Goal: Task Accomplishment & Management: Use online tool/utility

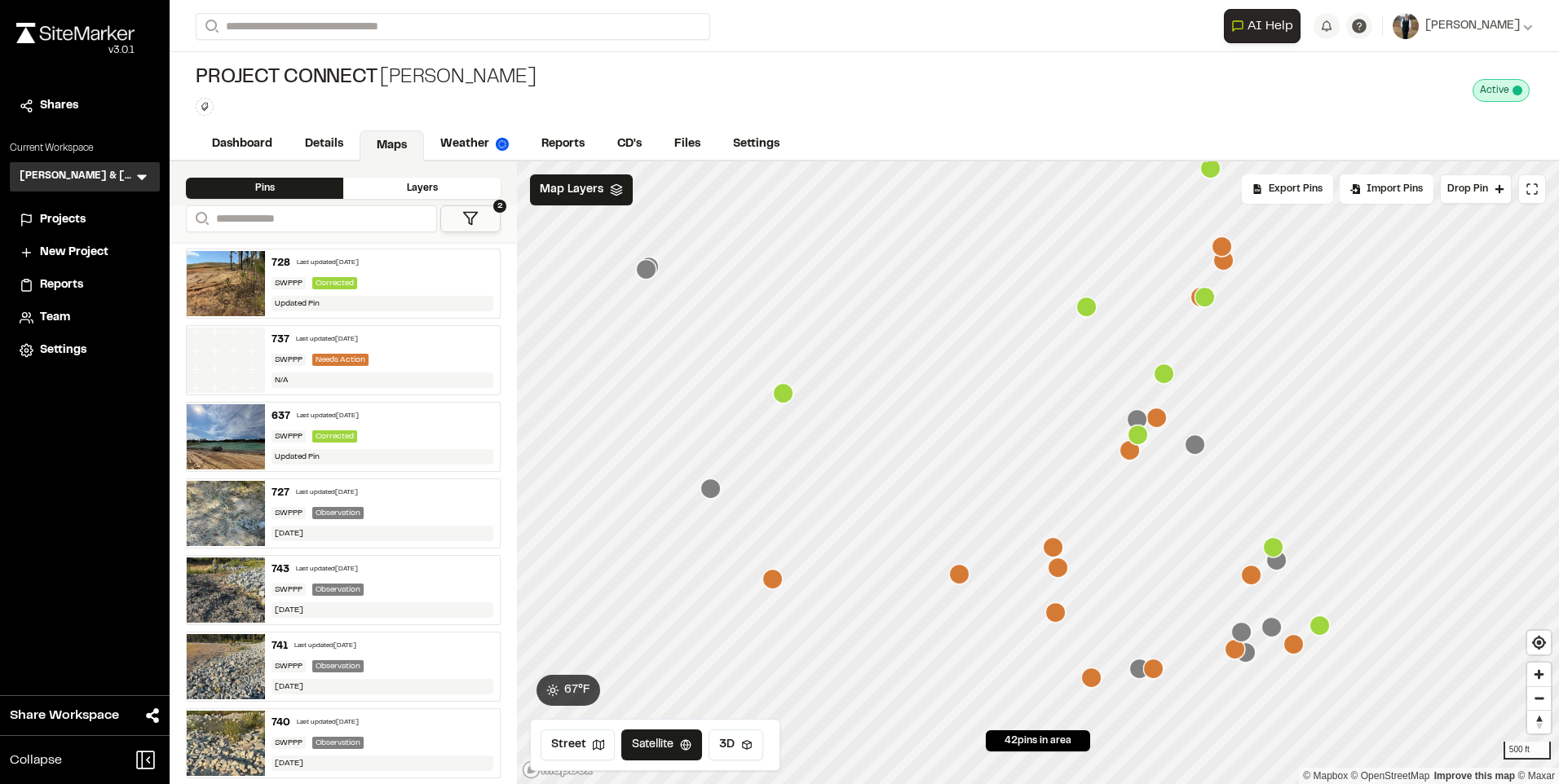
click at [791, 395] on icon "Map marker" at bounding box center [783, 393] width 20 height 20
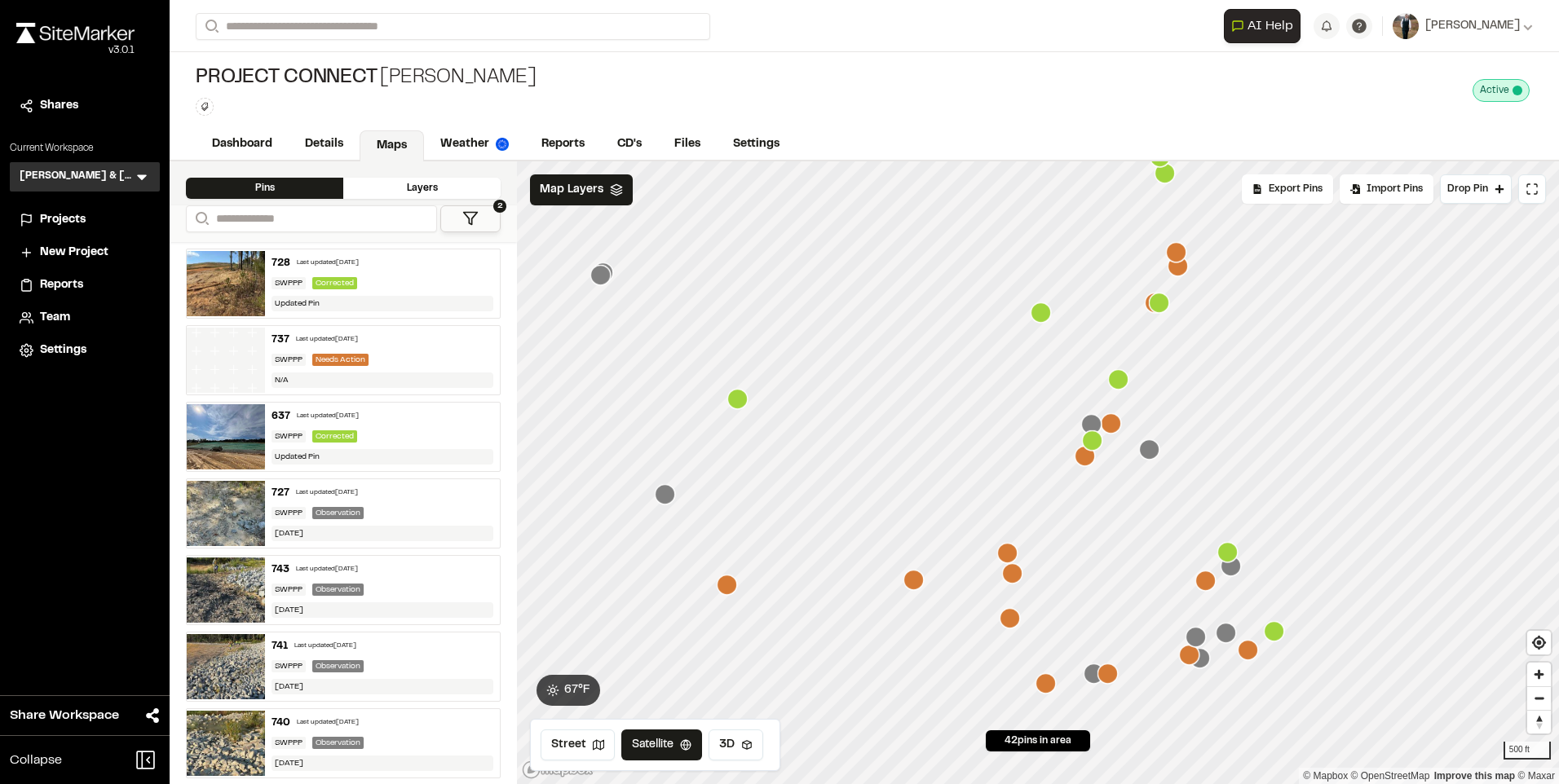
click at [1145, 455] on icon "Map marker" at bounding box center [1149, 449] width 20 height 20
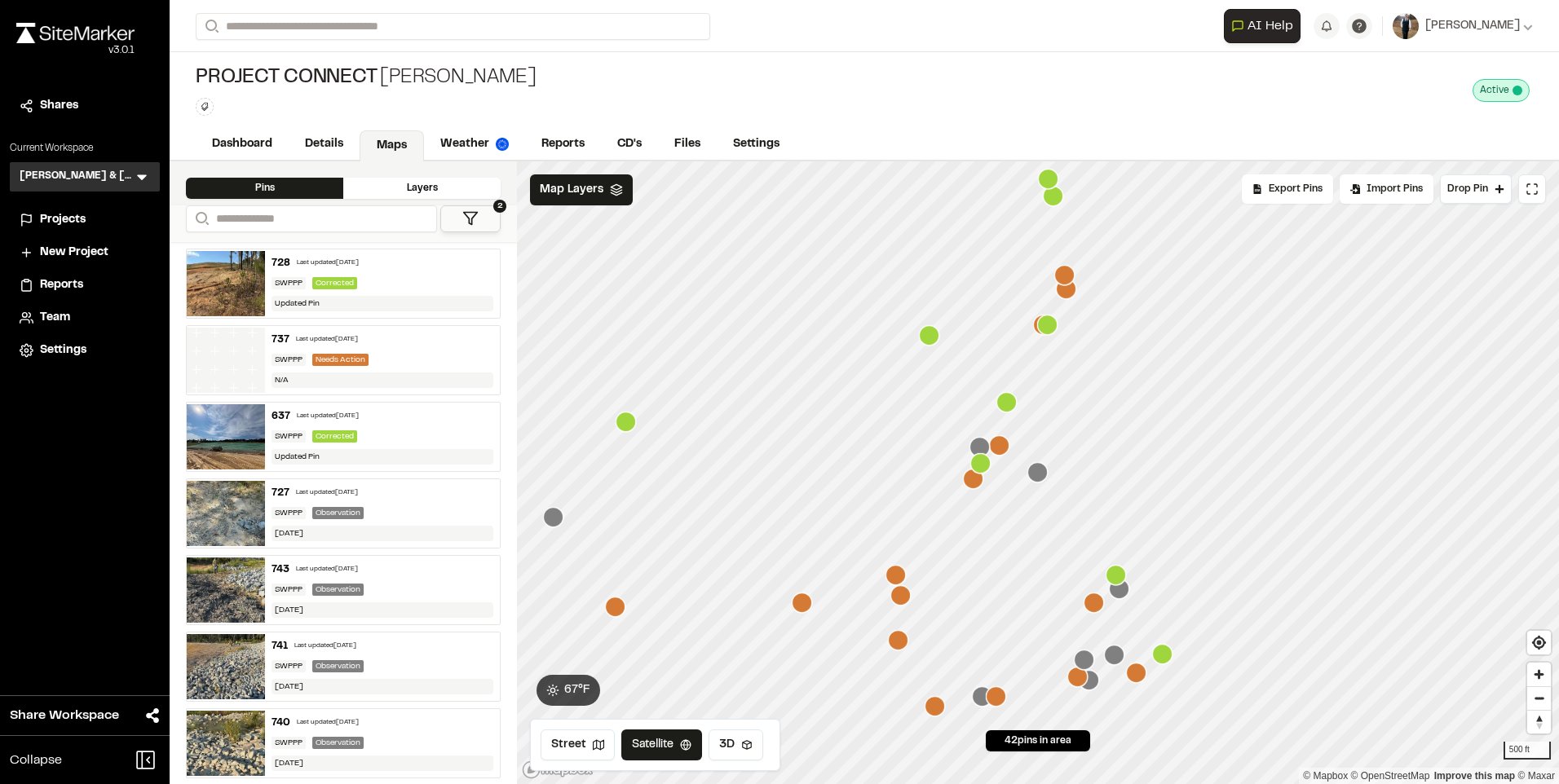
click at [1122, 599] on icon "Map marker" at bounding box center [1118, 588] width 20 height 20
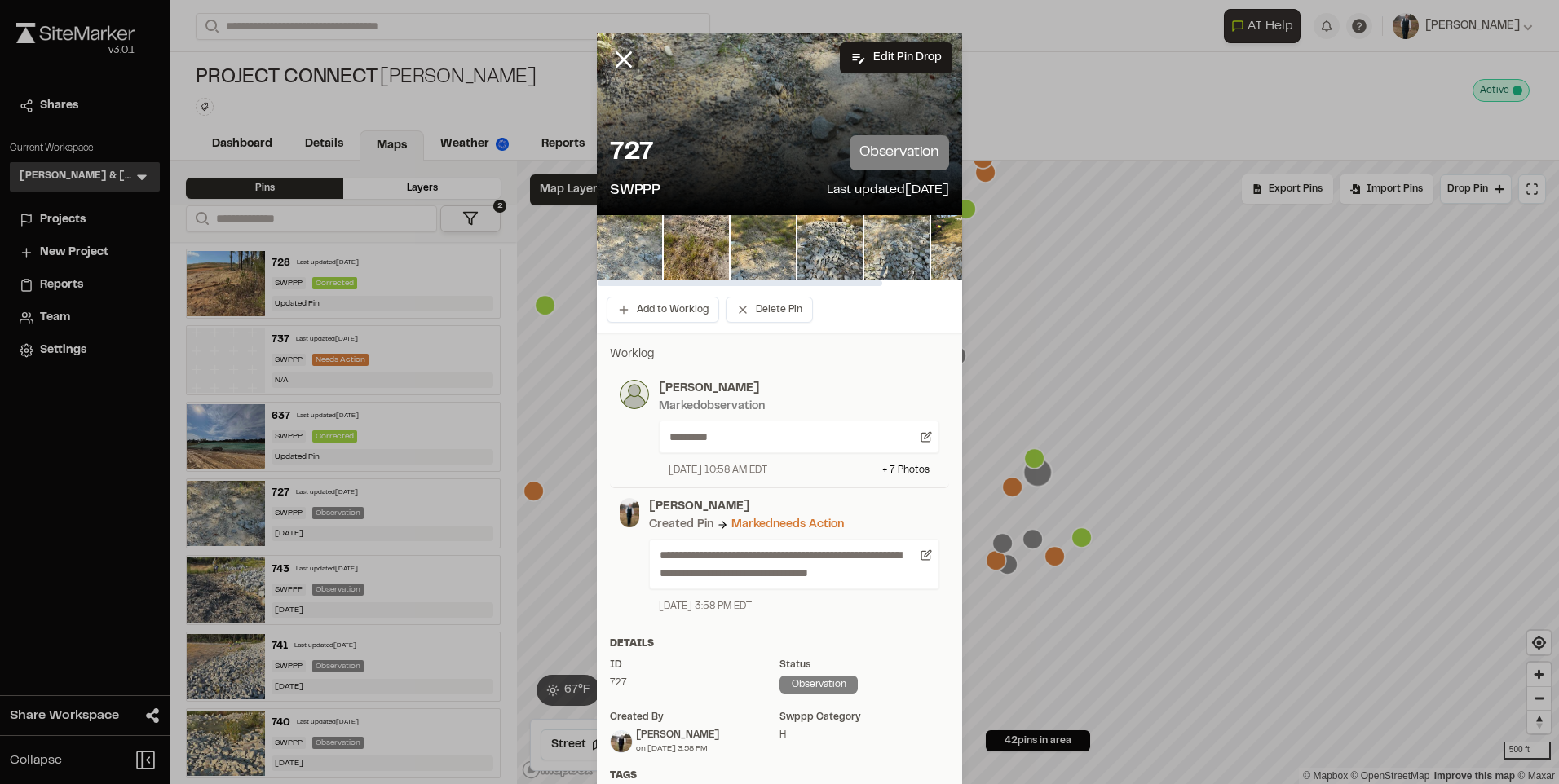
click at [623, 258] on img at bounding box center [629, 248] width 65 height 65
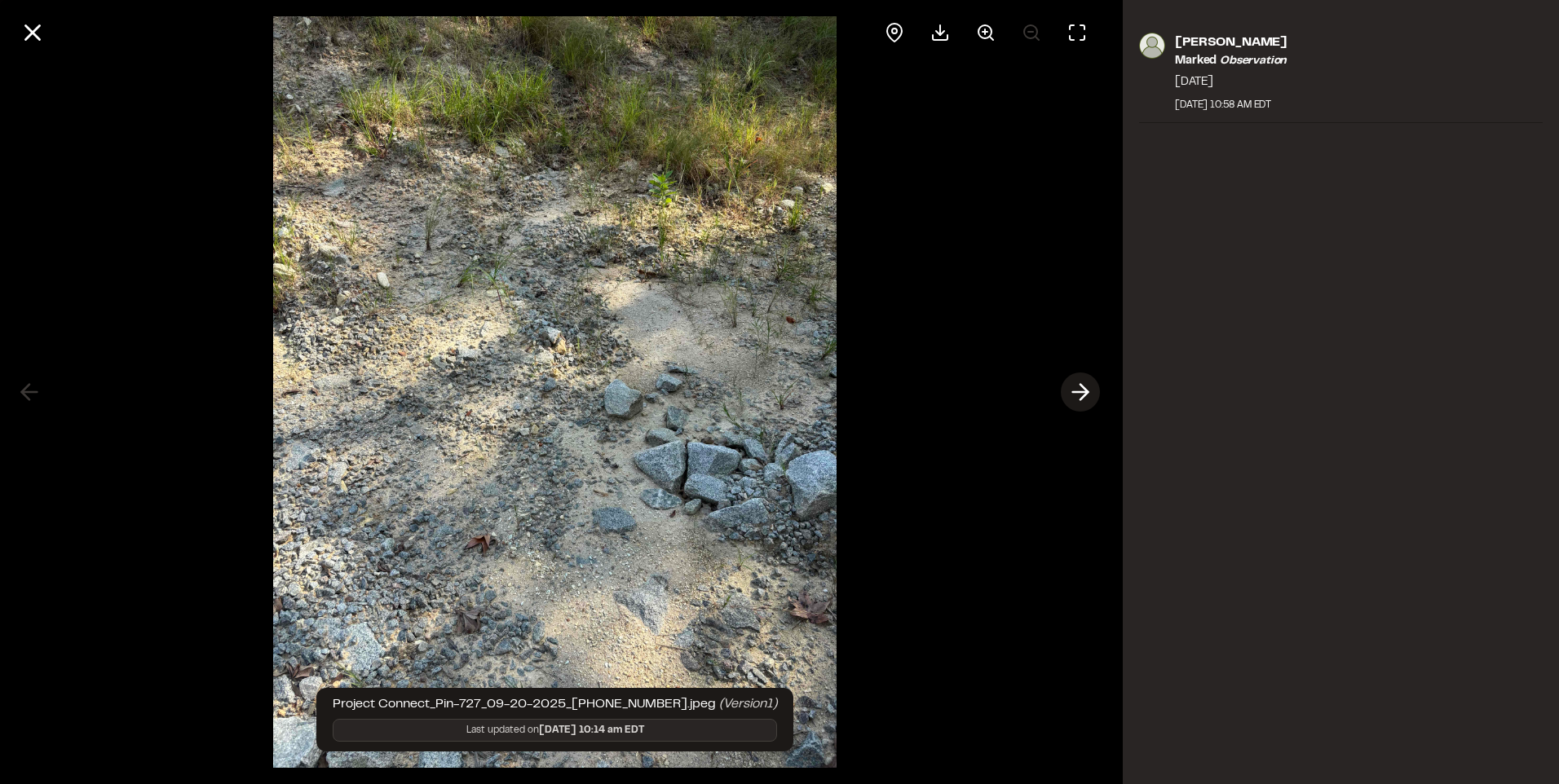
click at [1073, 388] on icon at bounding box center [1080, 391] width 26 height 27
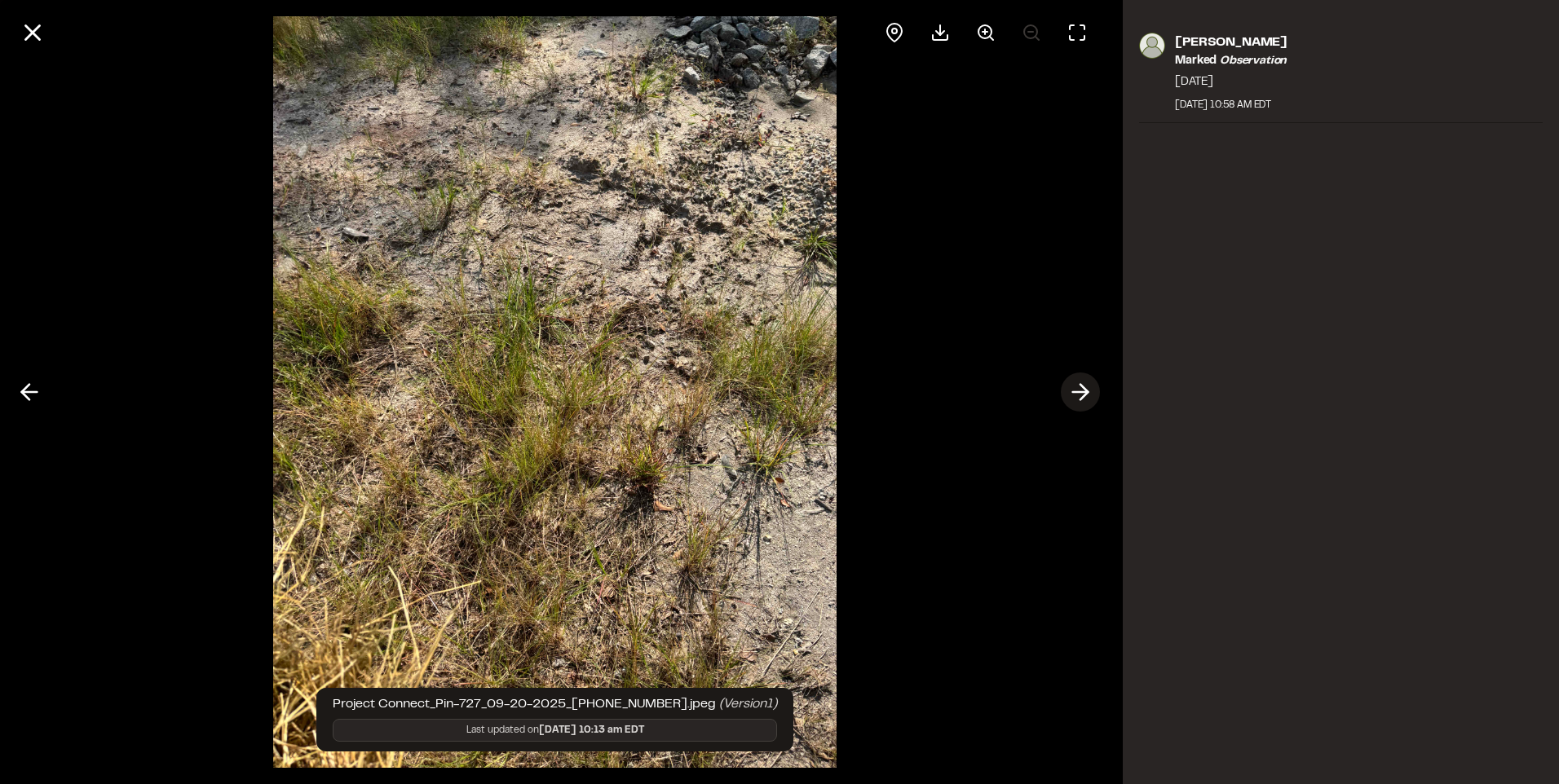
click at [1073, 388] on icon at bounding box center [1080, 391] width 26 height 27
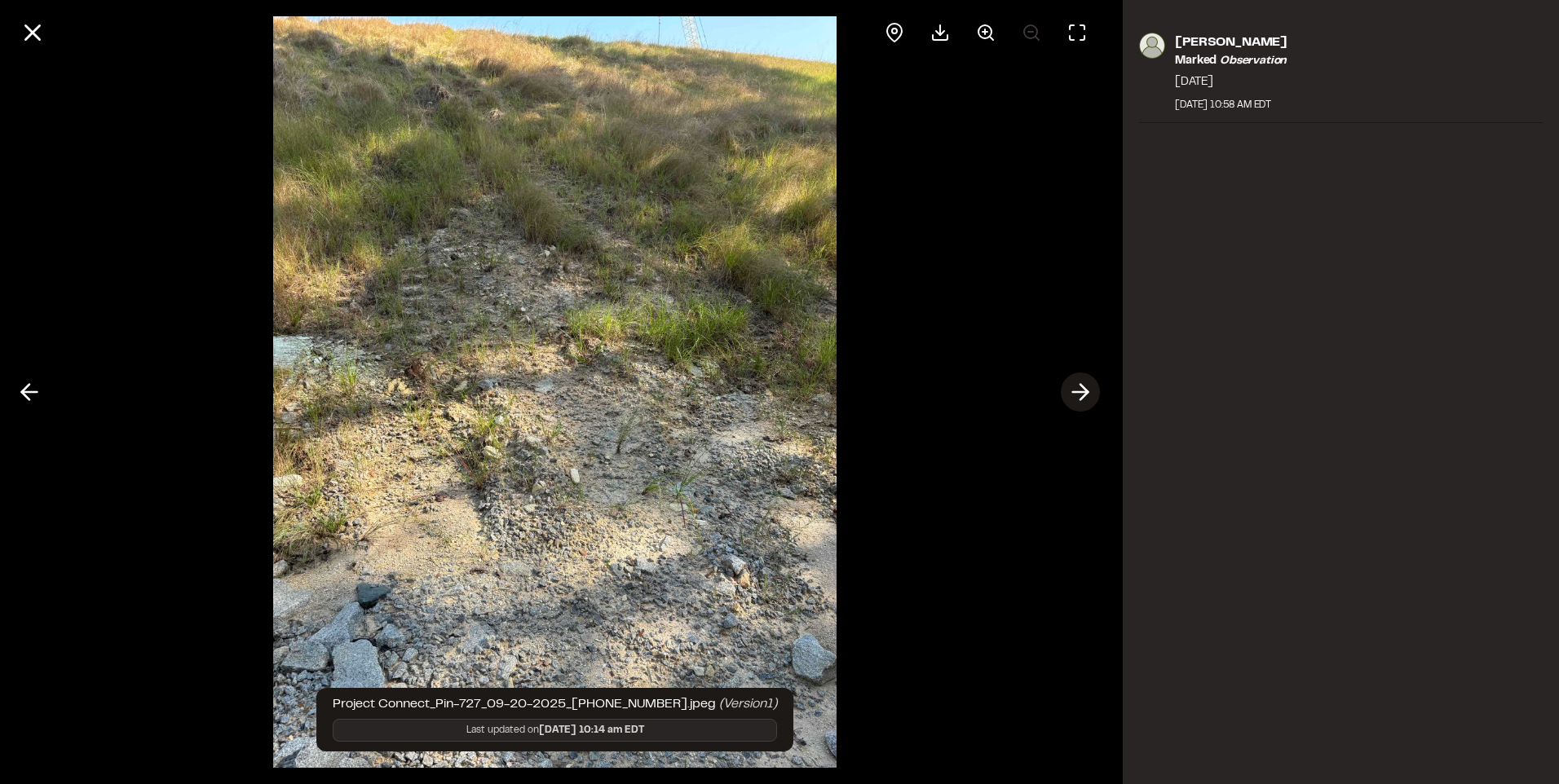
click at [1073, 388] on icon at bounding box center [1080, 391] width 26 height 27
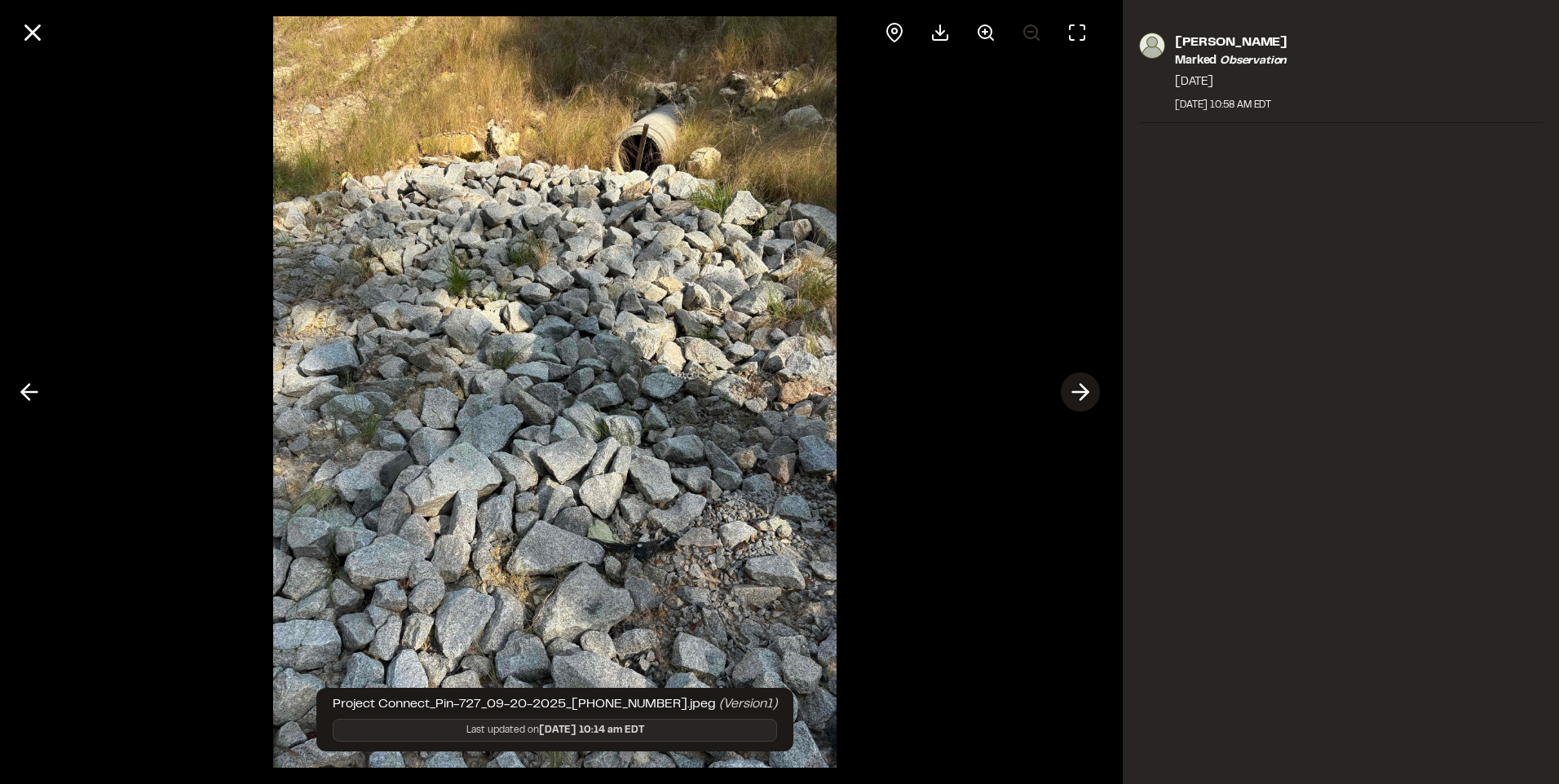
click at [1077, 397] on icon at bounding box center [1080, 391] width 26 height 27
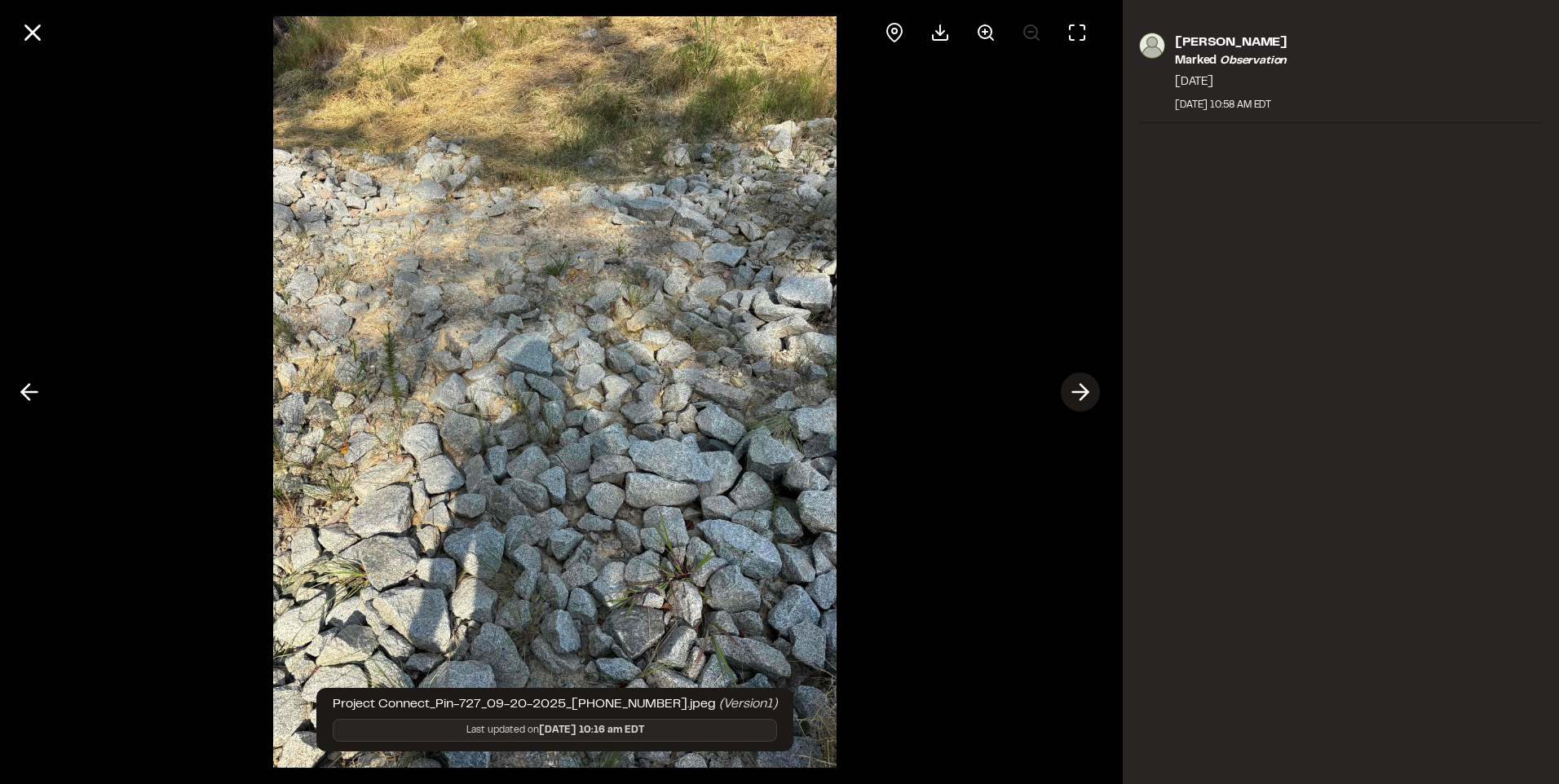
click at [1077, 397] on icon at bounding box center [1080, 391] width 26 height 27
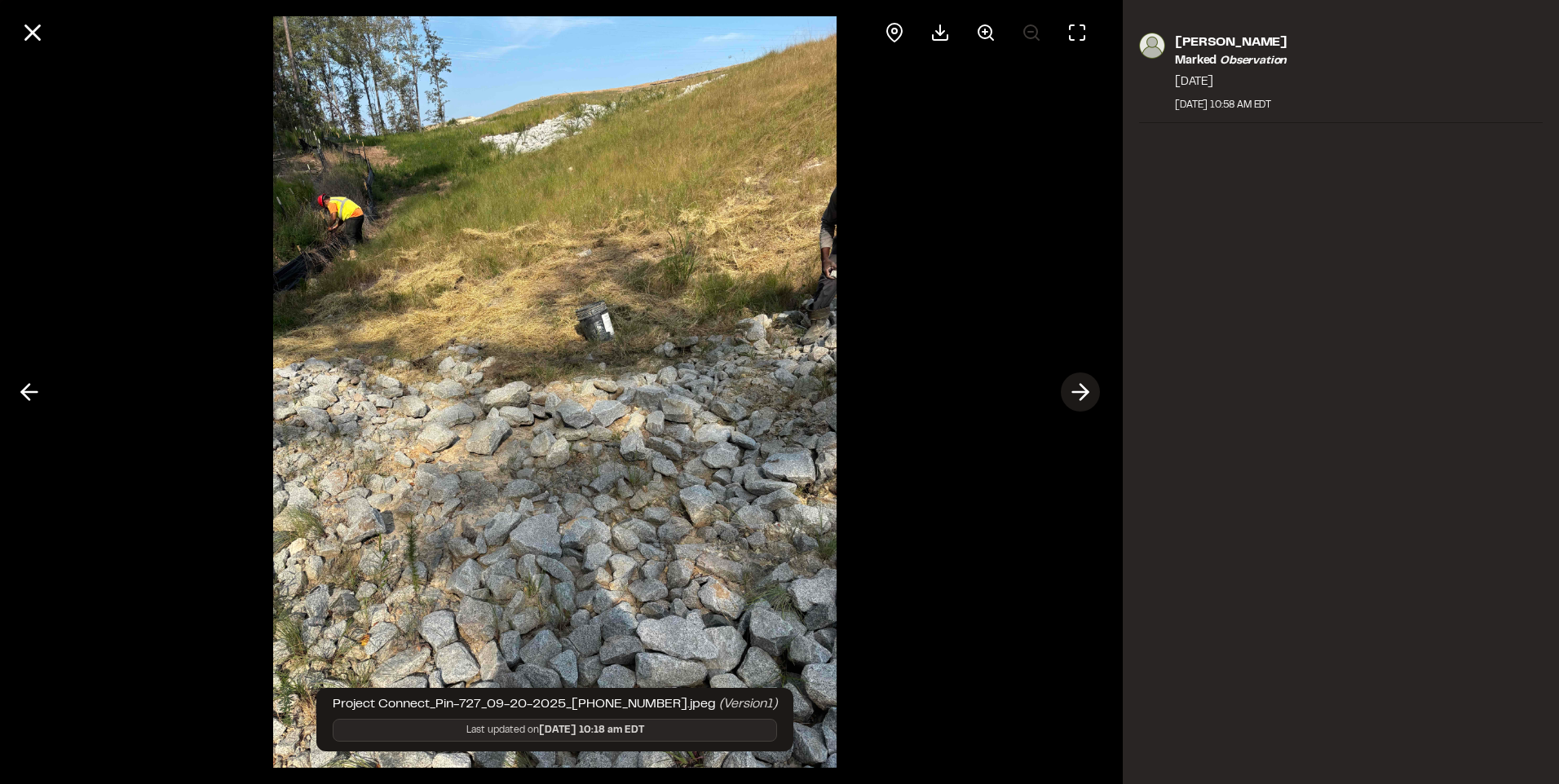
click at [1077, 397] on icon at bounding box center [1080, 391] width 26 height 27
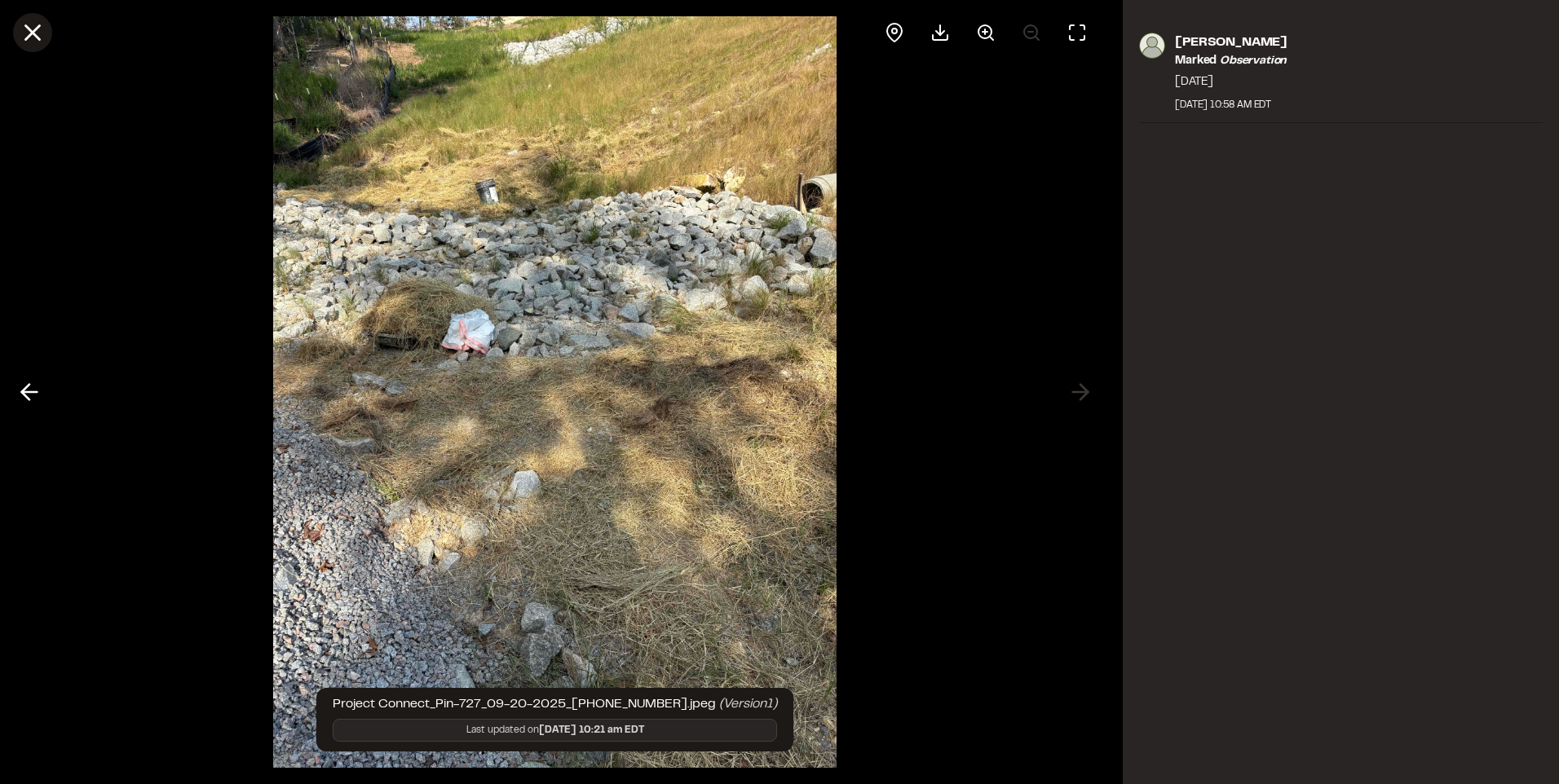
click at [25, 28] on icon at bounding box center [32, 32] width 27 height 27
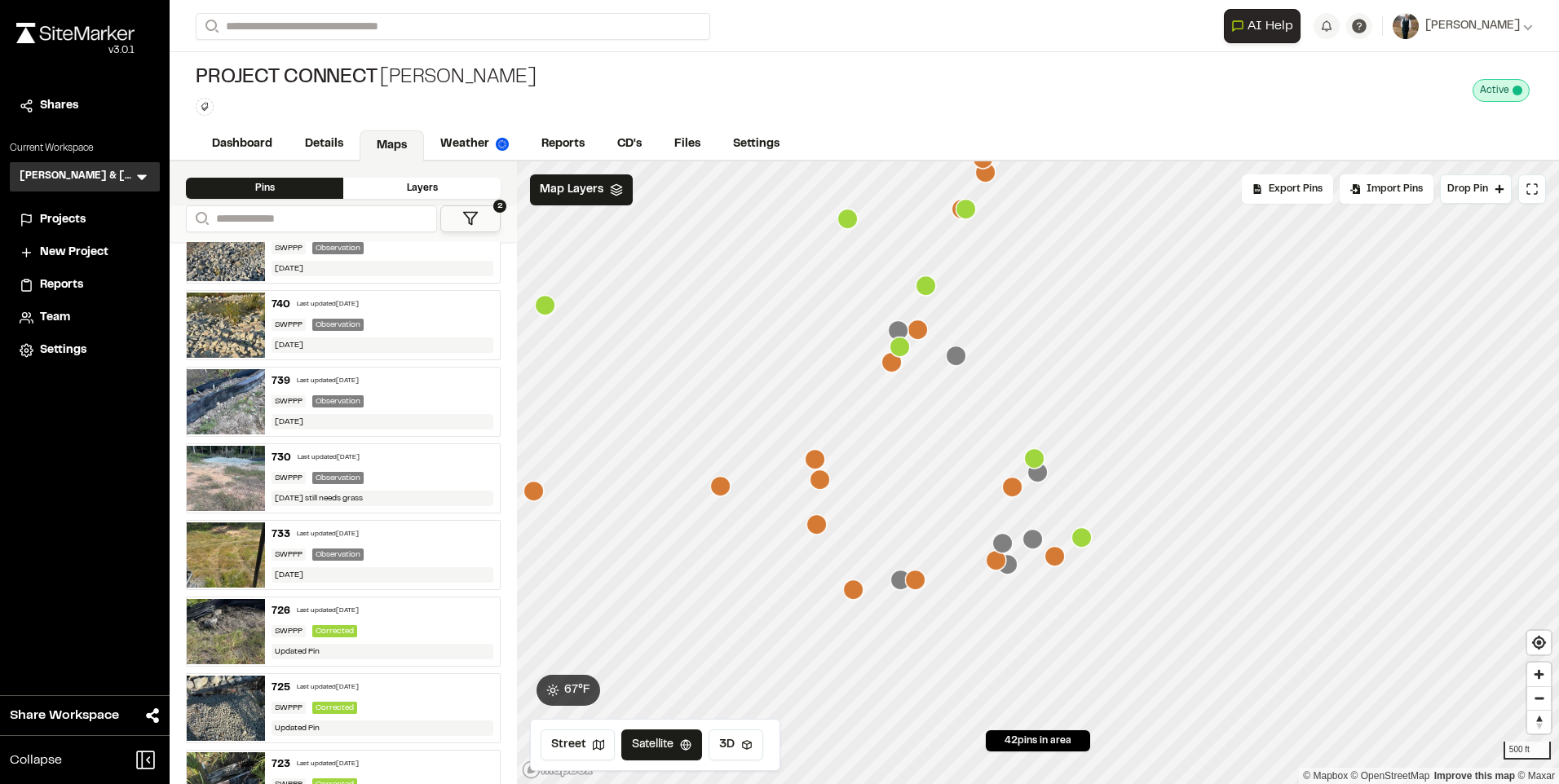
scroll to position [652, 0]
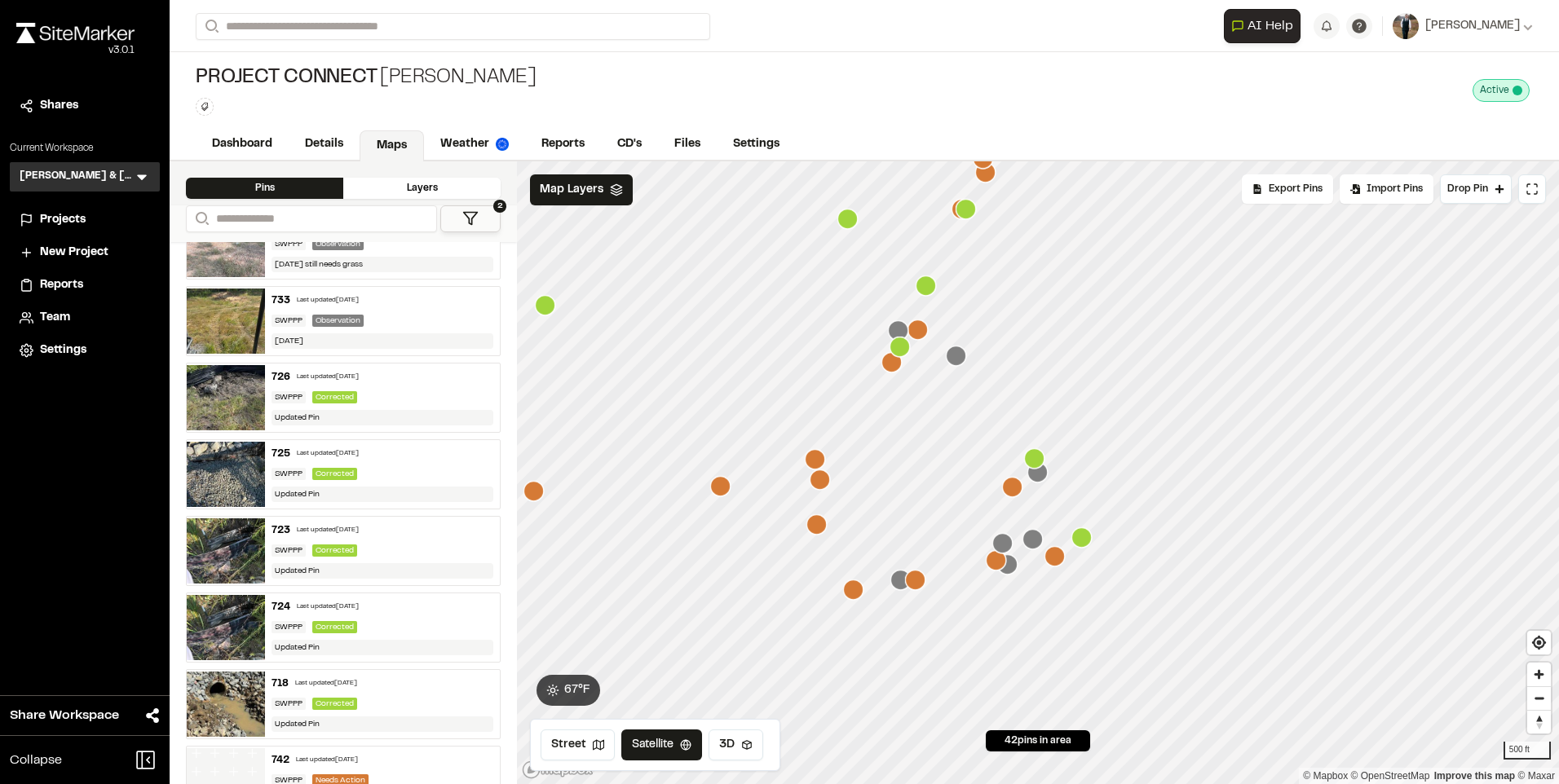
click at [326, 380] on div "726 Last updated [DATE]" at bounding box center [382, 377] width 222 height 15
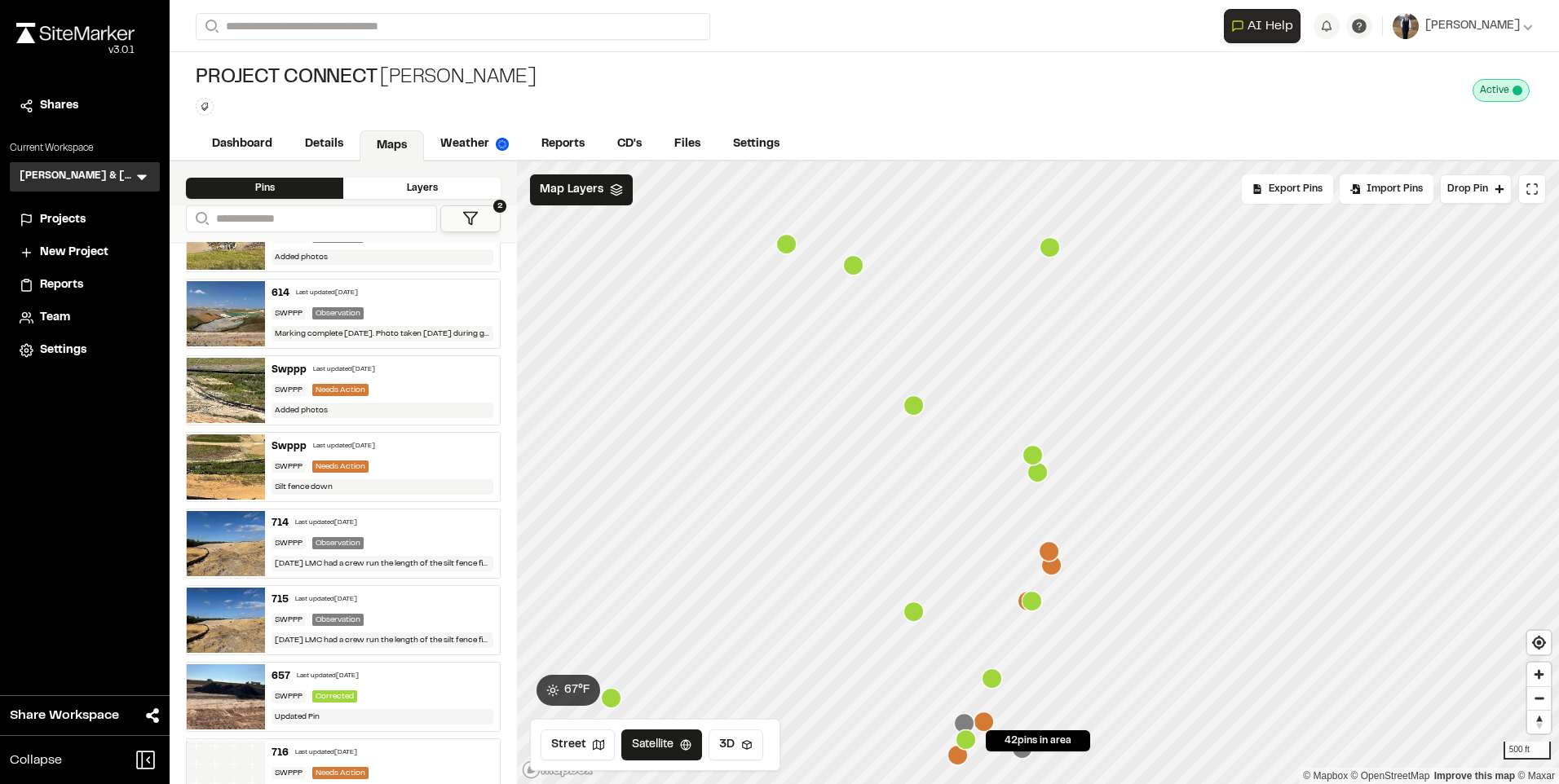
scroll to position [2608, 0]
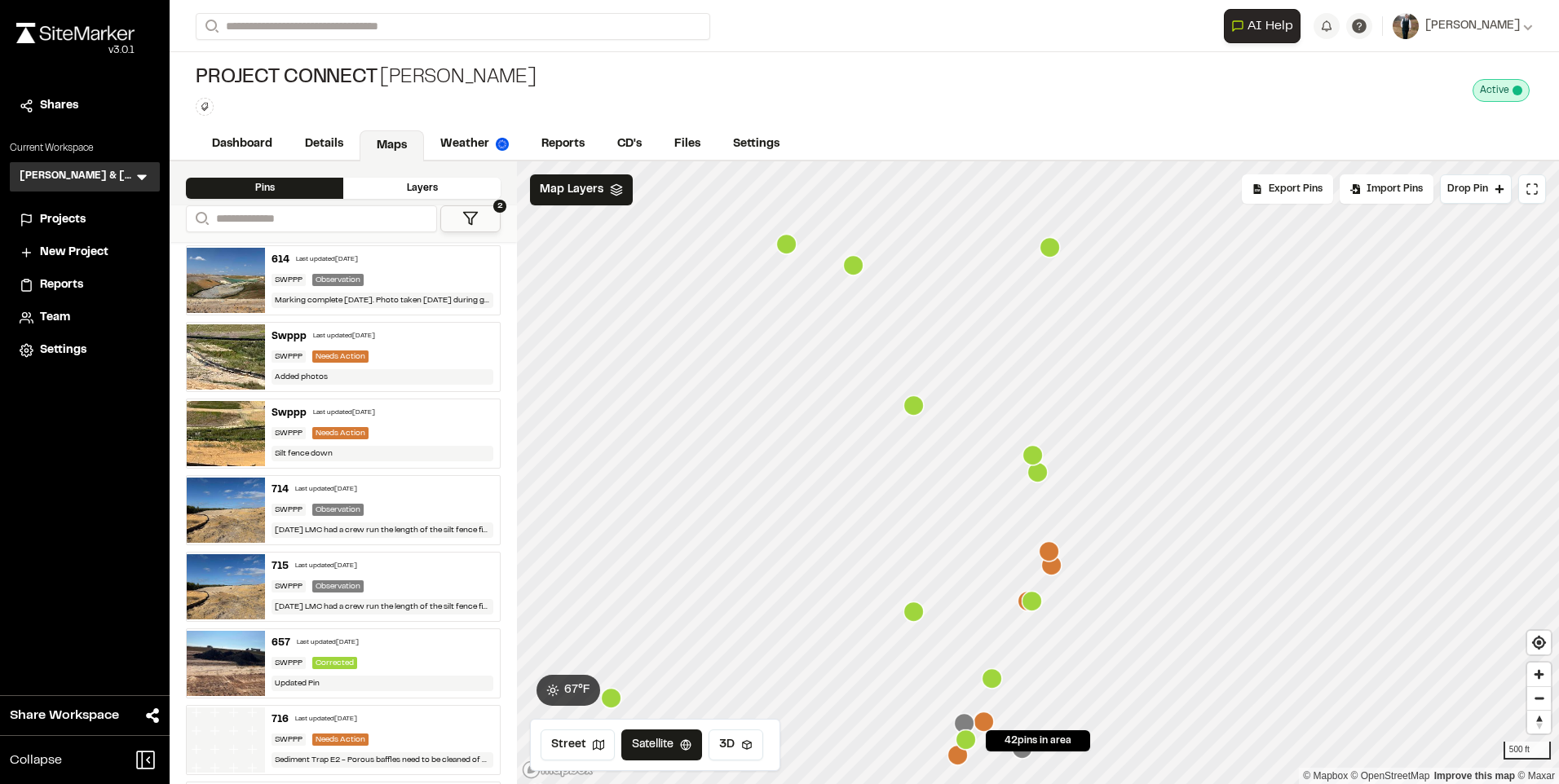
click at [381, 420] on div "Swppp Last updated [DATE] SWPPP Needs Action Silt fence down" at bounding box center [382, 433] width 235 height 69
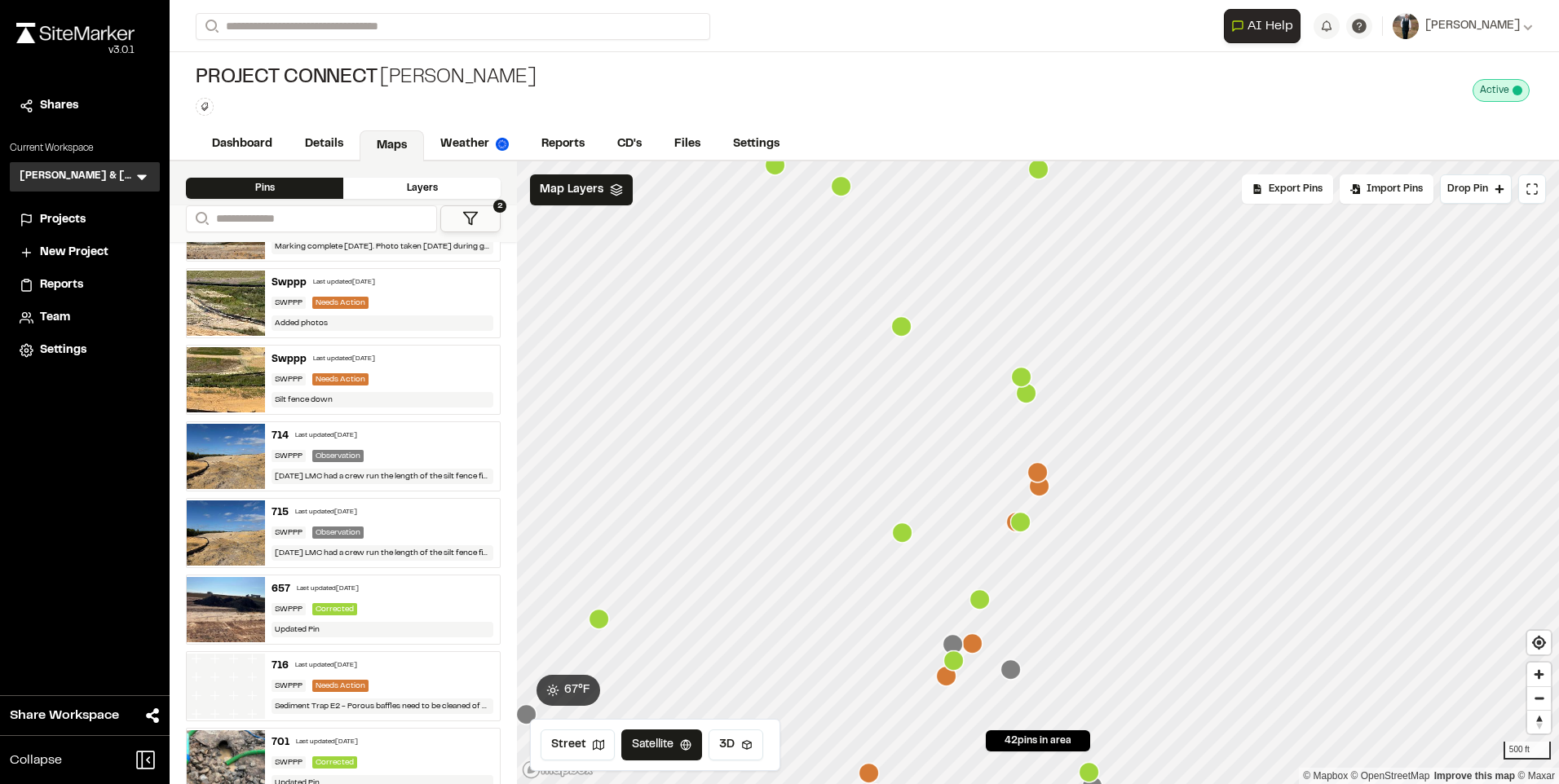
scroll to position [2688, 0]
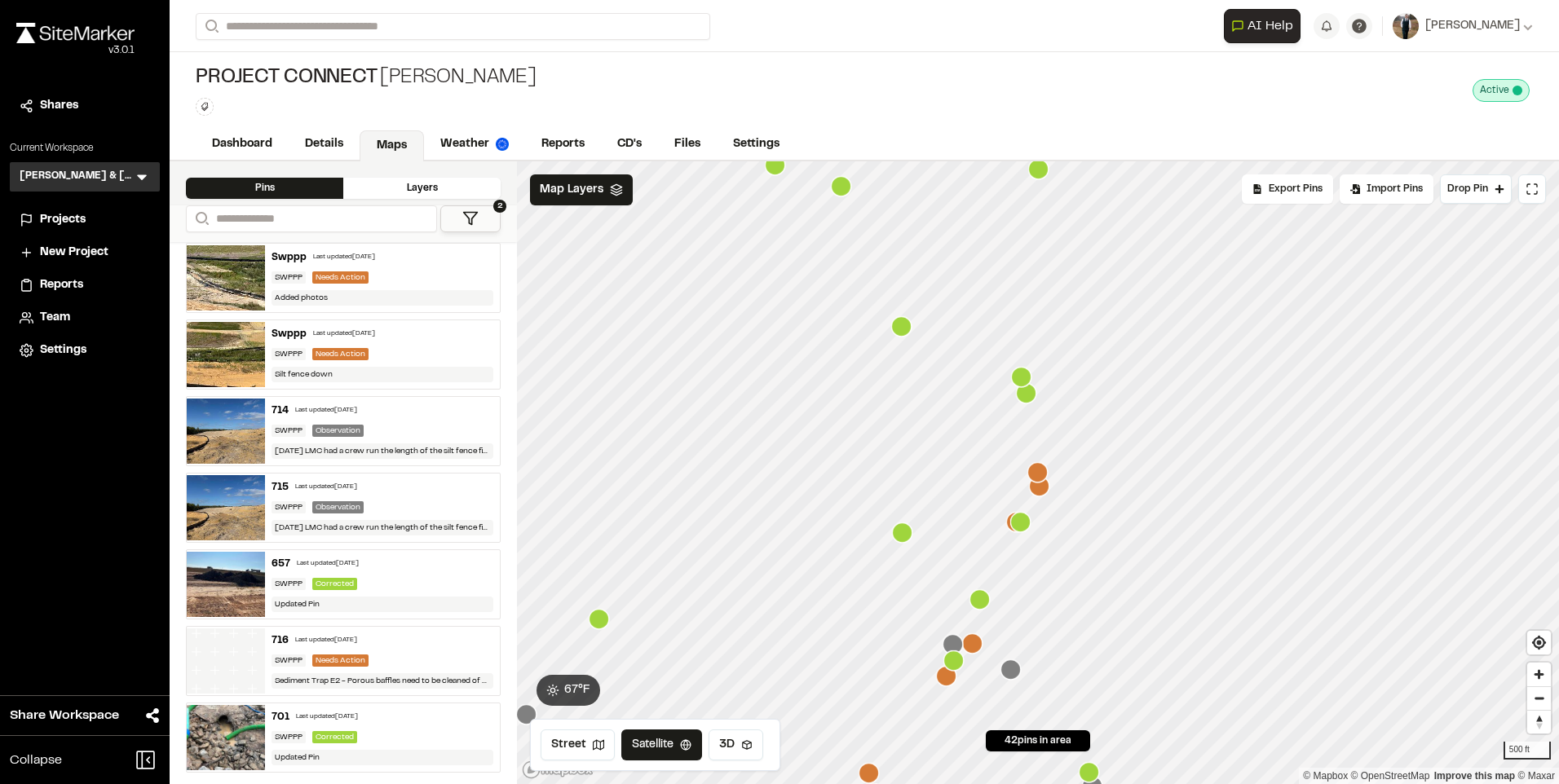
click at [410, 189] on div "Layers" at bounding box center [422, 189] width 158 height 21
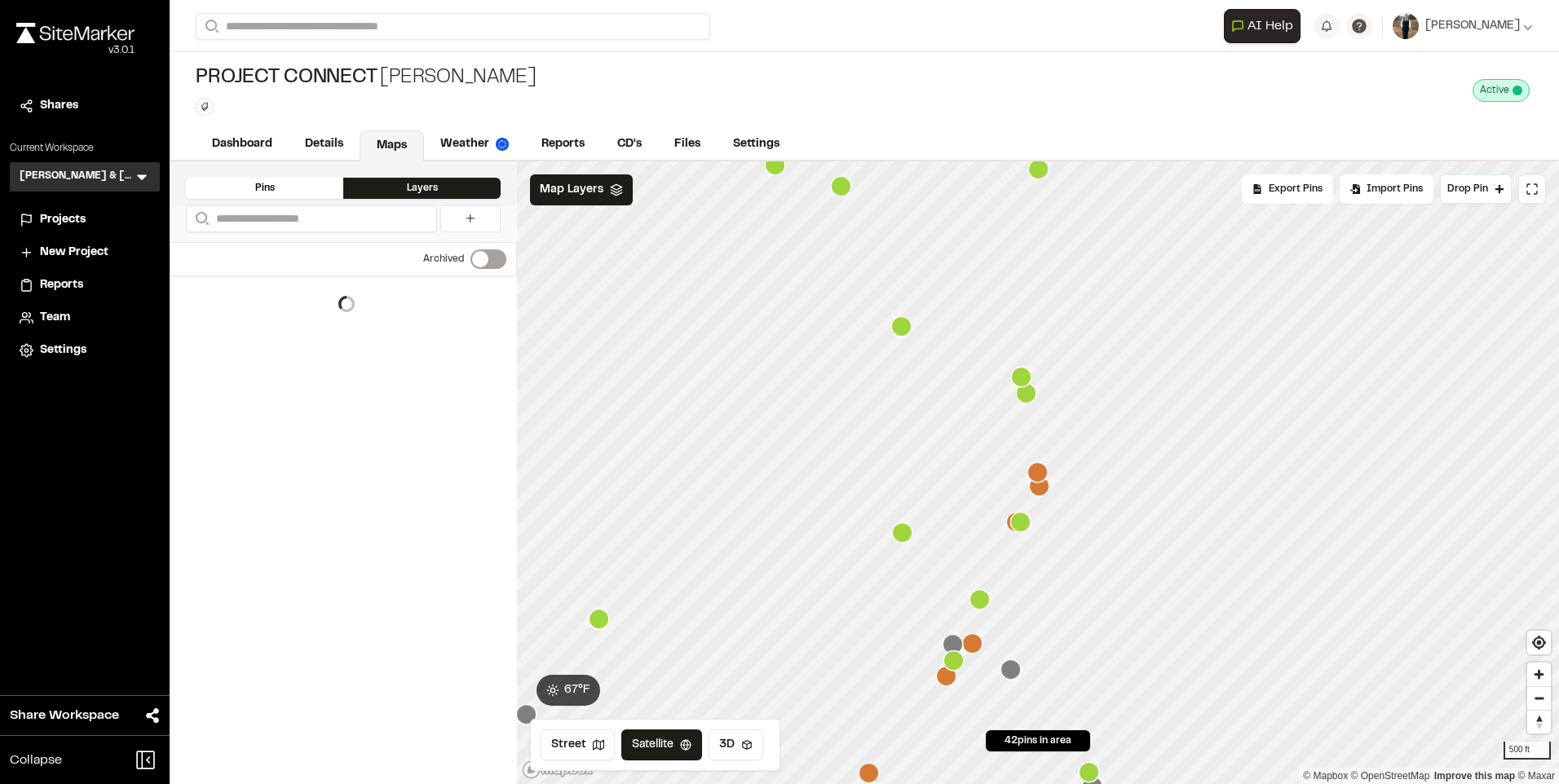
click at [264, 183] on div "Pins" at bounding box center [264, 189] width 158 height 21
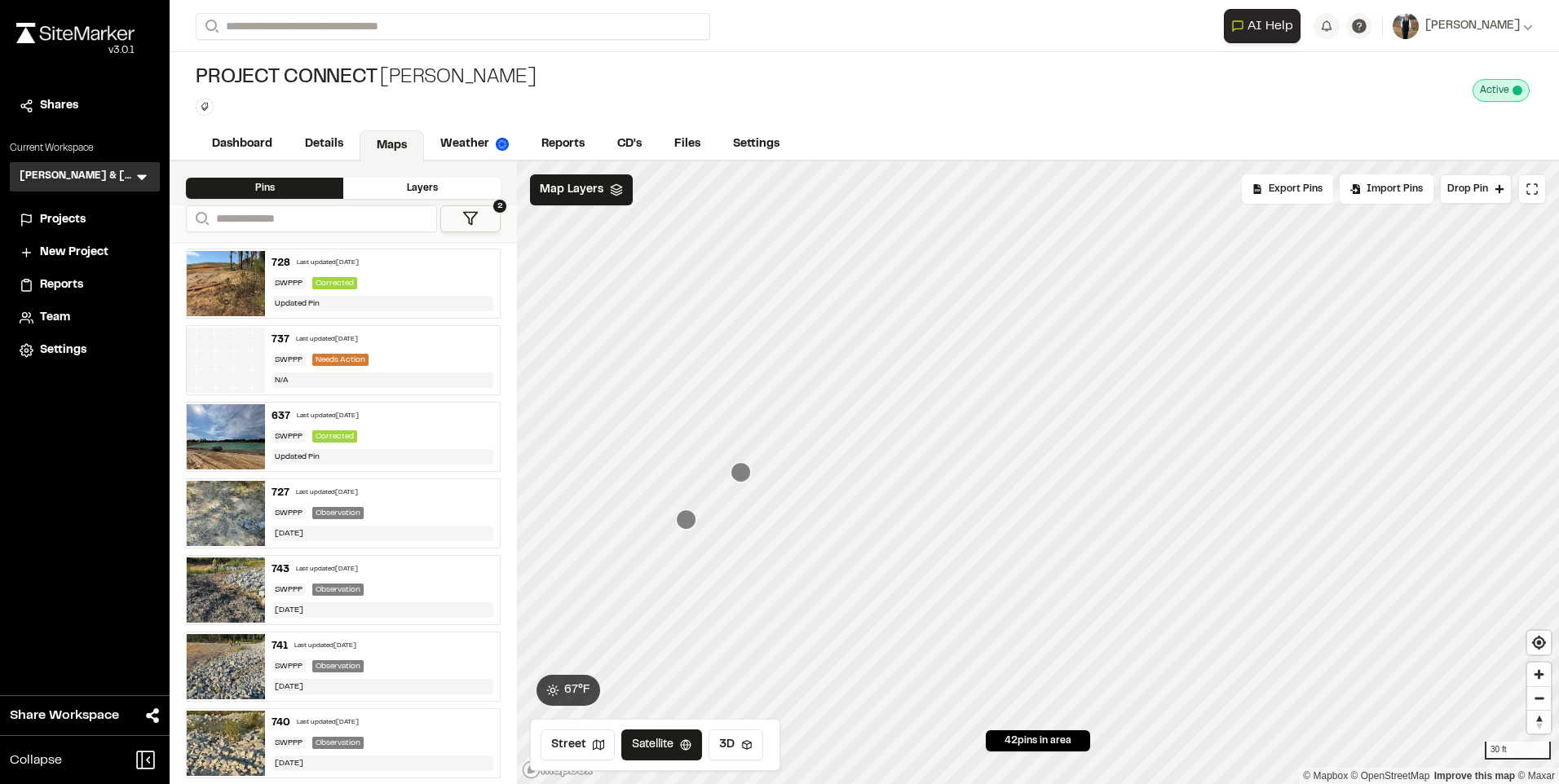
click at [739, 474] on icon "Map marker" at bounding box center [740, 472] width 20 height 20
click at [976, 528] on icon "Map marker" at bounding box center [984, 520] width 21 height 21
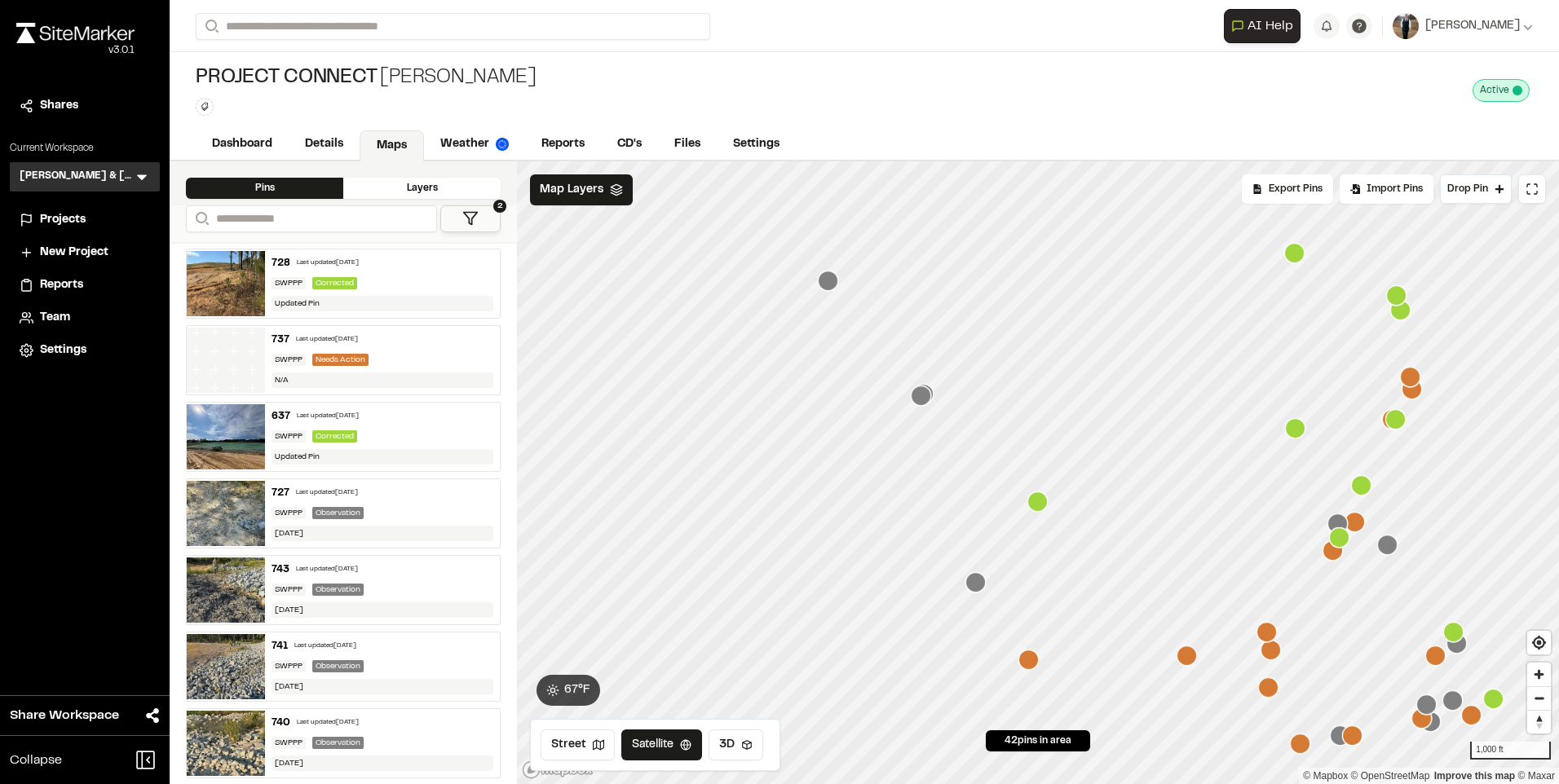
click at [835, 285] on icon "Map marker" at bounding box center [828, 280] width 20 height 20
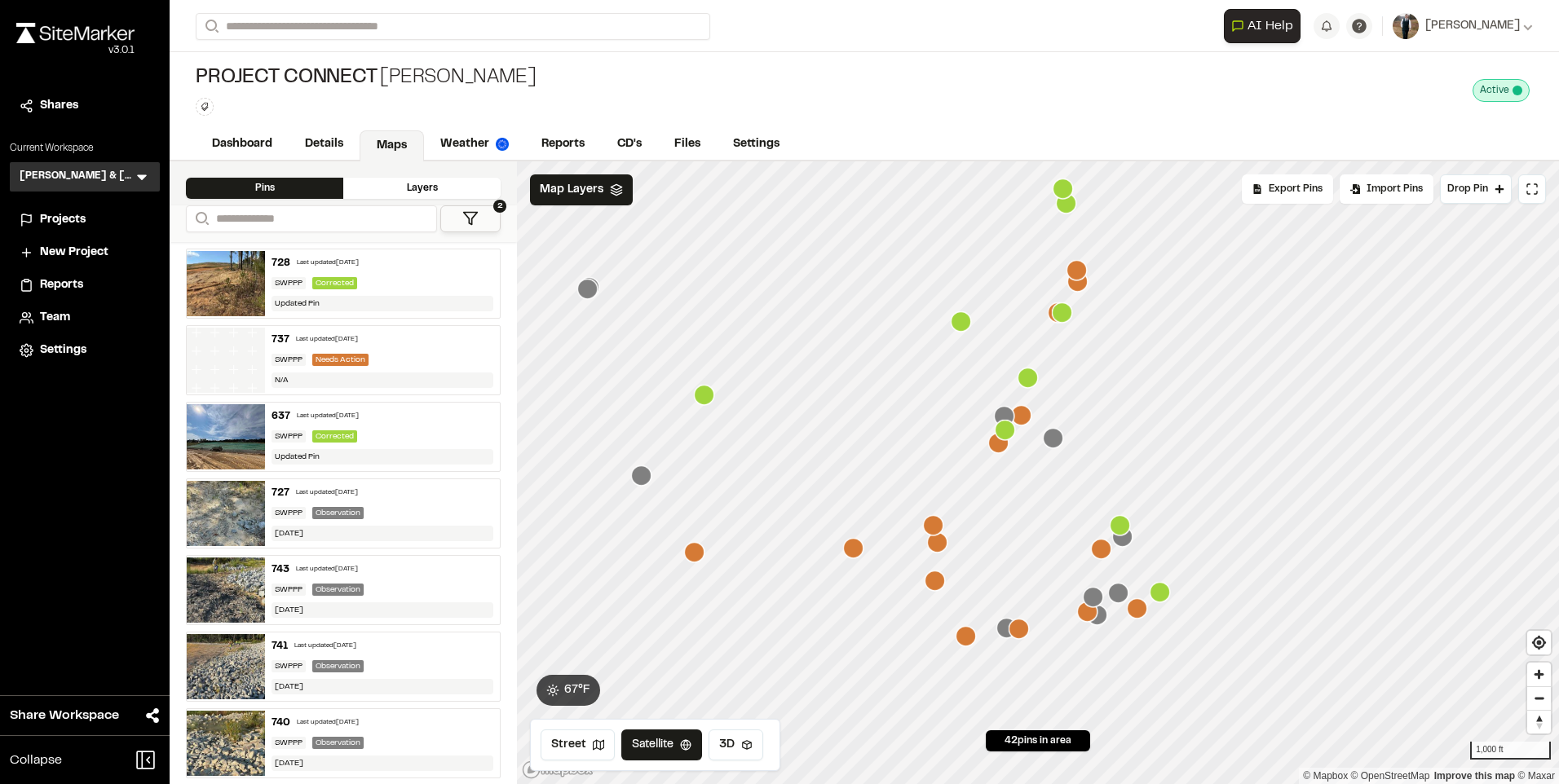
click at [642, 480] on icon "Map marker" at bounding box center [641, 475] width 20 height 20
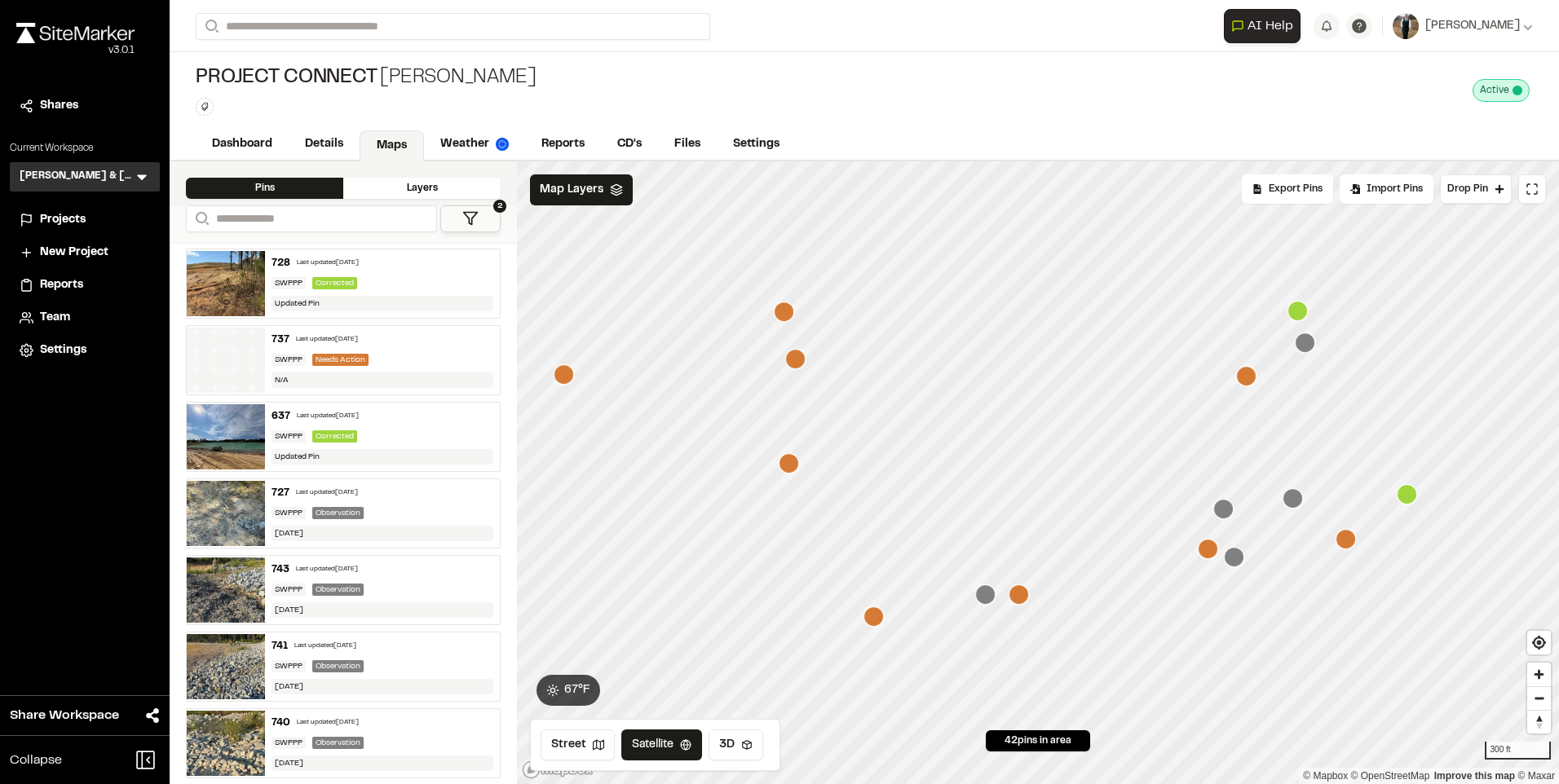
click at [983, 595] on icon "Map marker" at bounding box center [985, 594] width 20 height 20
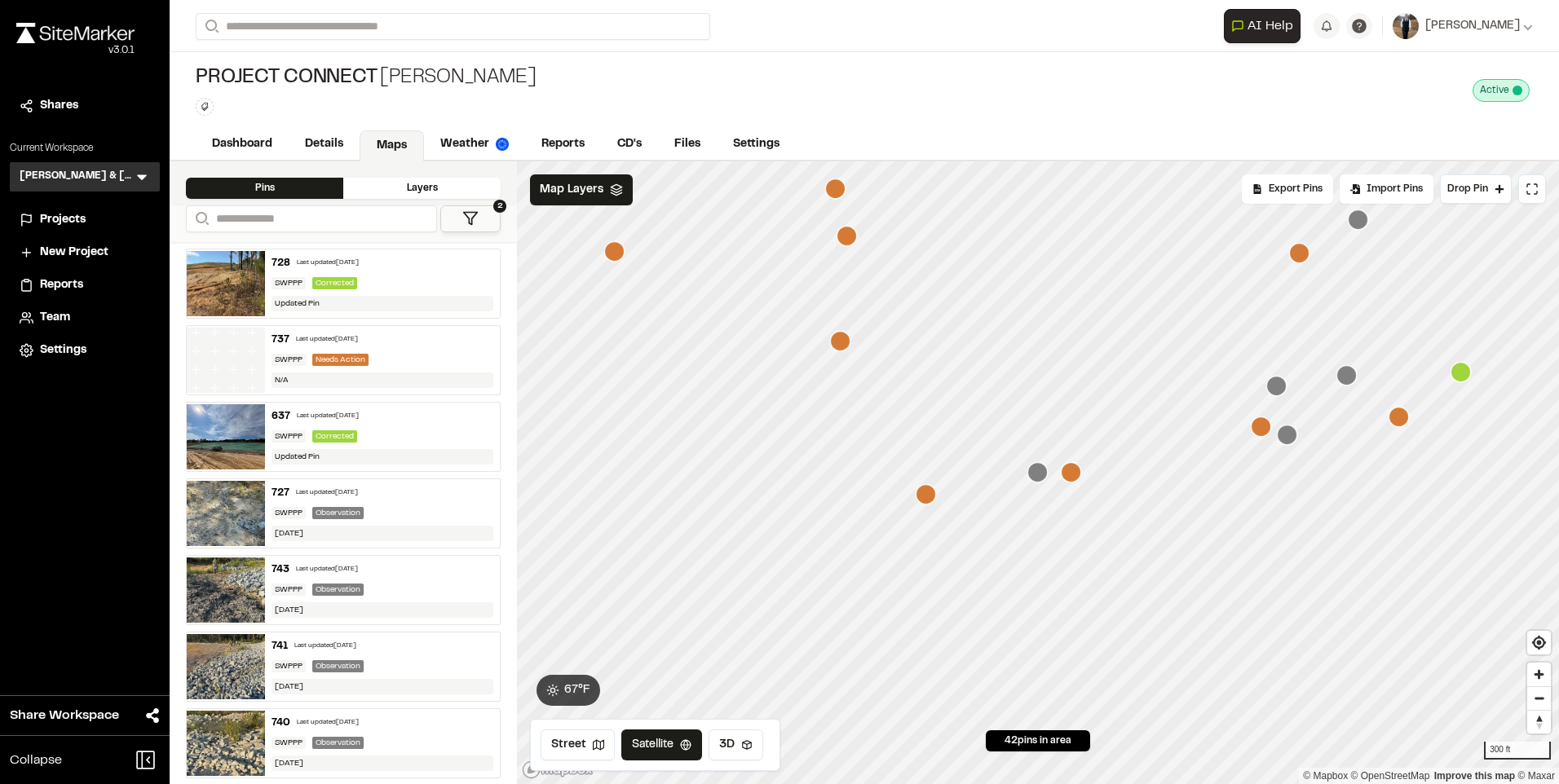
click at [1284, 437] on icon "Map marker" at bounding box center [1287, 434] width 20 height 20
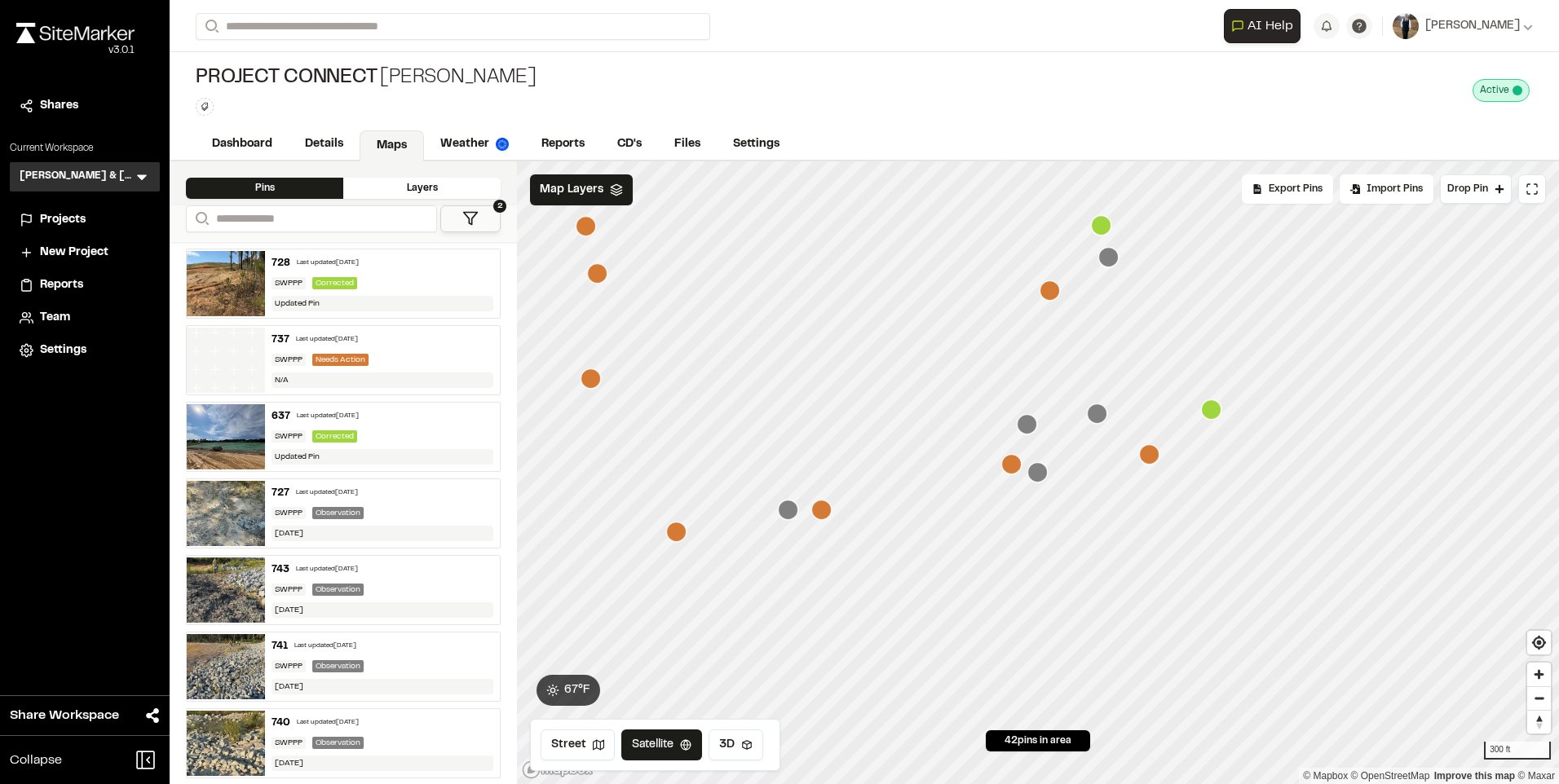
click at [1094, 418] on icon "Map marker" at bounding box center [1096, 413] width 20 height 20
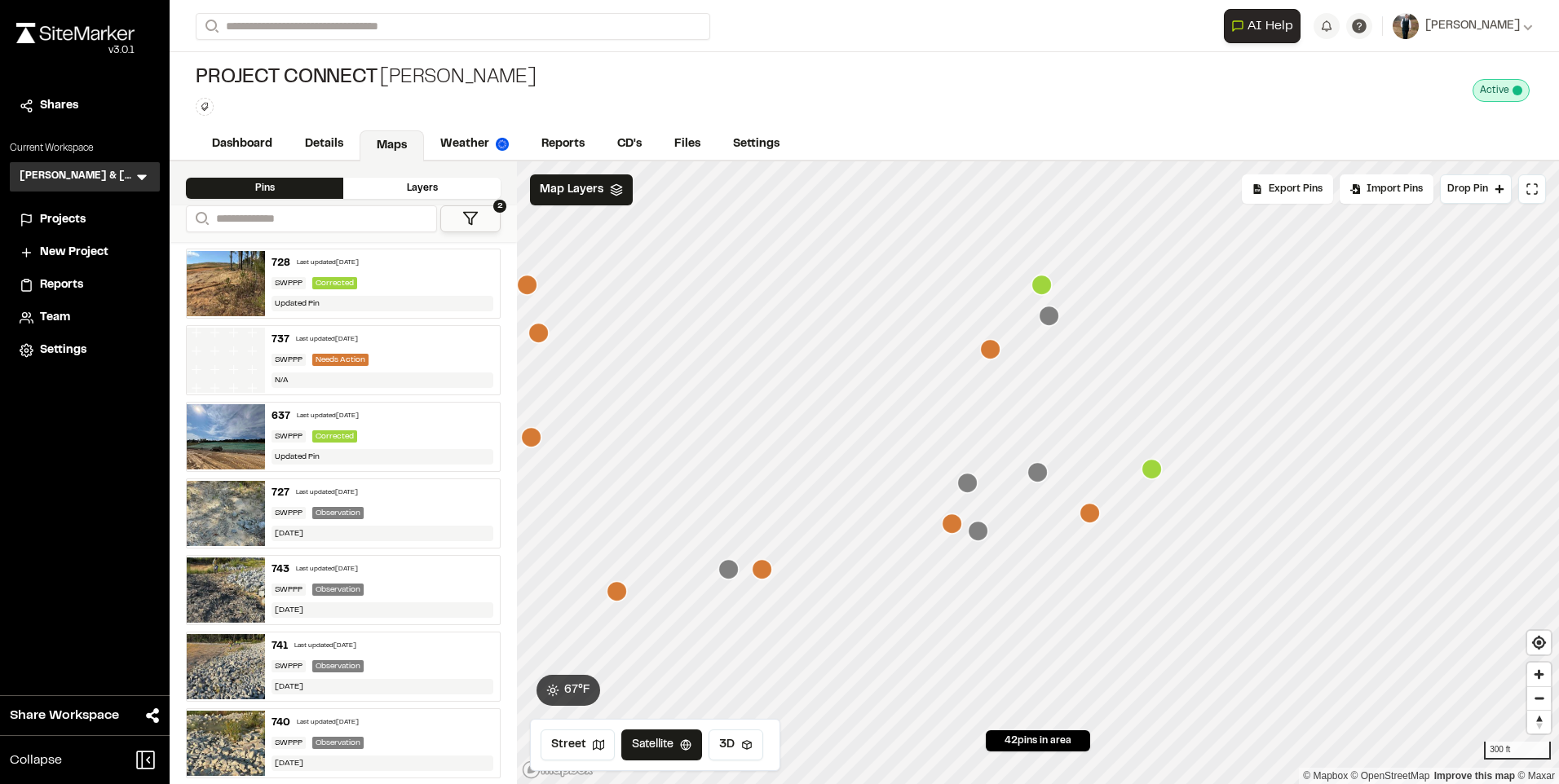
click at [976, 487] on icon "Map marker" at bounding box center [967, 483] width 20 height 20
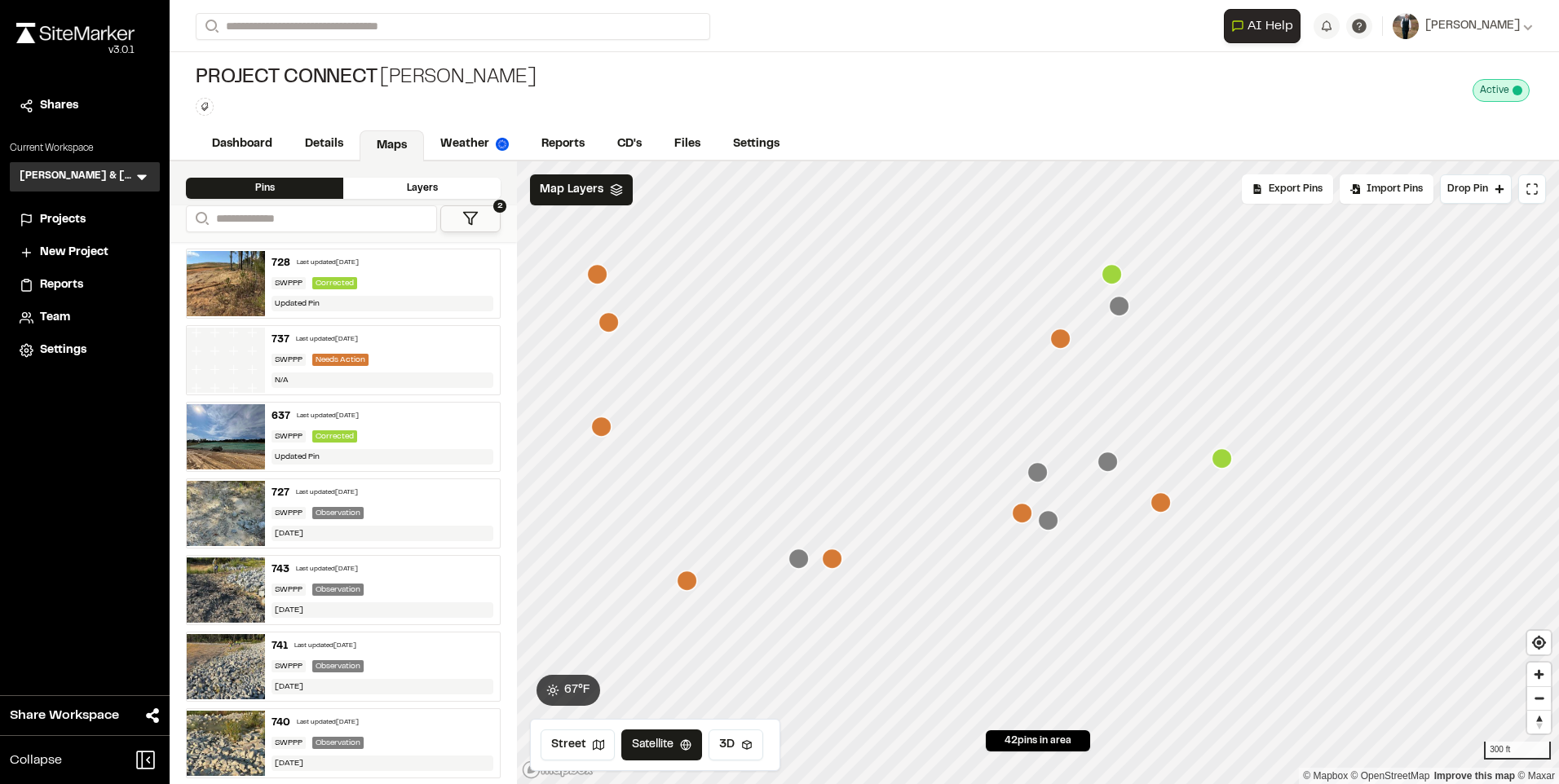
click at [1163, 508] on icon "Map marker" at bounding box center [1161, 502] width 20 height 20
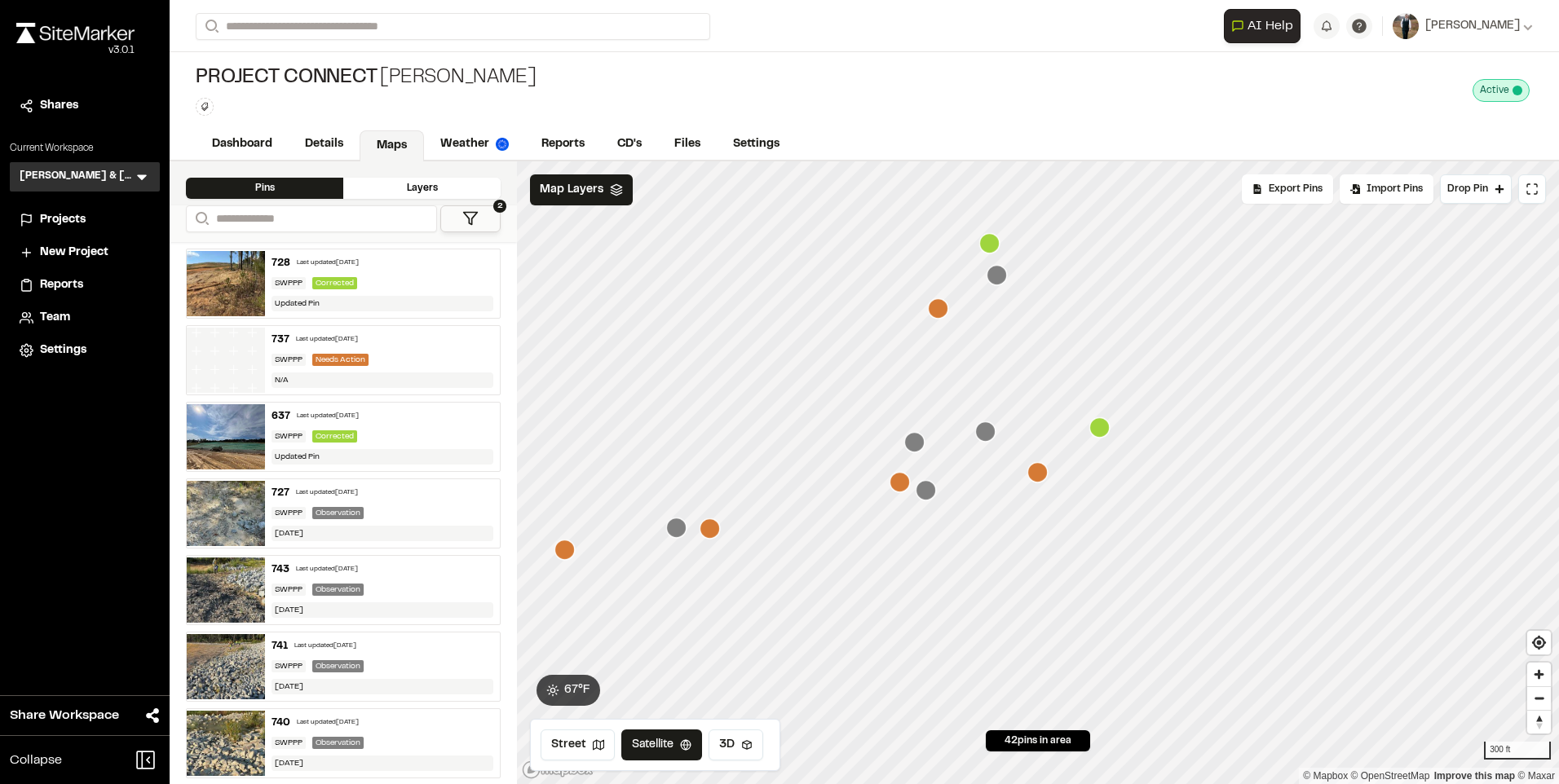
click at [999, 278] on icon "Map marker" at bounding box center [997, 275] width 20 height 20
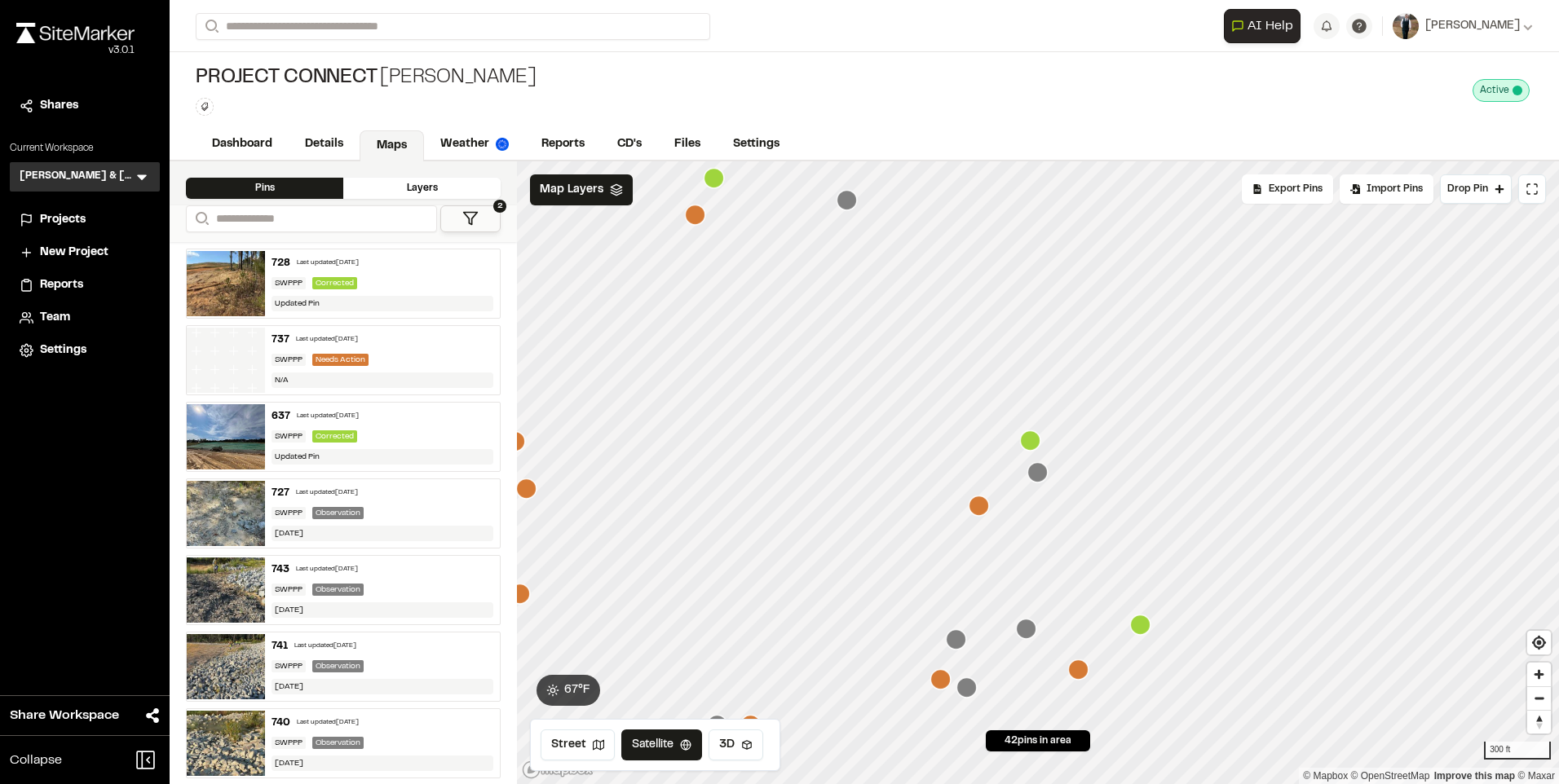
click at [969, 694] on icon "Map marker" at bounding box center [966, 687] width 20 height 20
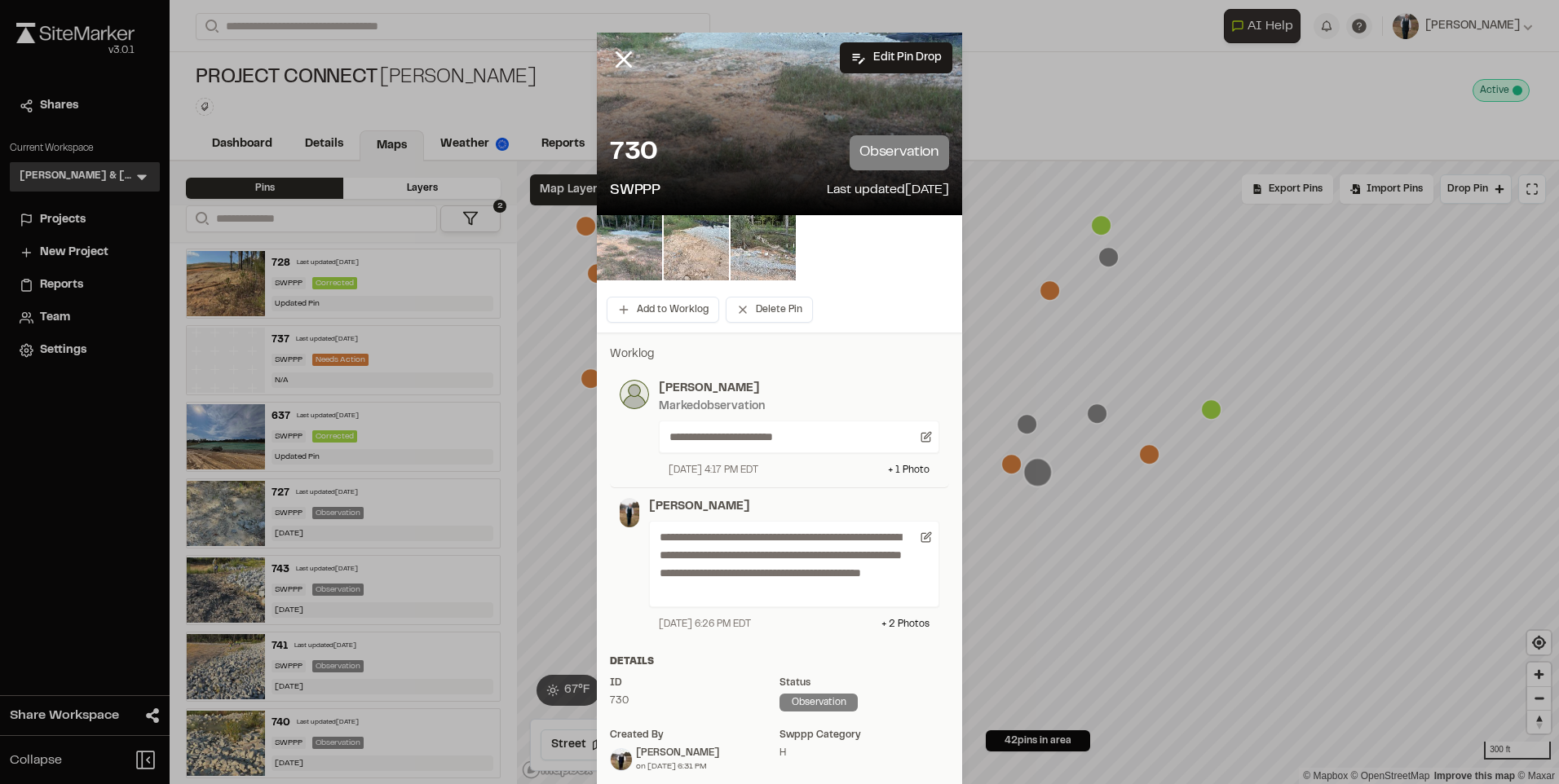
click at [695, 271] on img at bounding box center [696, 248] width 65 height 65
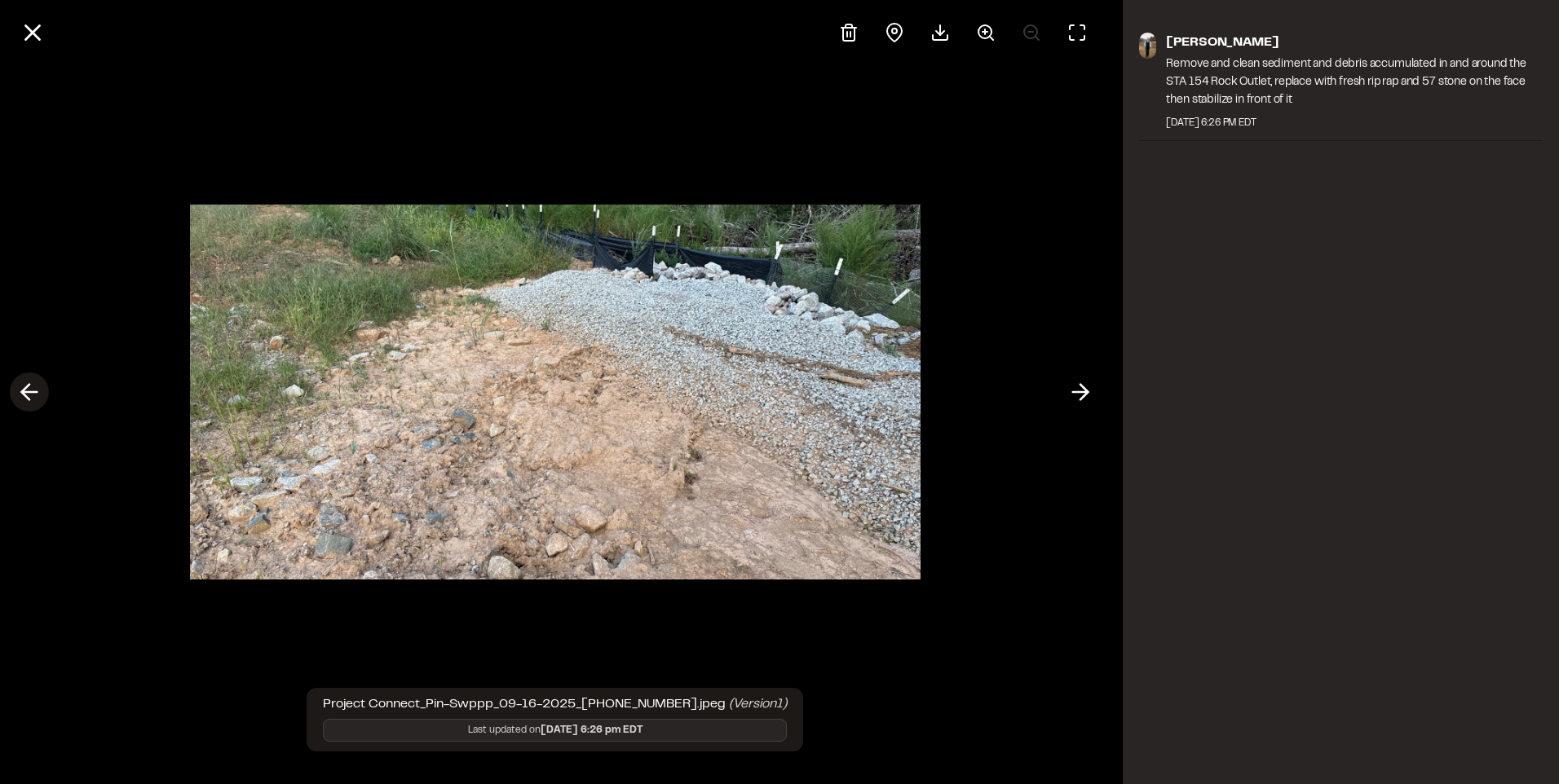
click at [18, 405] on icon at bounding box center [30, 391] width 26 height 27
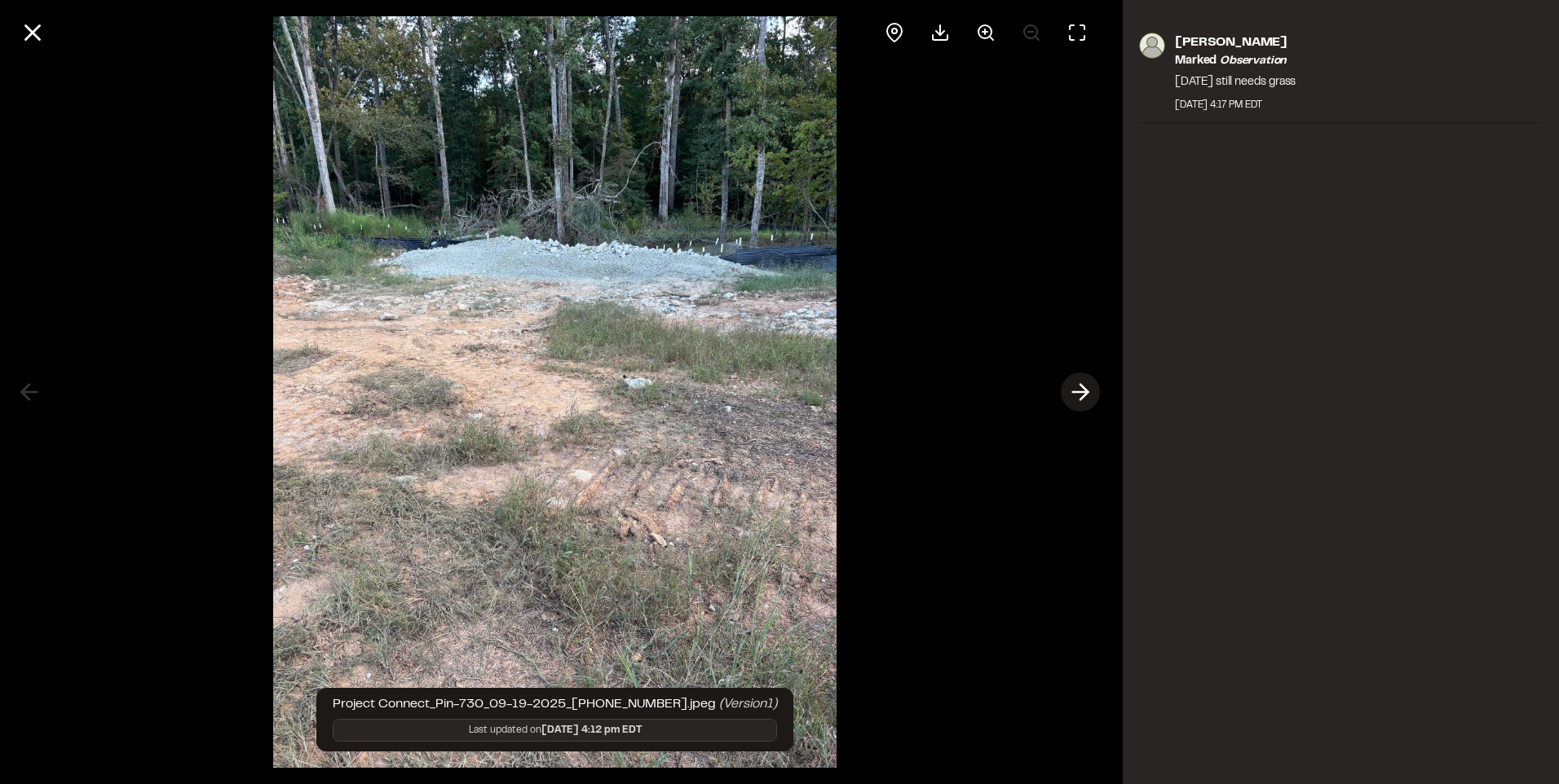
click at [1080, 388] on icon at bounding box center [1080, 391] width 26 height 27
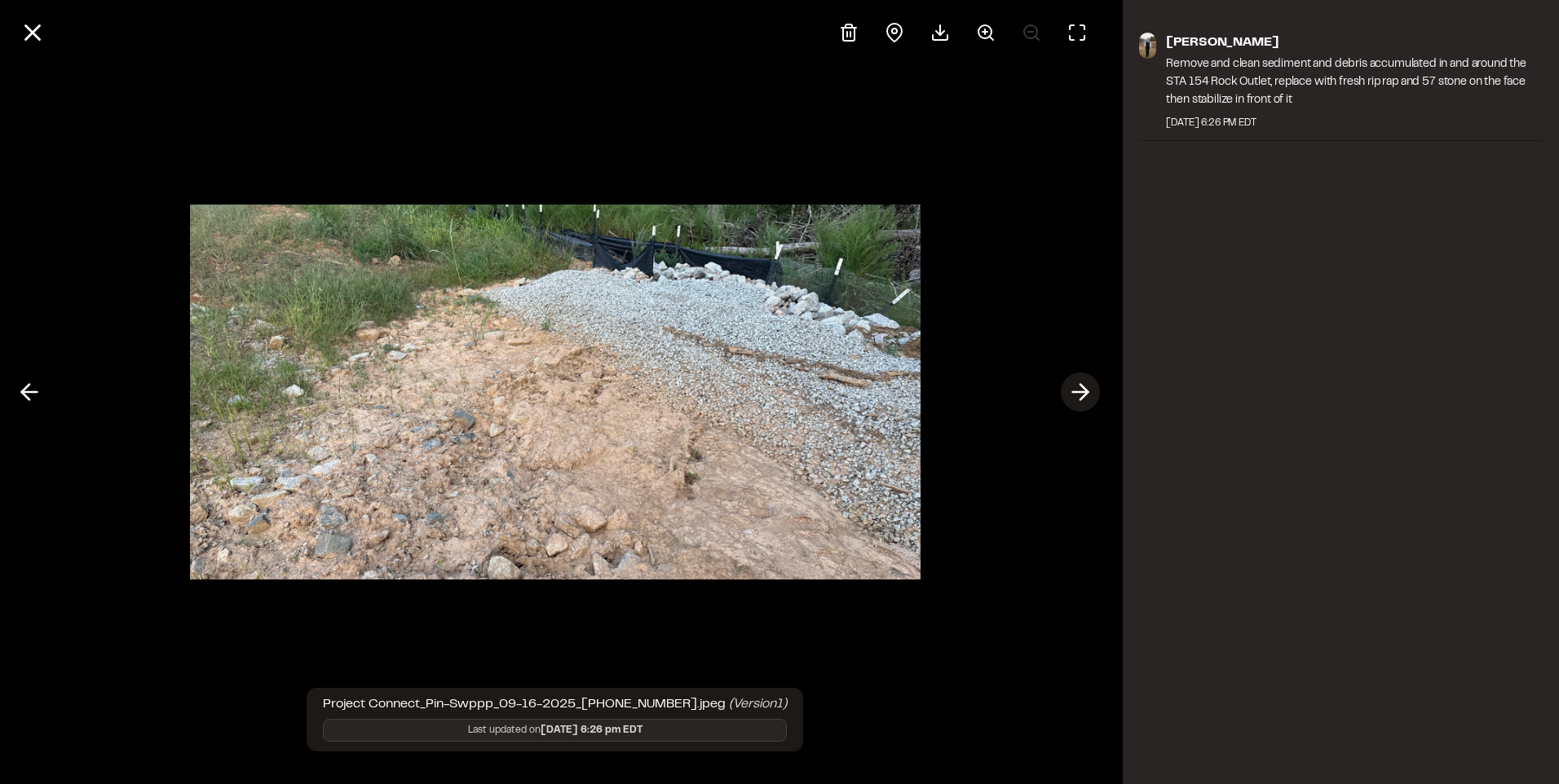
click at [1080, 388] on icon at bounding box center [1080, 391] width 26 height 27
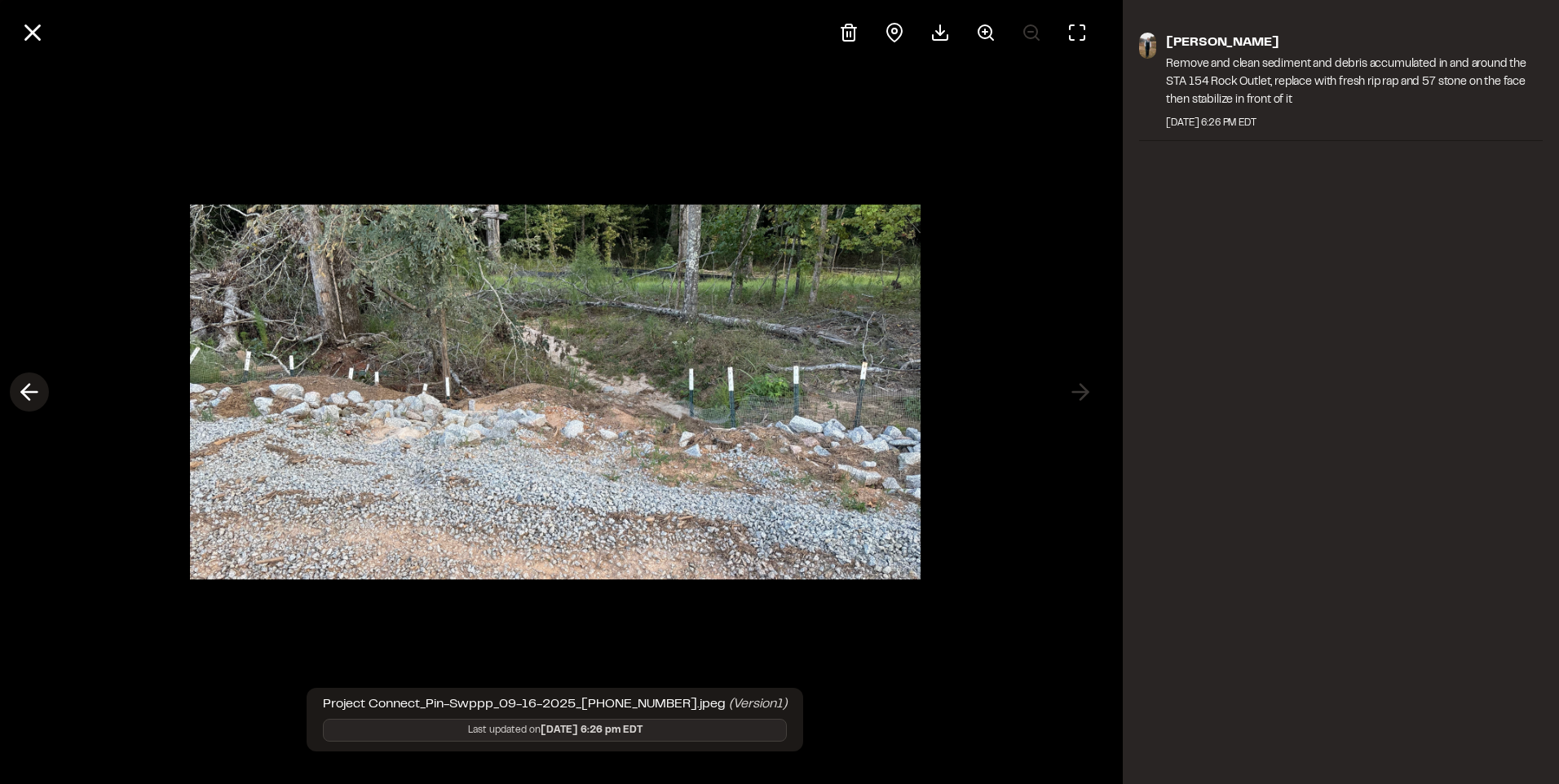
click at [24, 396] on icon at bounding box center [30, 391] width 26 height 27
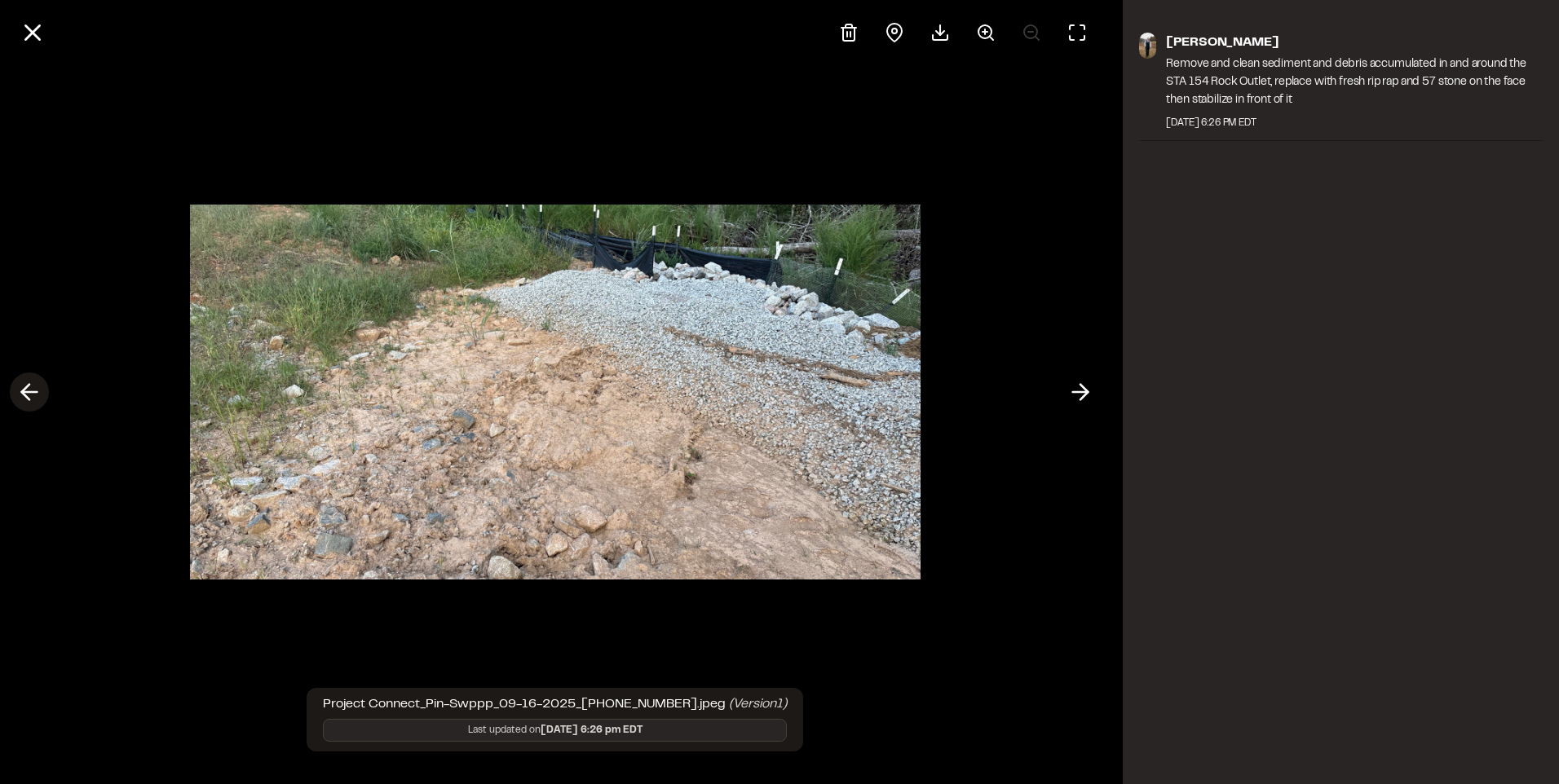
click at [24, 396] on icon at bounding box center [30, 391] width 26 height 27
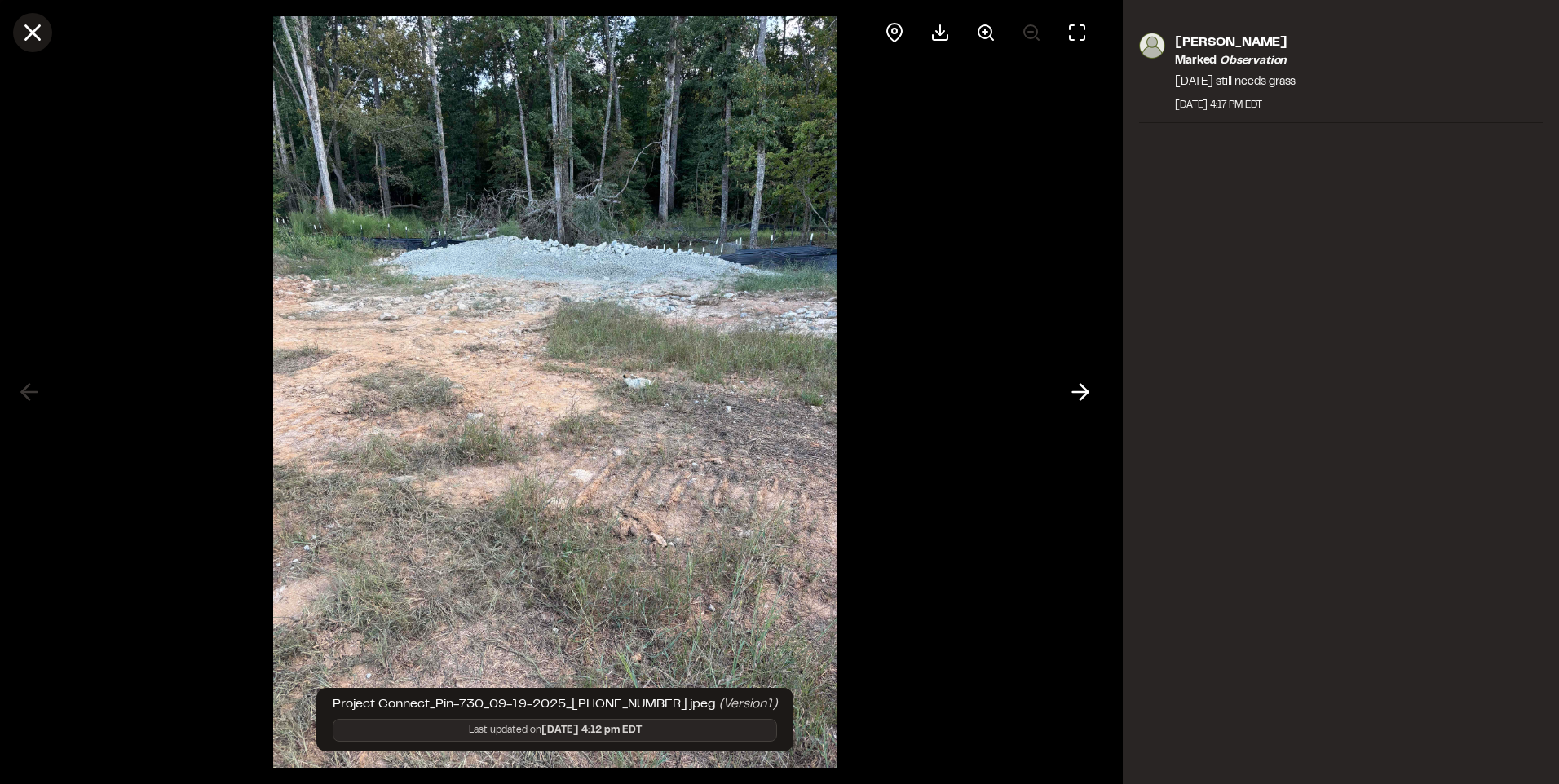
click at [33, 29] on icon at bounding box center [32, 32] width 27 height 27
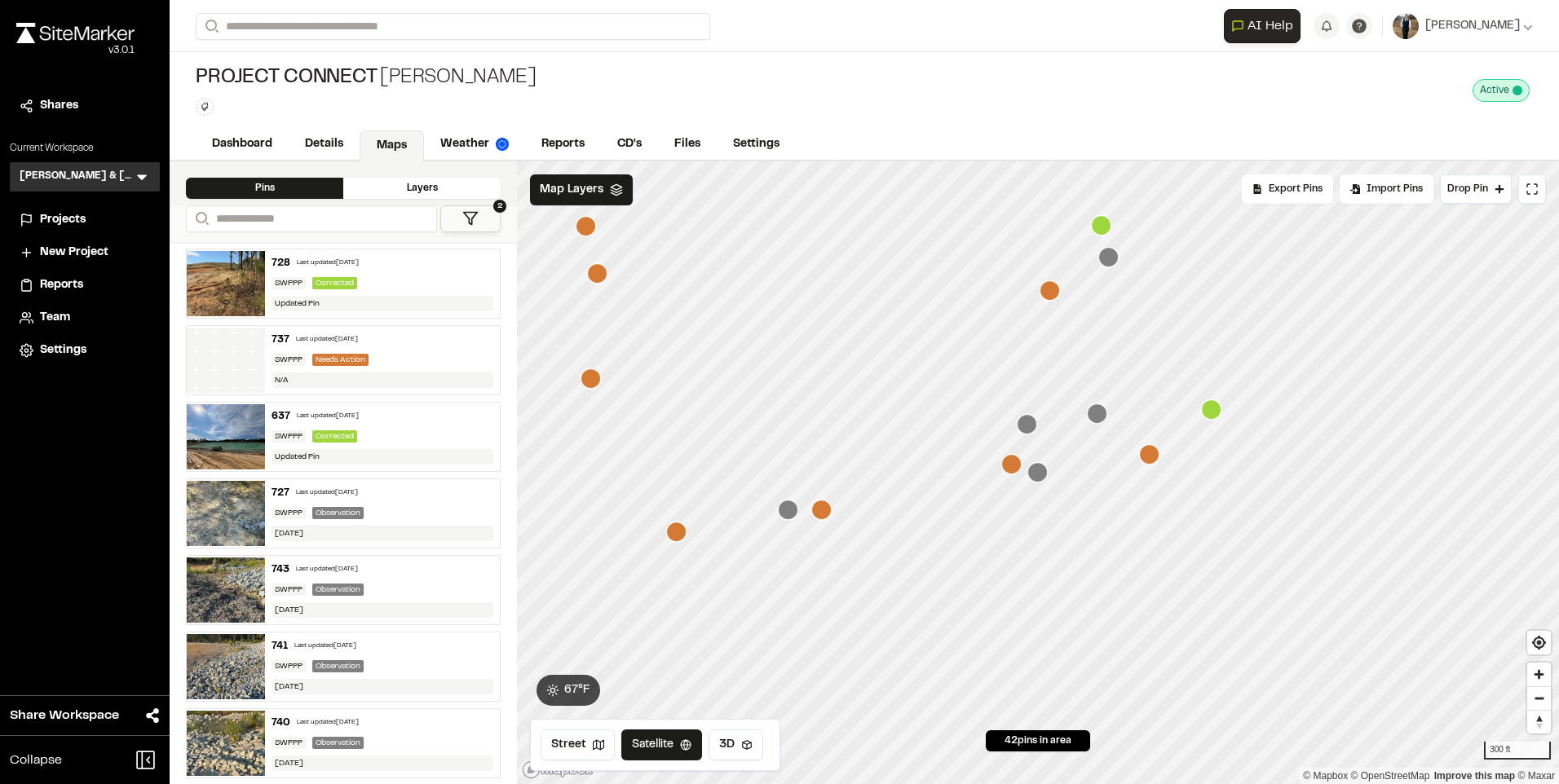
click at [1015, 471] on icon "Map marker" at bounding box center [1011, 463] width 20 height 20
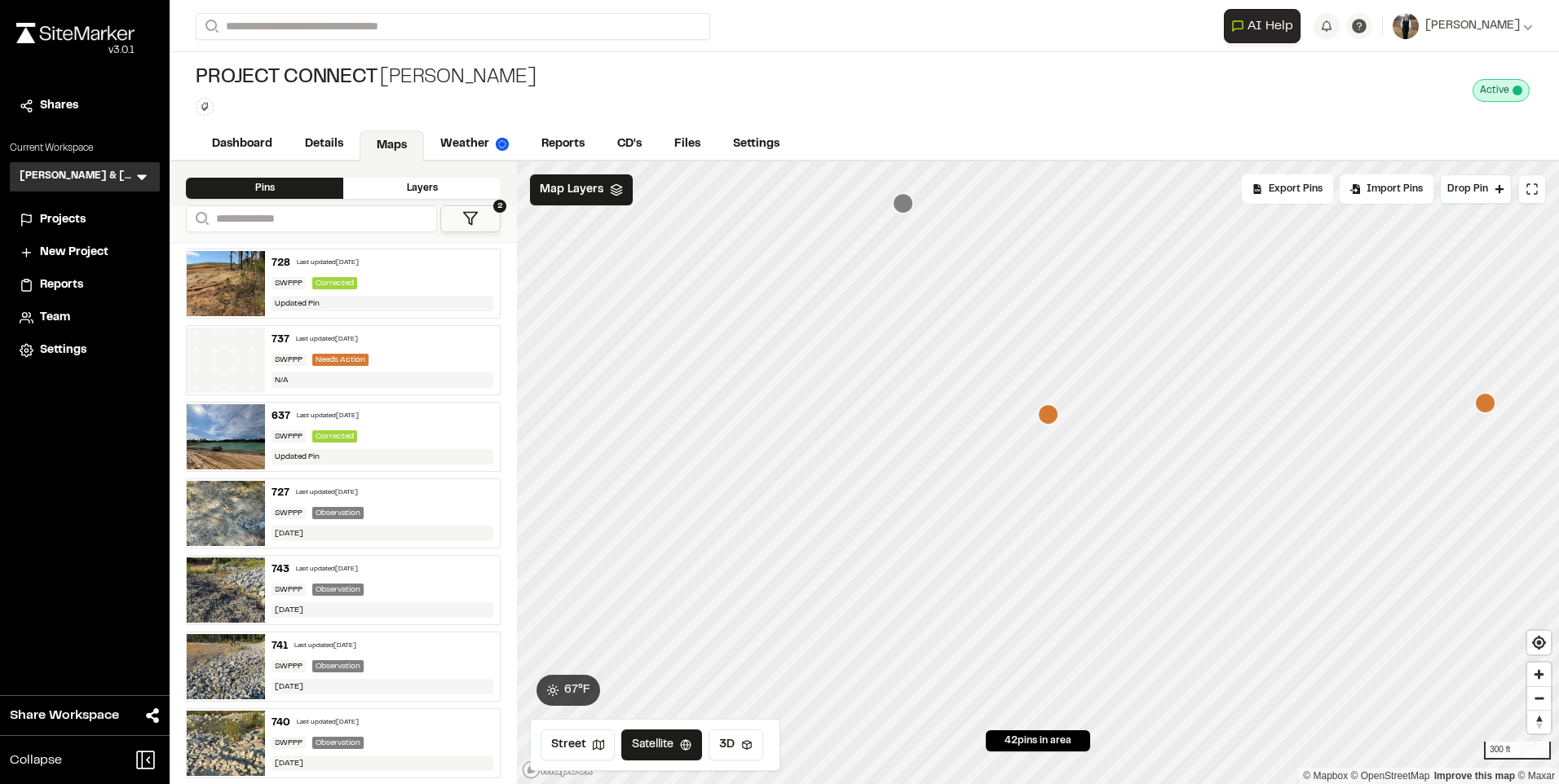
click at [1045, 418] on icon "Map marker" at bounding box center [1048, 414] width 20 height 20
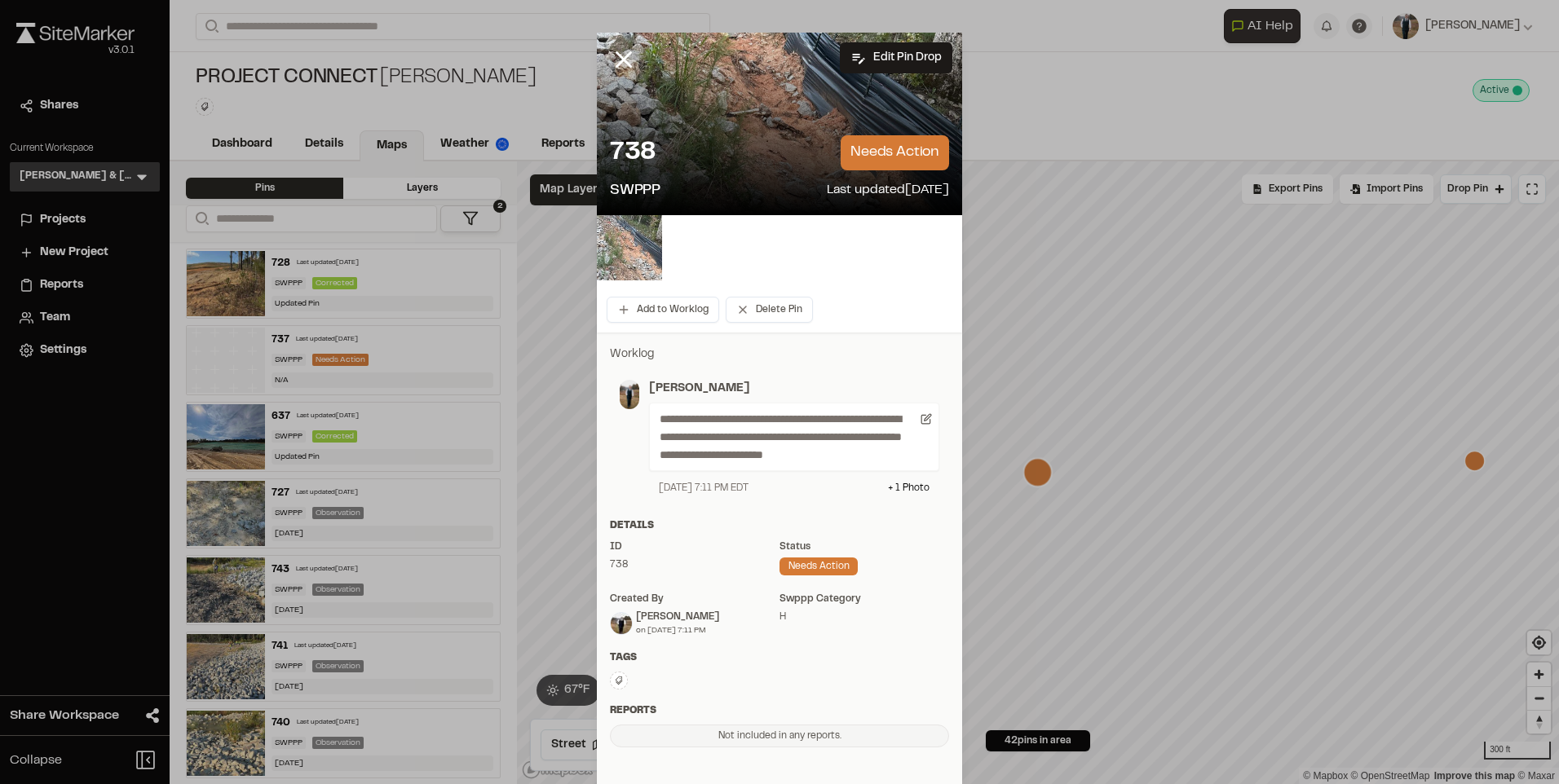
click at [606, 279] on img at bounding box center [629, 248] width 65 height 65
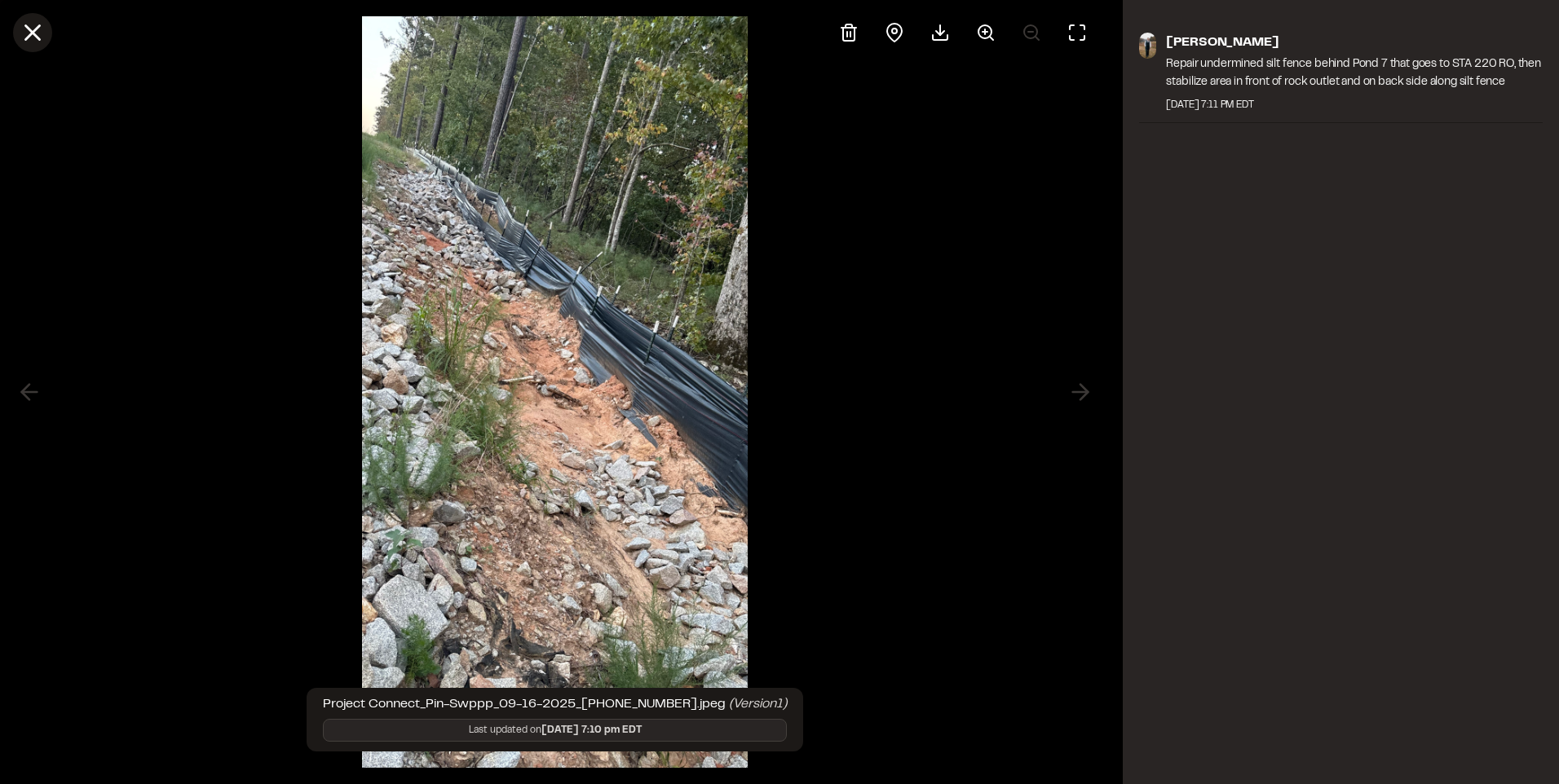
click at [36, 35] on line at bounding box center [33, 33] width 14 height 14
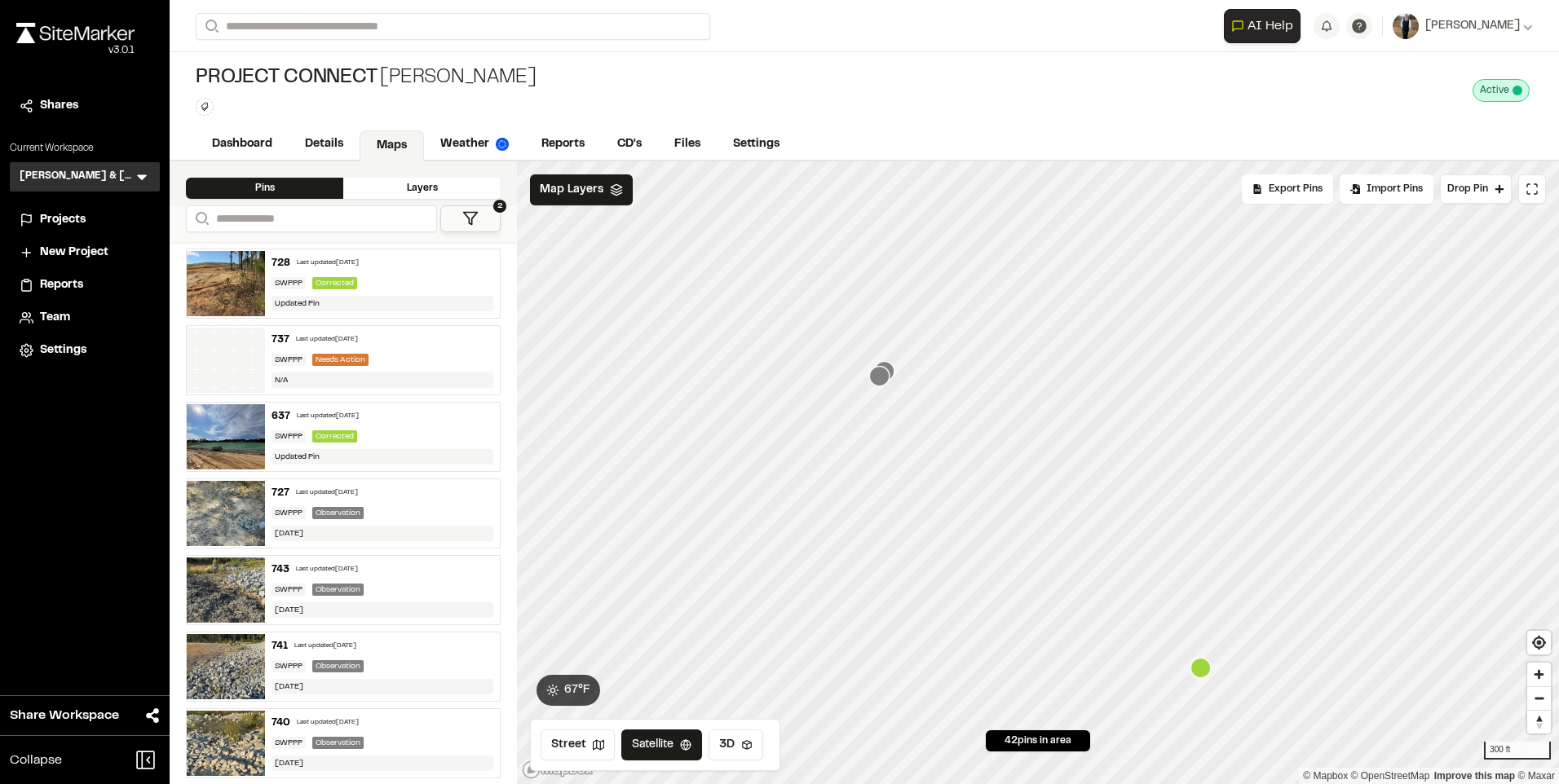
click at [875, 372] on icon "Map marker" at bounding box center [879, 375] width 20 height 20
click at [475, 225] on icon at bounding box center [471, 218] width 17 height 17
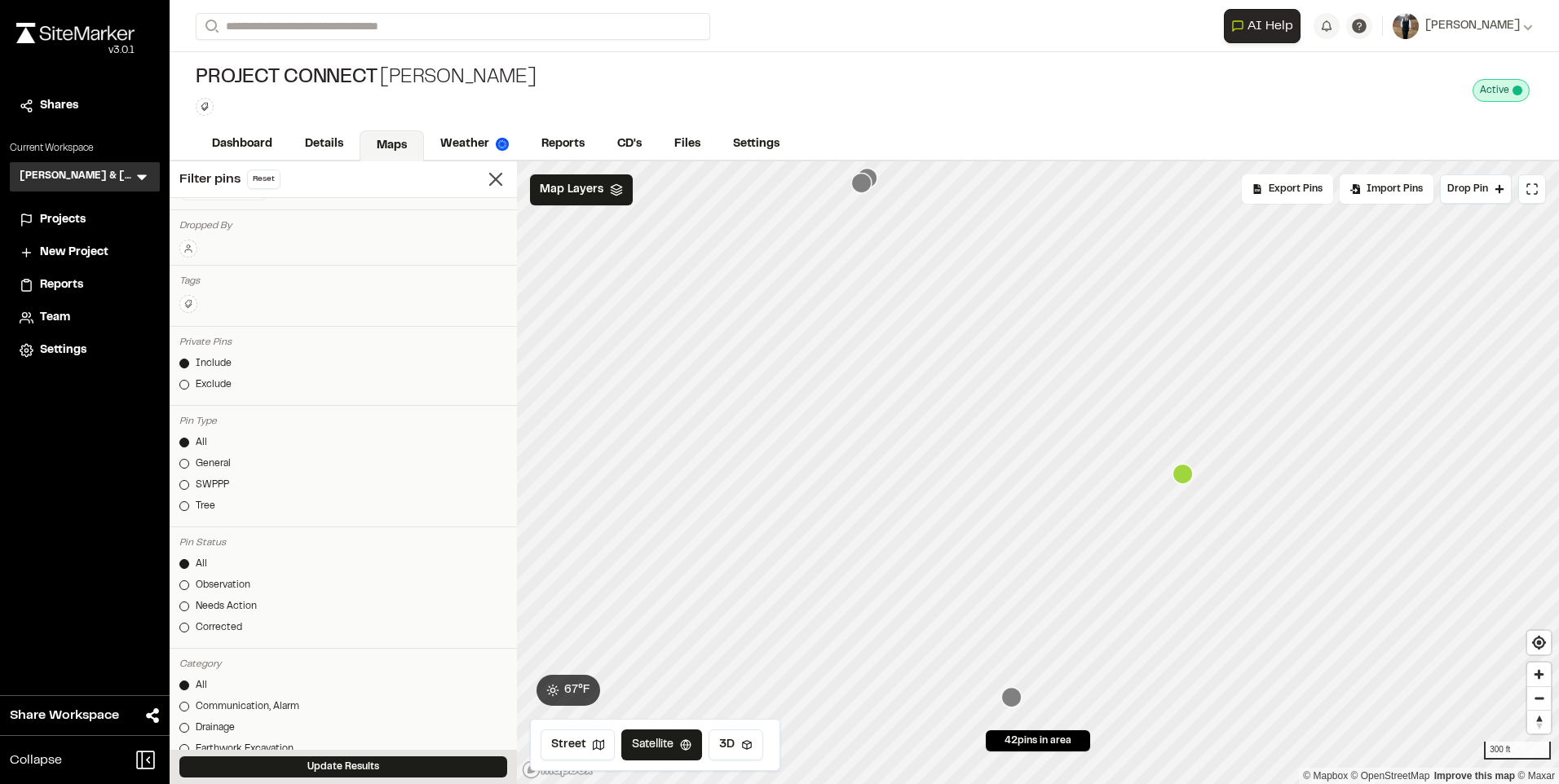
scroll to position [82, 0]
click at [211, 452] on div "SWPPP" at bounding box center [212, 457] width 33 height 15
click at [219, 558] on div "Observation" at bounding box center [223, 558] width 55 height 15
click at [193, 529] on link "All" at bounding box center [344, 536] width 328 height 15
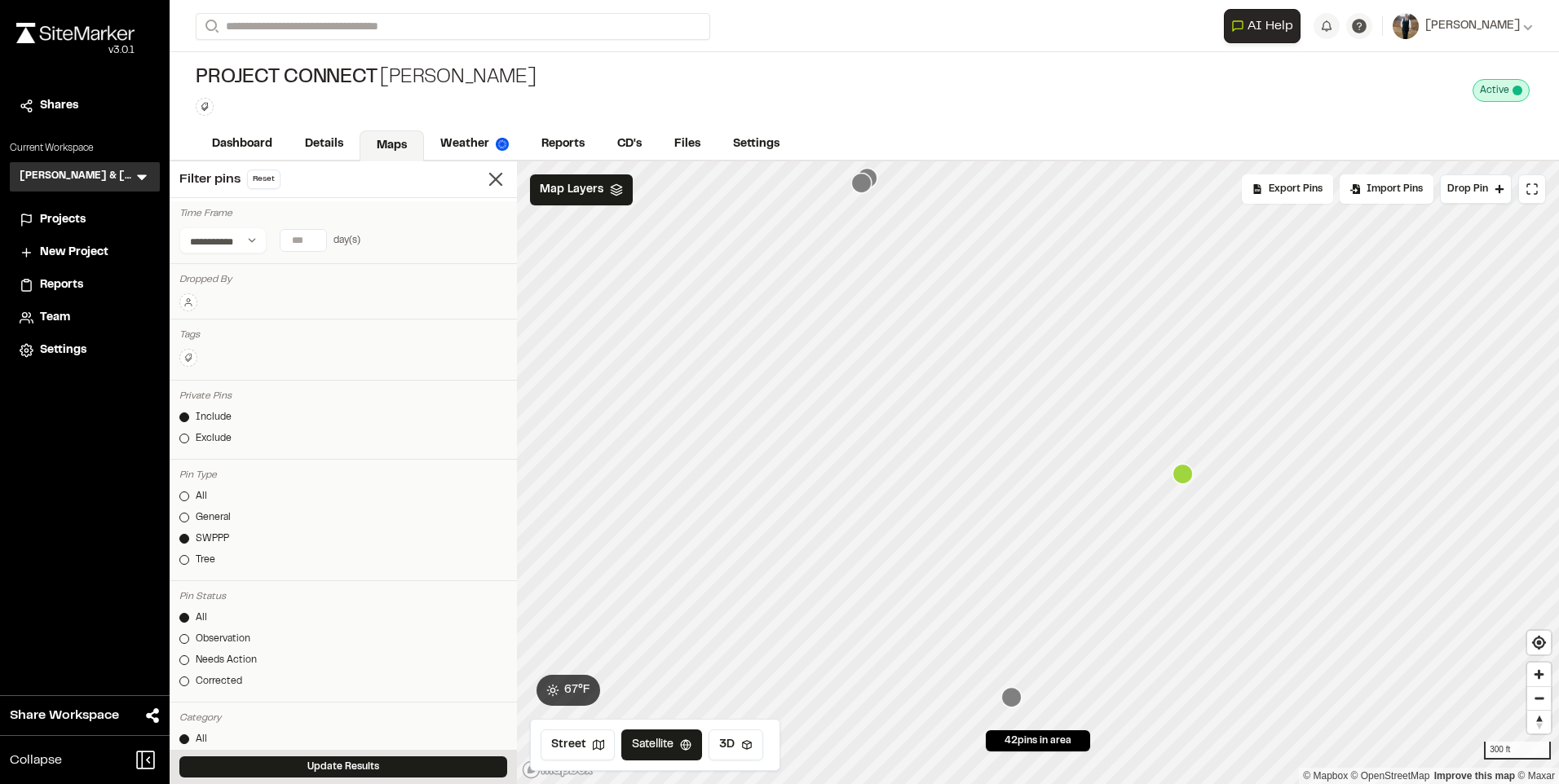
click at [308, 235] on input "*" at bounding box center [303, 240] width 46 height 21
click at [454, 239] on div "**********" at bounding box center [344, 240] width 328 height 26
click at [368, 761] on button "Update Results" at bounding box center [344, 767] width 328 height 21
click at [837, 529] on icon "Map marker" at bounding box center [835, 521] width 20 height 20
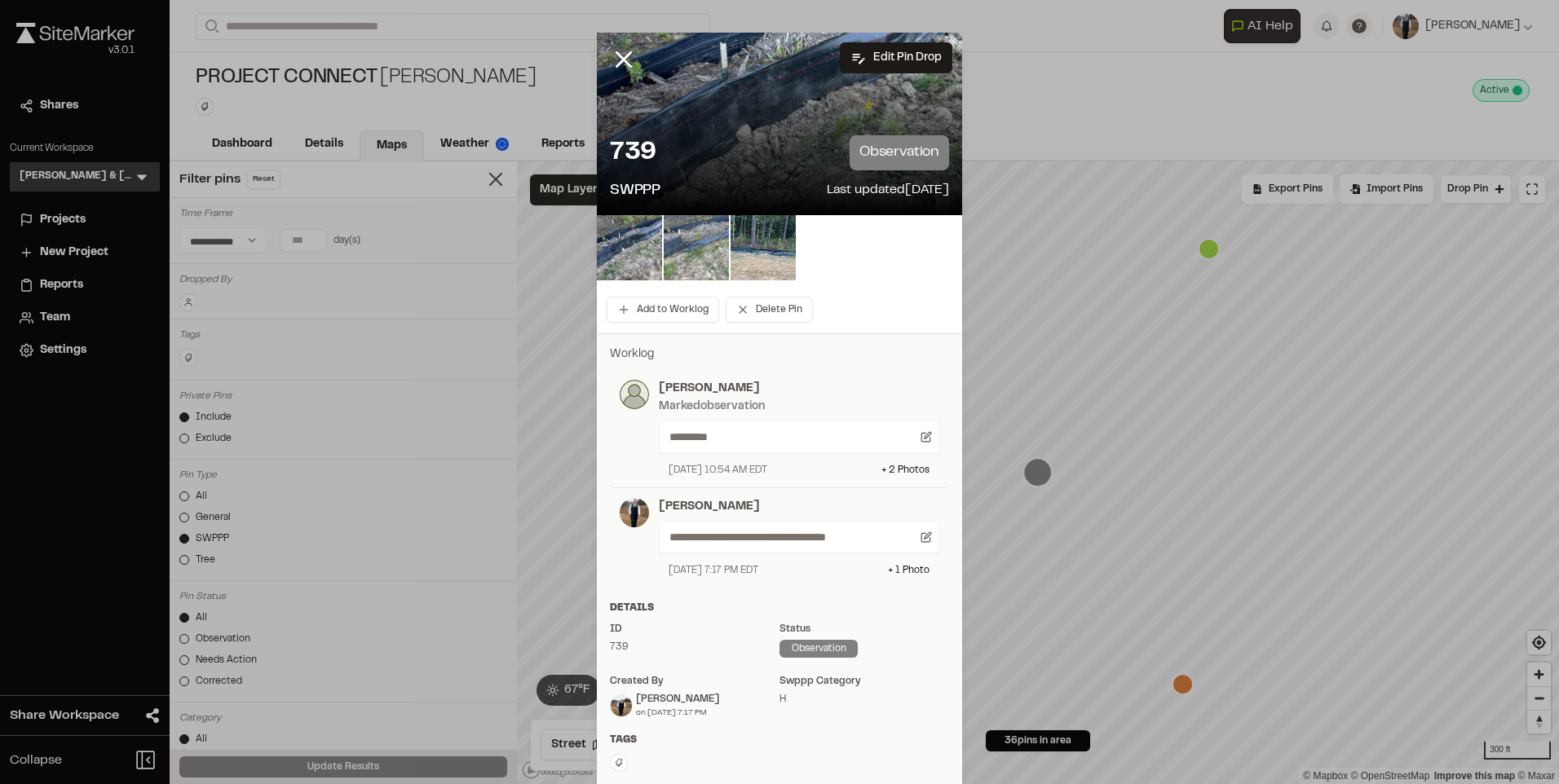
click at [705, 253] on img at bounding box center [696, 248] width 65 height 65
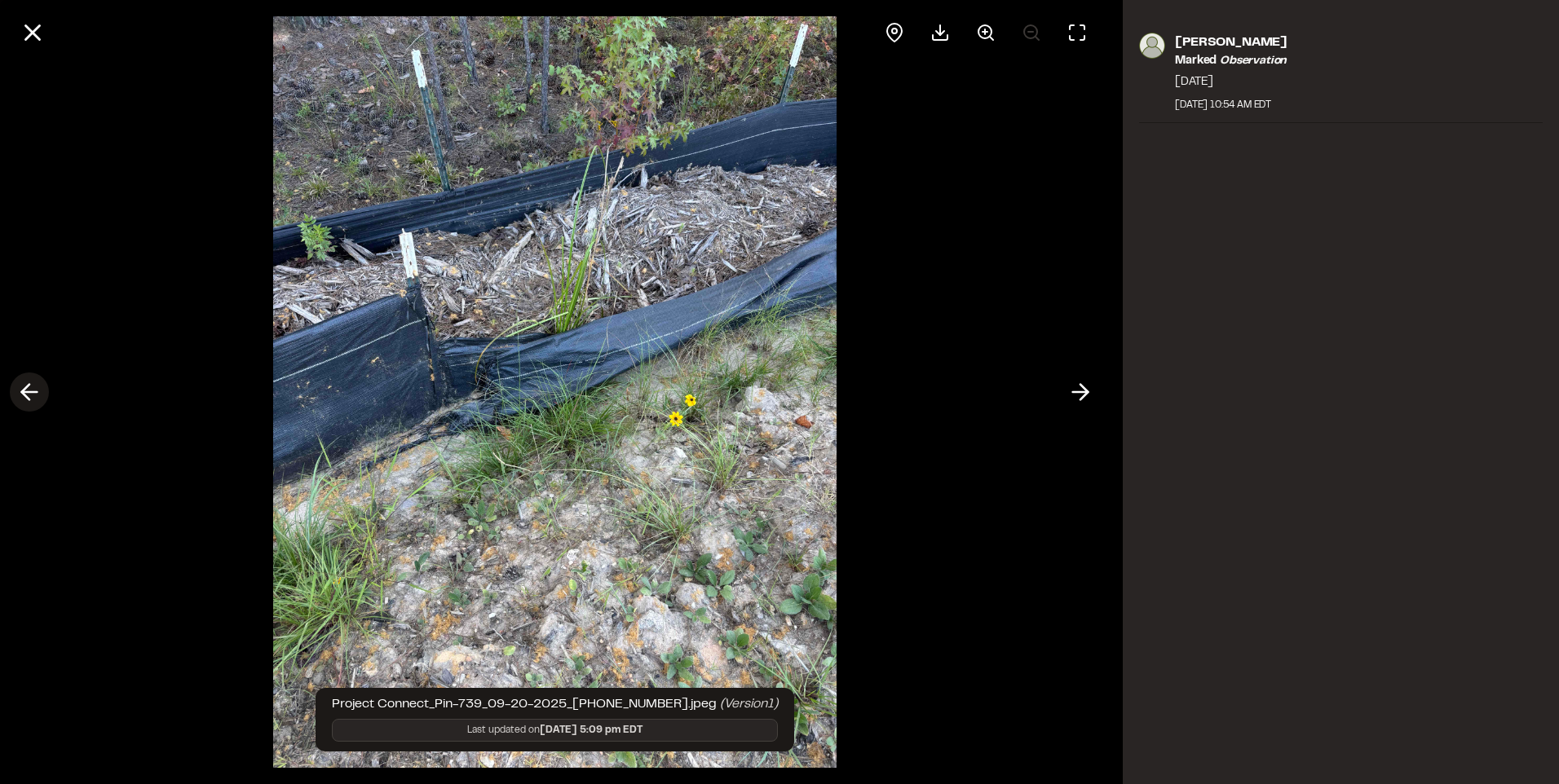
click at [23, 388] on icon at bounding box center [30, 391] width 26 height 27
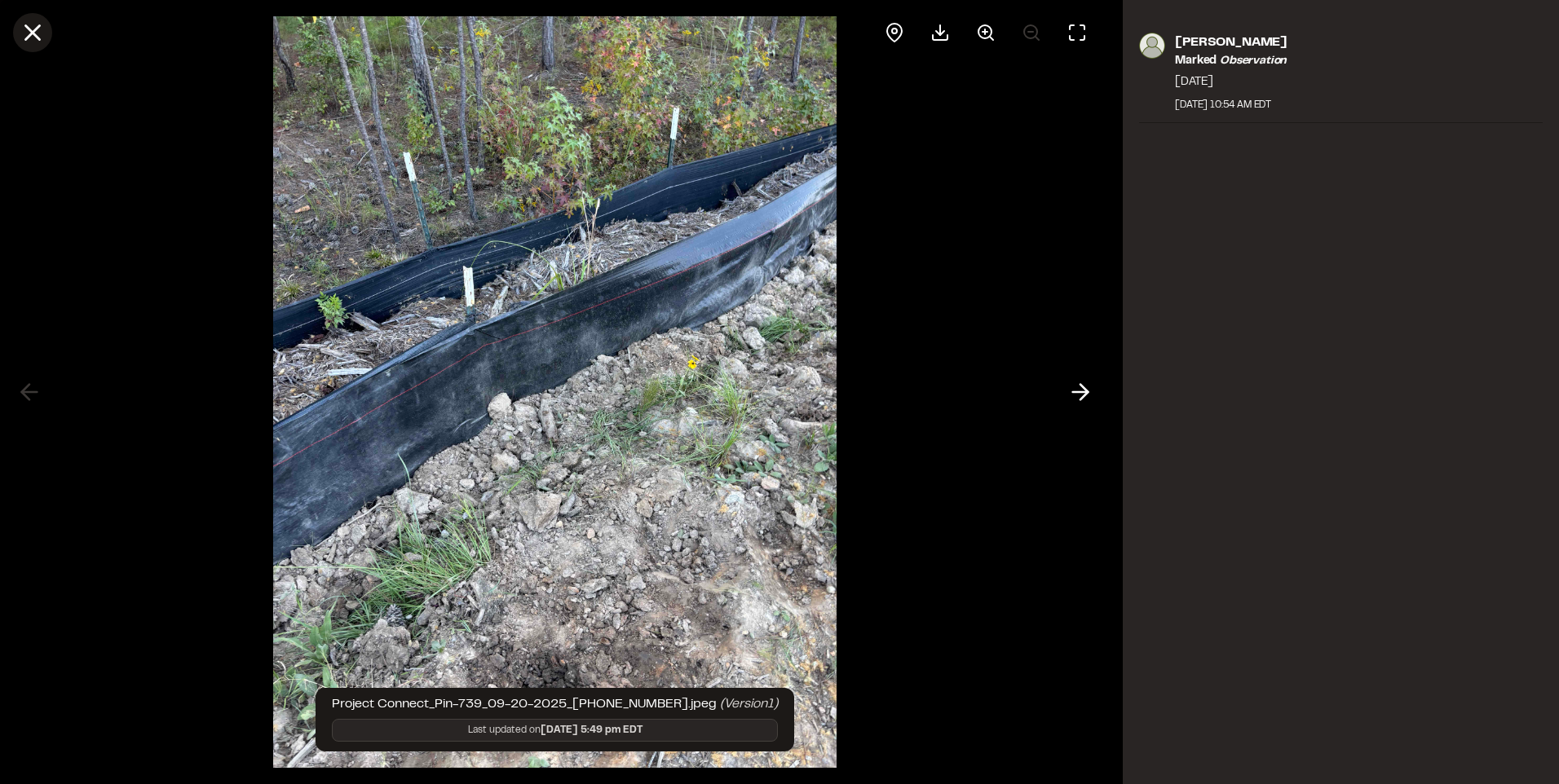
click at [41, 26] on icon at bounding box center [32, 32] width 27 height 27
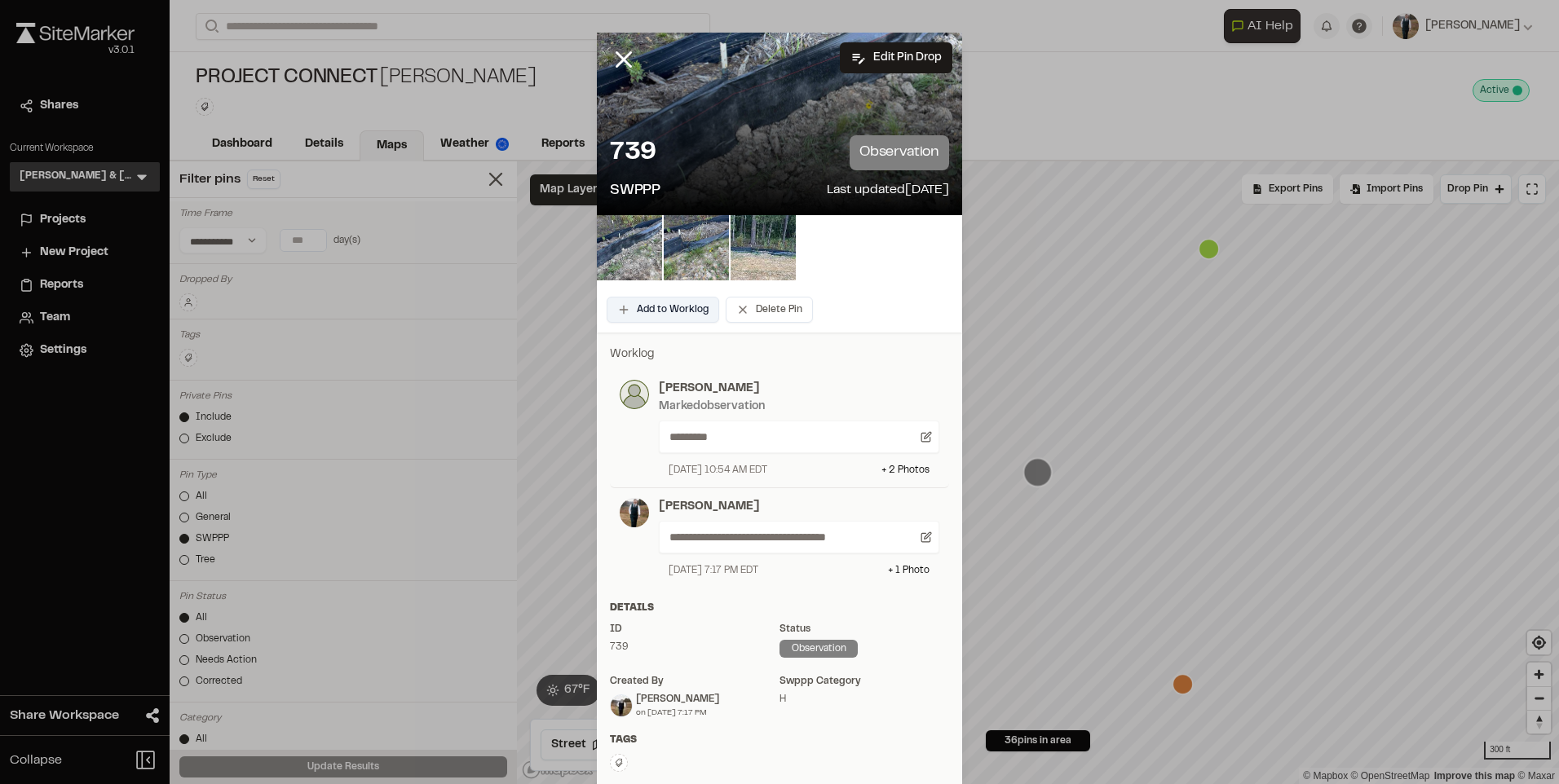
click at [683, 316] on button "Add to Worklog" at bounding box center [663, 310] width 113 height 26
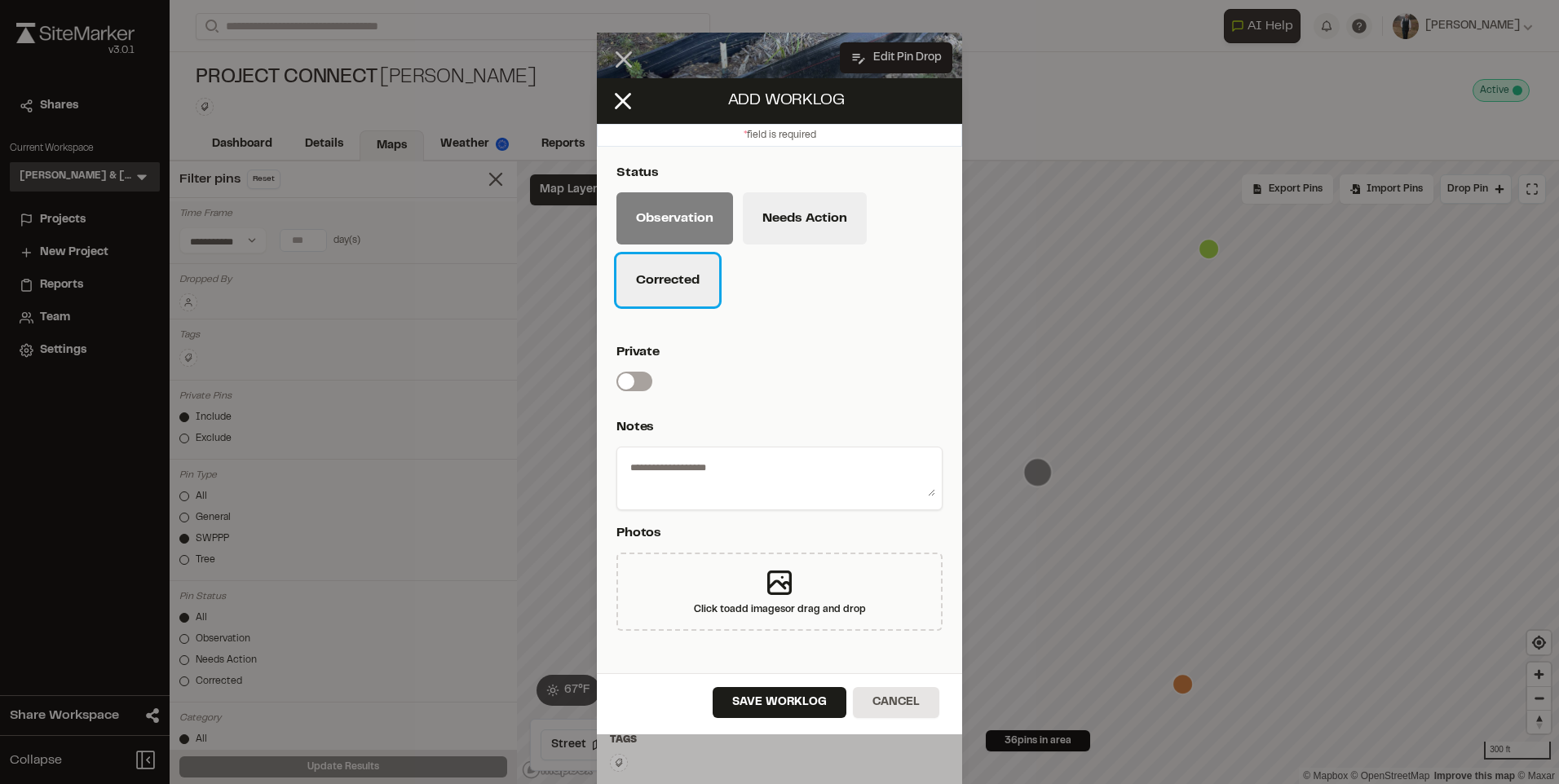
click at [683, 257] on button "Corrected" at bounding box center [668, 280] width 103 height 52
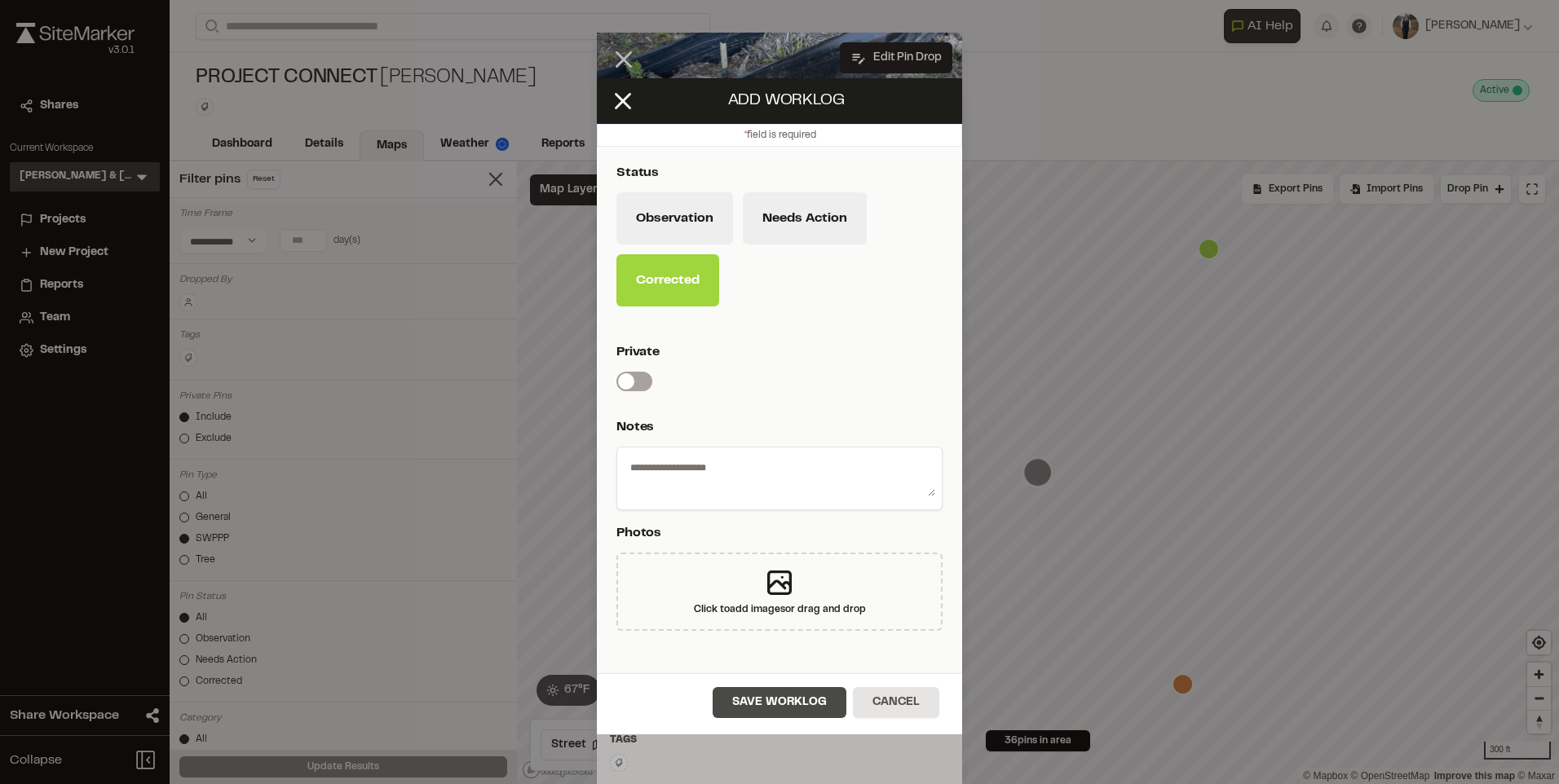
click at [803, 714] on button "Save Worklog" at bounding box center [780, 702] width 134 height 31
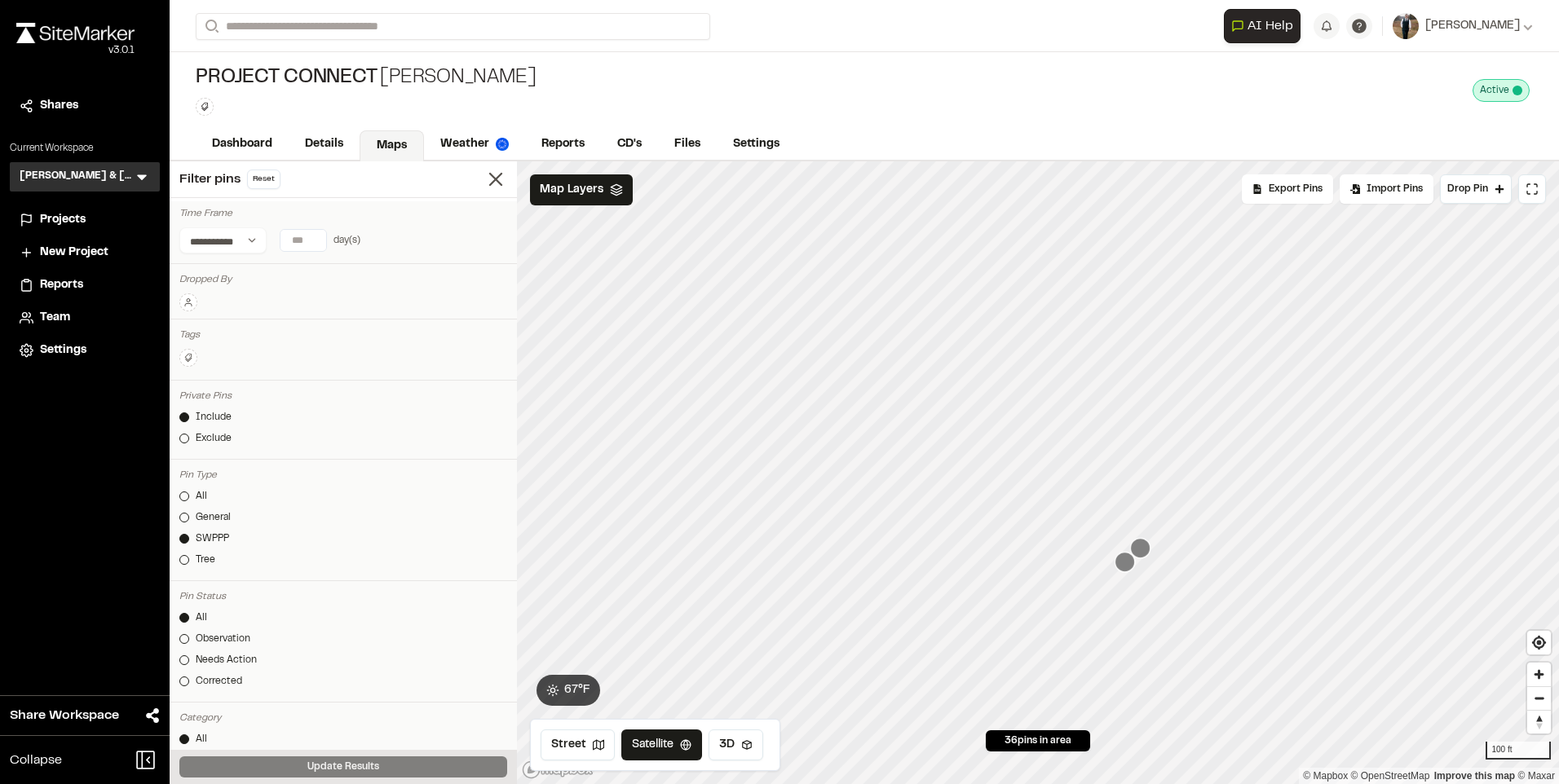
click at [1142, 552] on icon "Map marker" at bounding box center [1140, 548] width 20 height 20
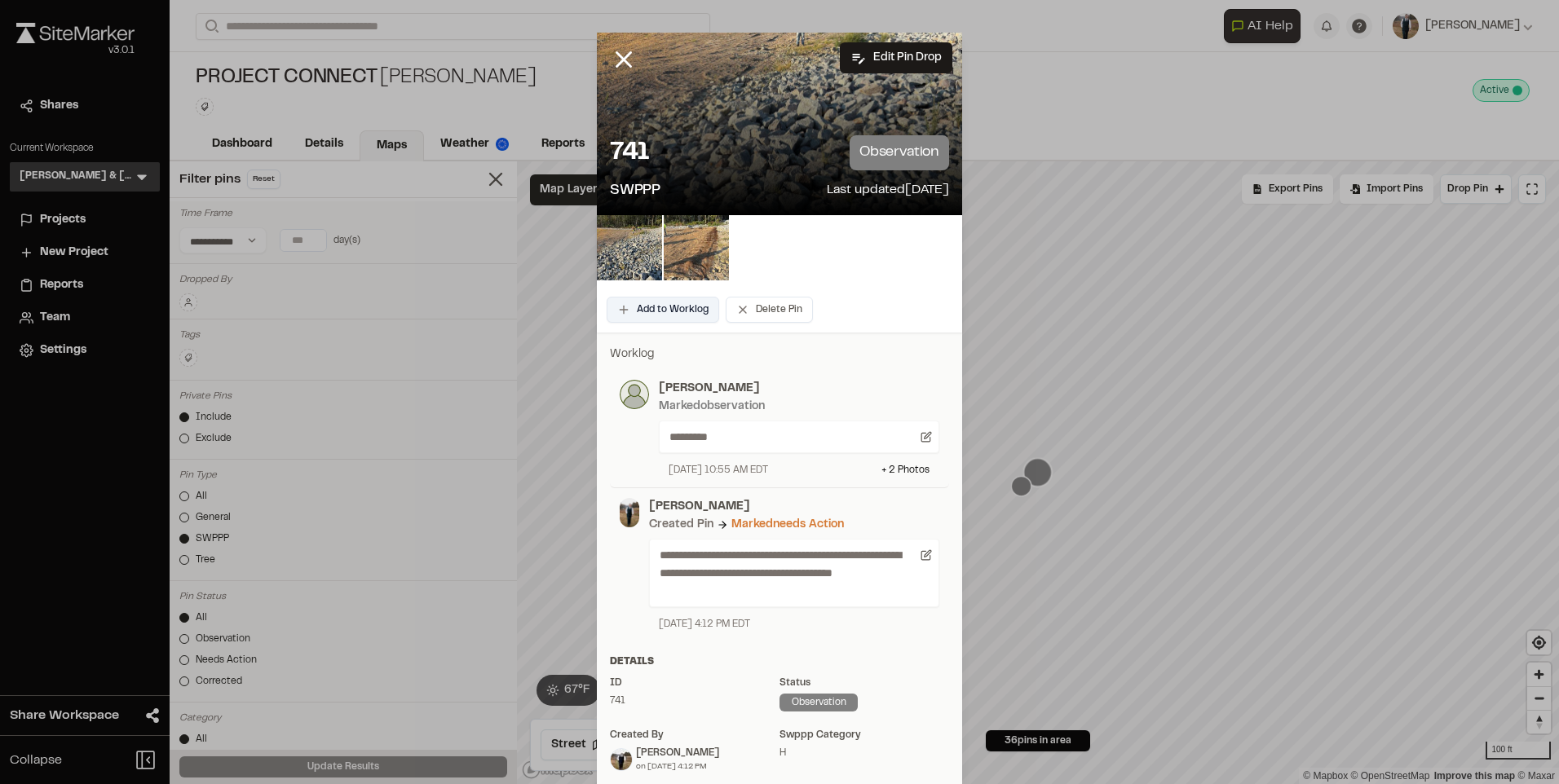
click at [661, 305] on button "Add to Worklog" at bounding box center [663, 310] width 113 height 26
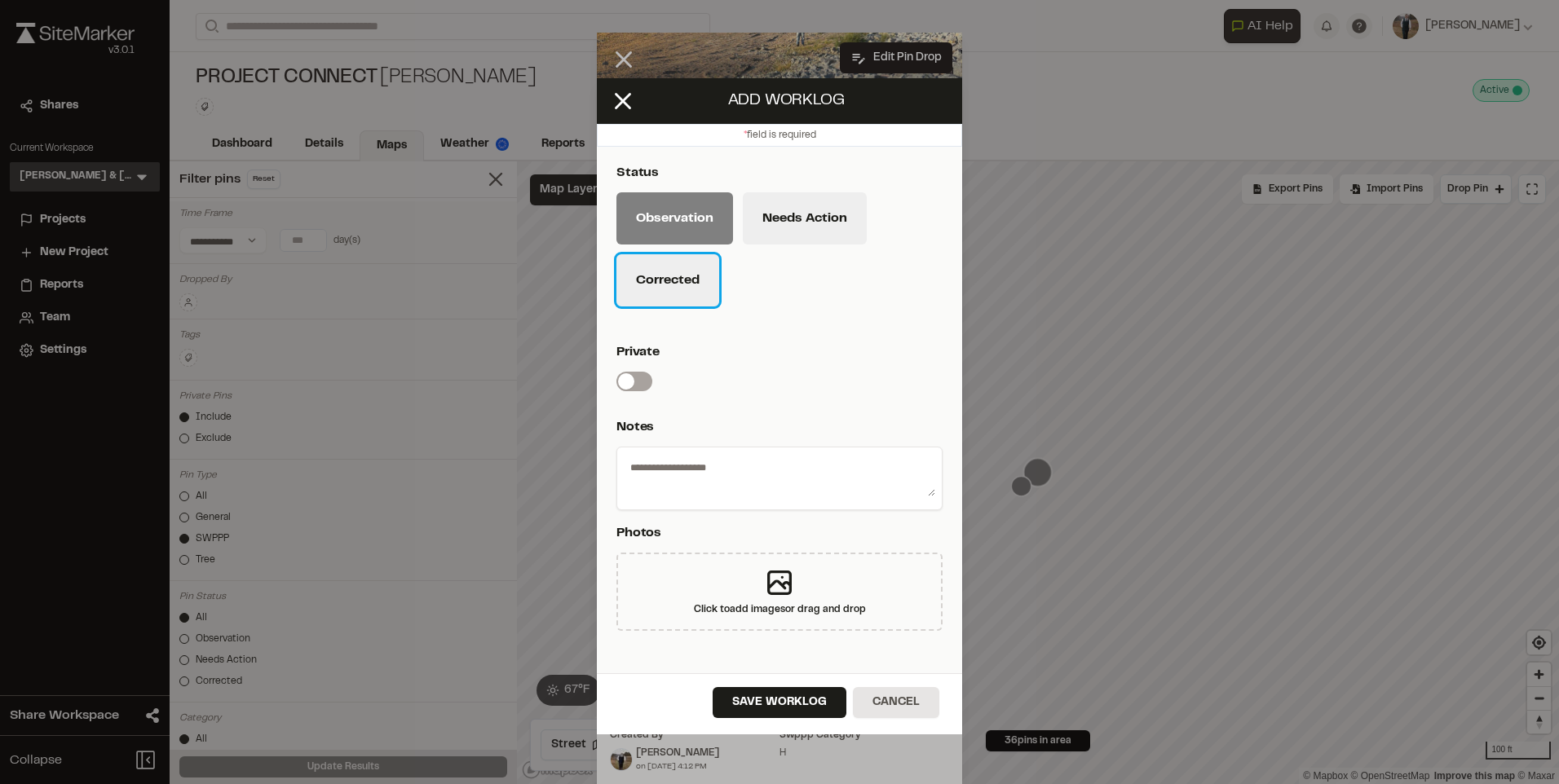
click at [660, 289] on button "Corrected" at bounding box center [668, 280] width 103 height 52
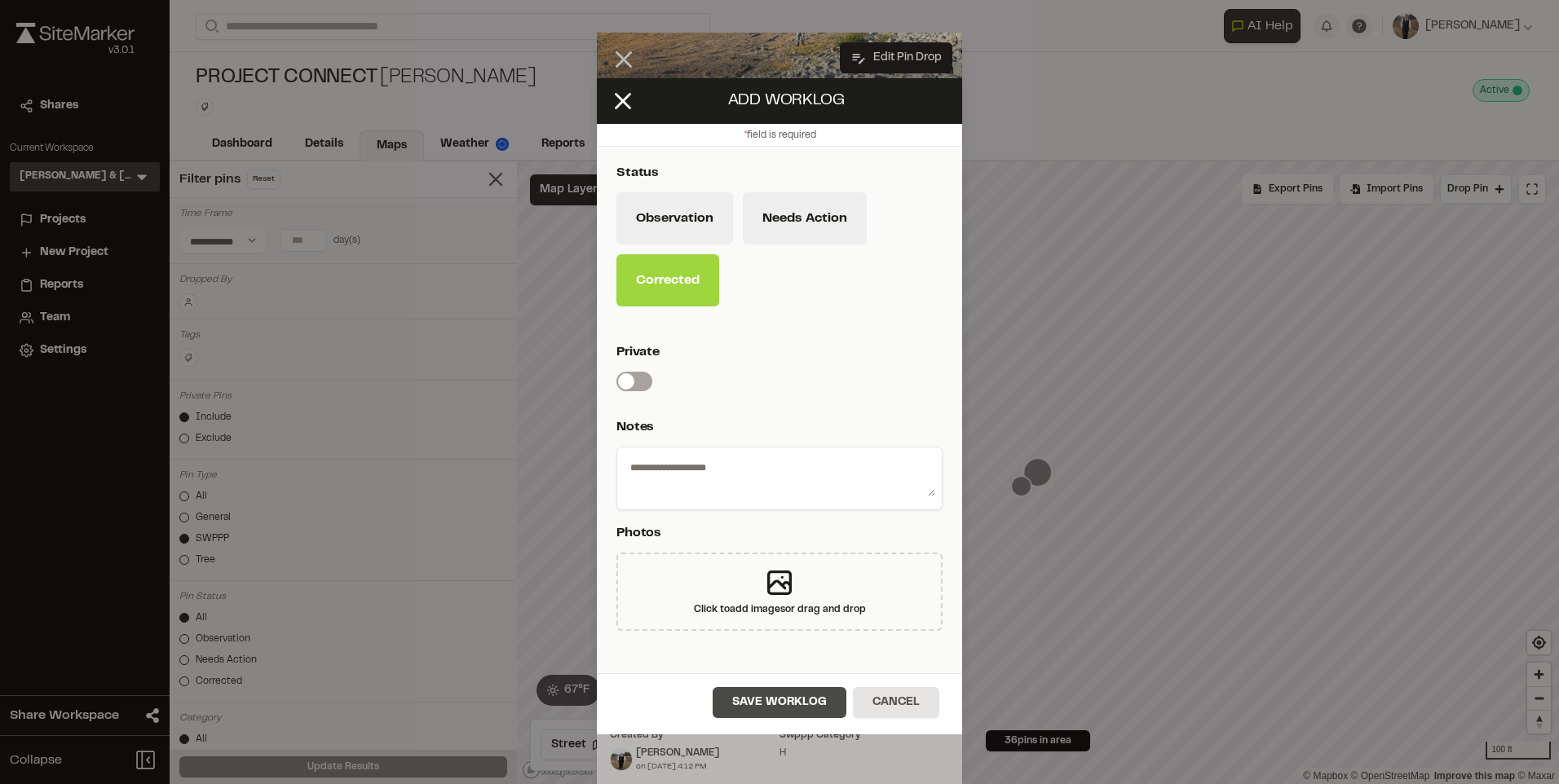
click at [804, 702] on button "Save Worklog" at bounding box center [780, 702] width 134 height 31
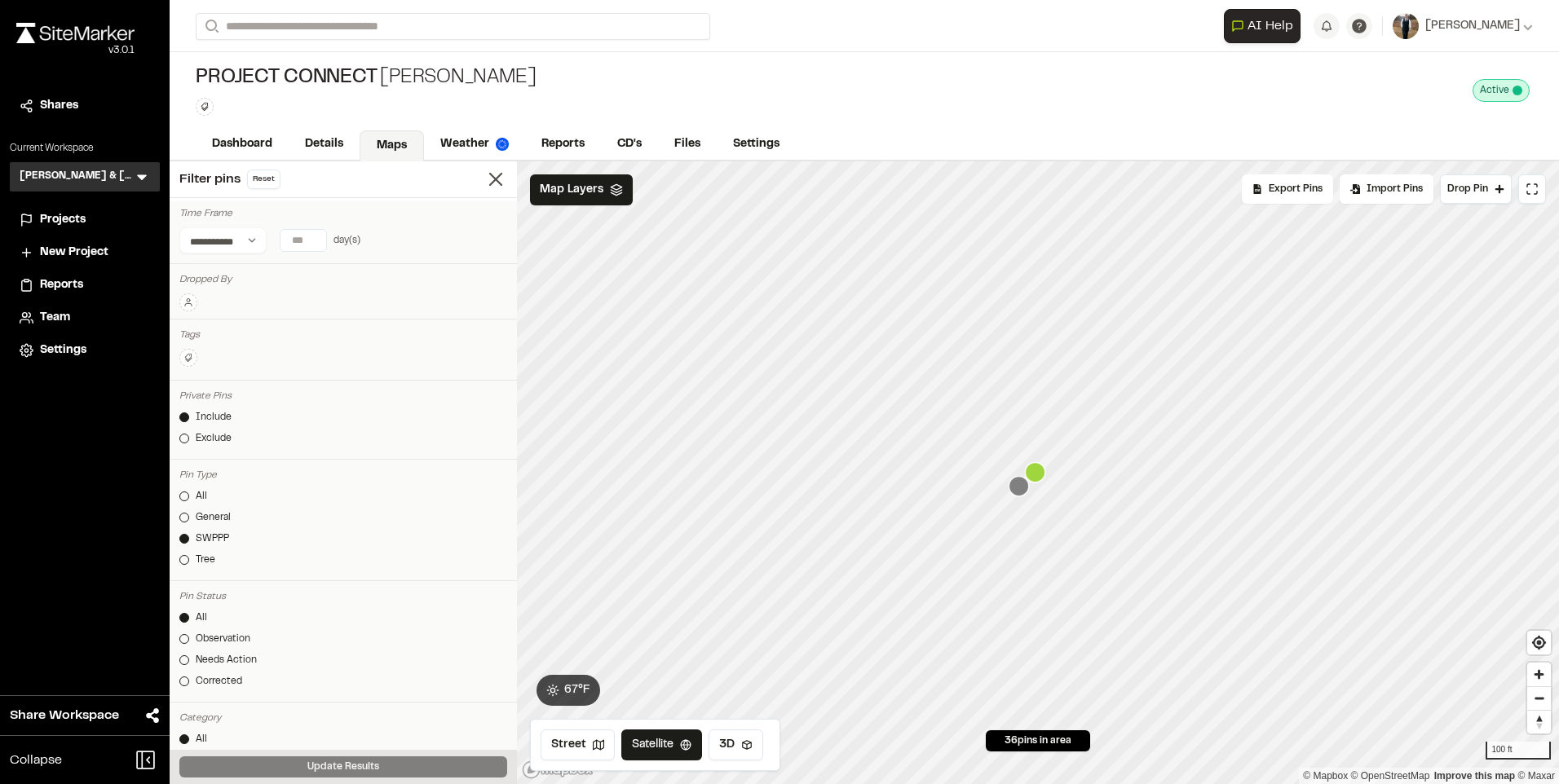
click at [1021, 491] on icon "Map marker" at bounding box center [1019, 485] width 20 height 20
click at [1021, 494] on icon "Map marker" at bounding box center [1019, 485] width 20 height 20
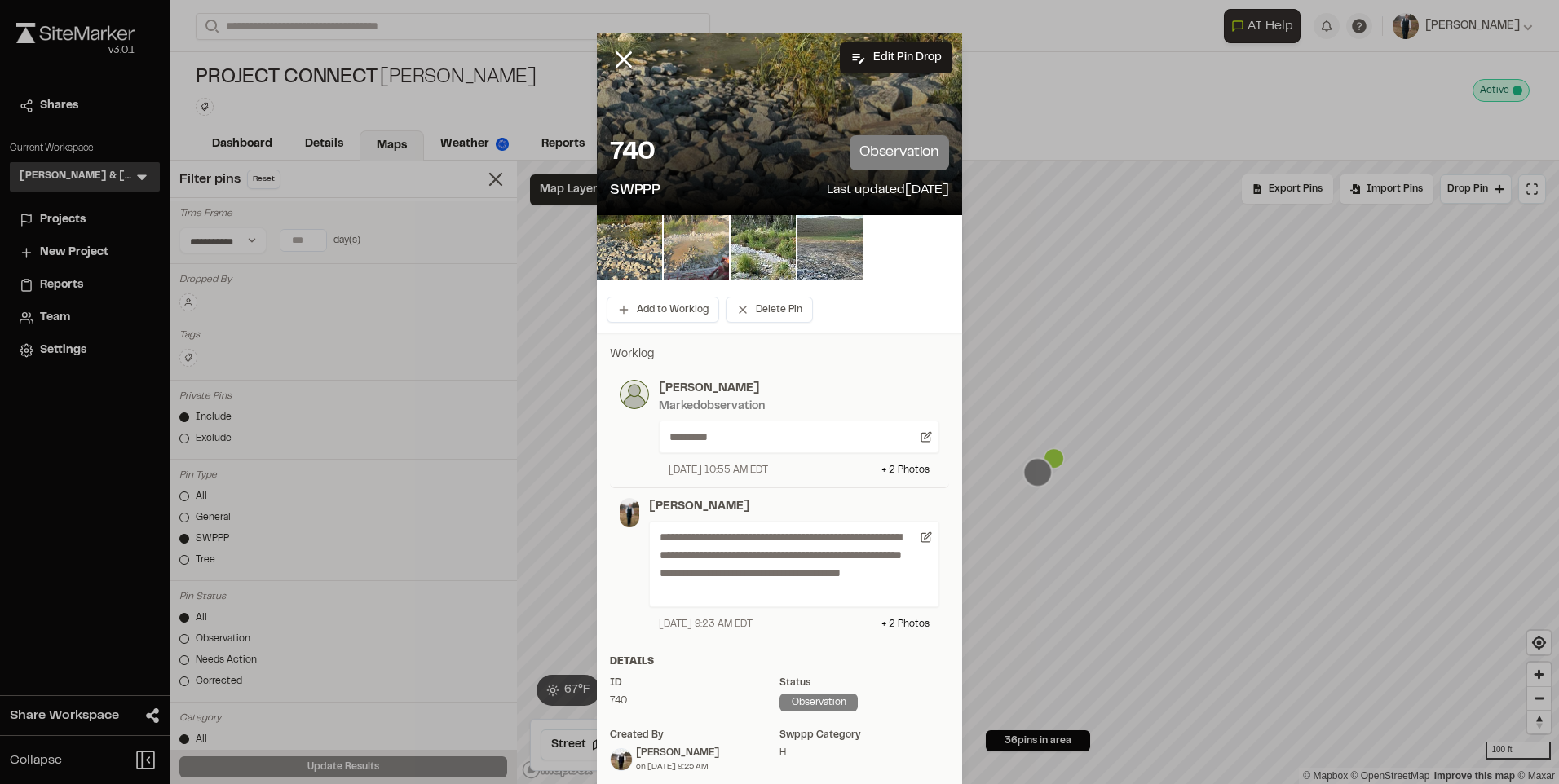
click at [664, 244] on img at bounding box center [696, 248] width 65 height 65
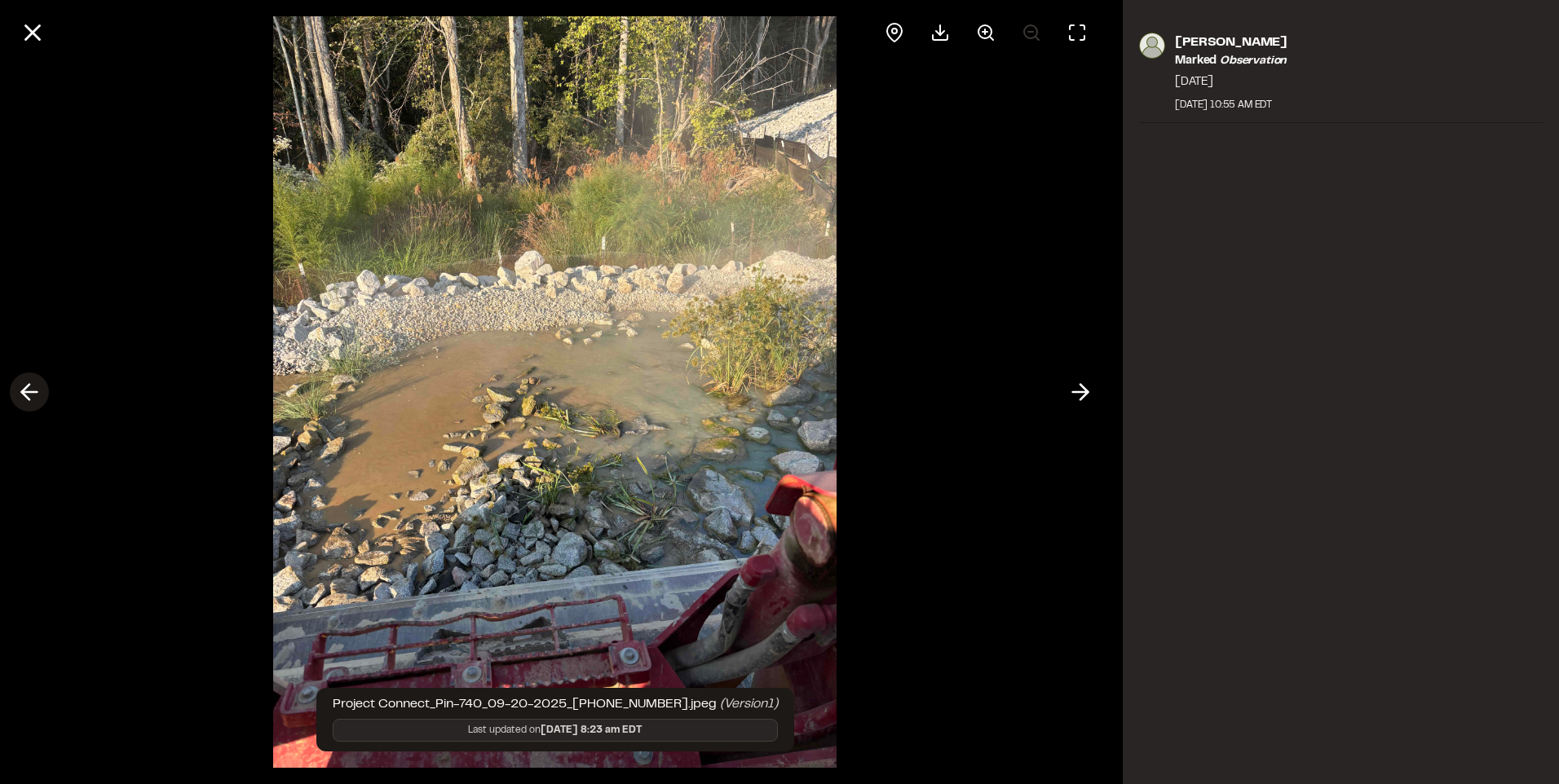
click at [27, 398] on polyline at bounding box center [26, 393] width 7 height 16
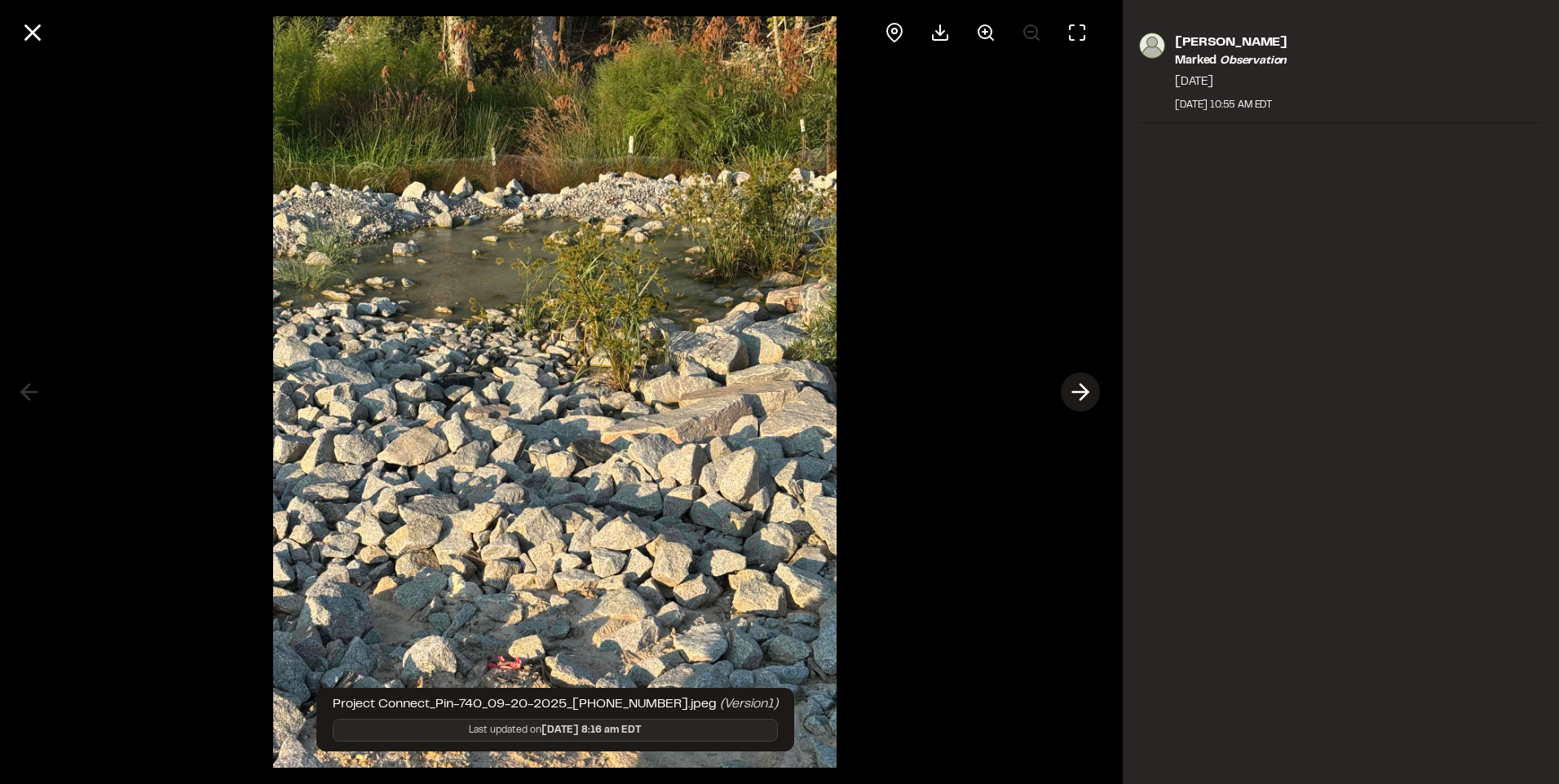
click at [1078, 388] on icon at bounding box center [1080, 391] width 26 height 27
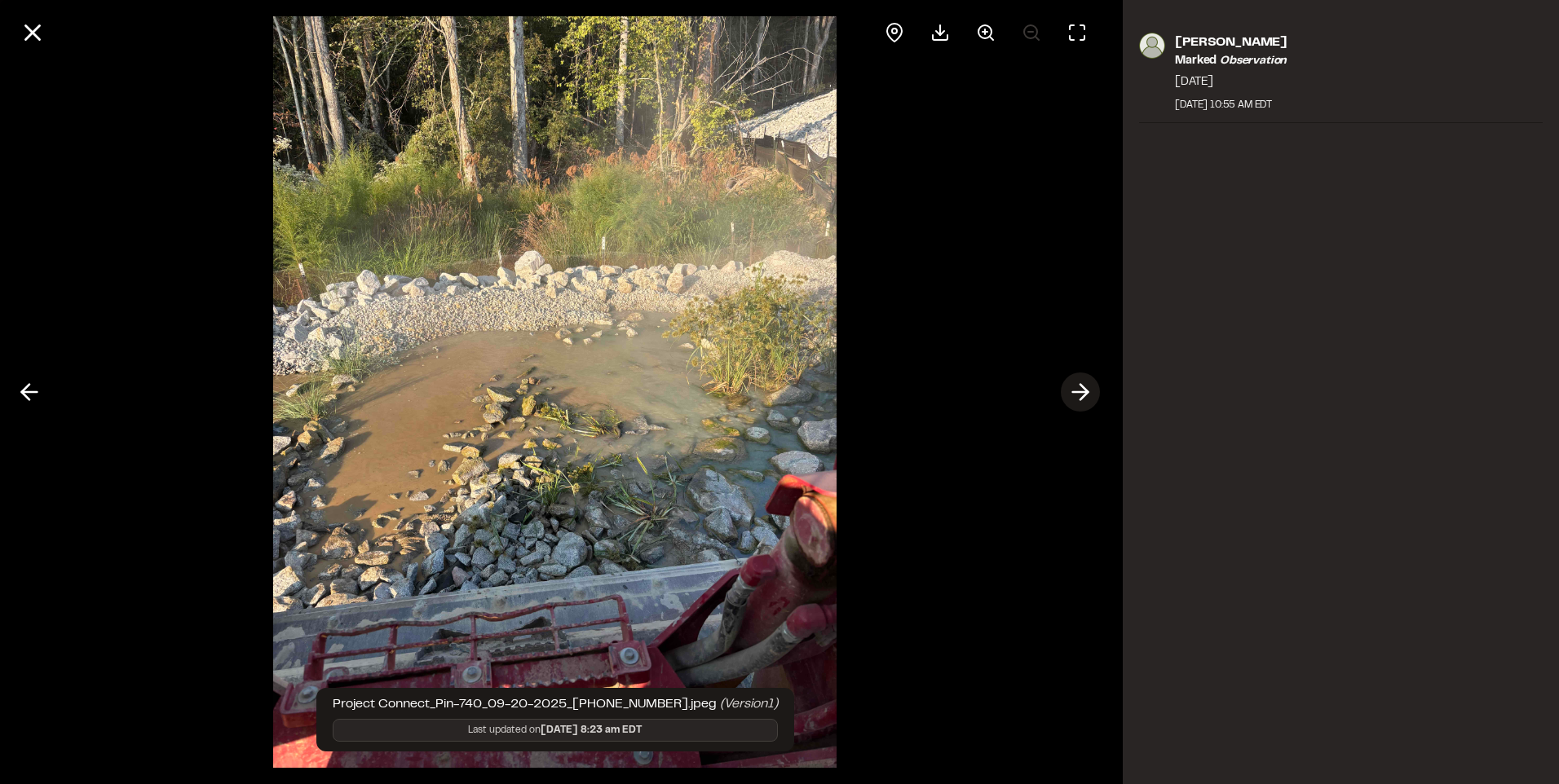
click at [1078, 383] on icon at bounding box center [1080, 391] width 26 height 27
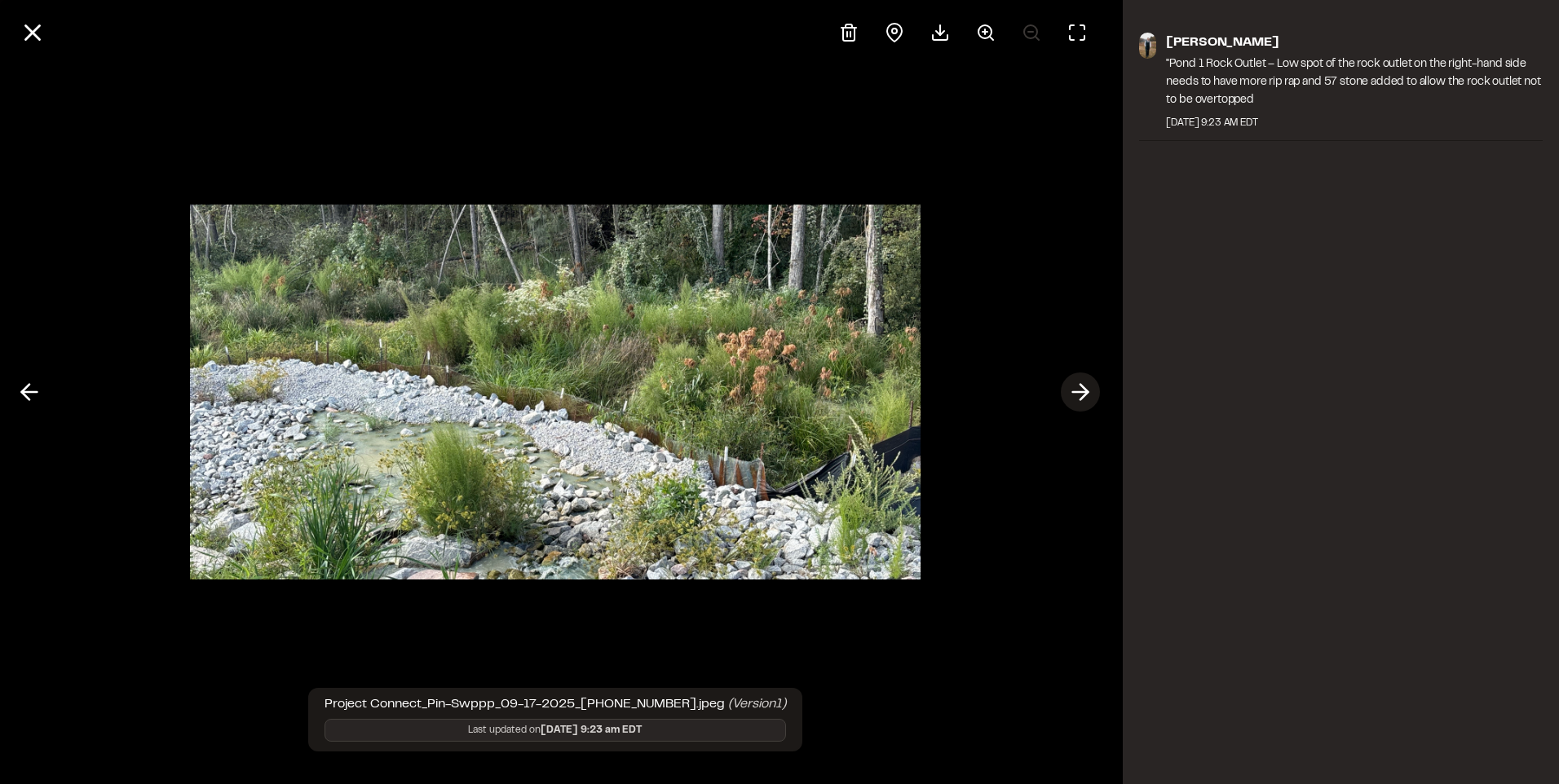
click at [1090, 386] on icon at bounding box center [1080, 391] width 26 height 27
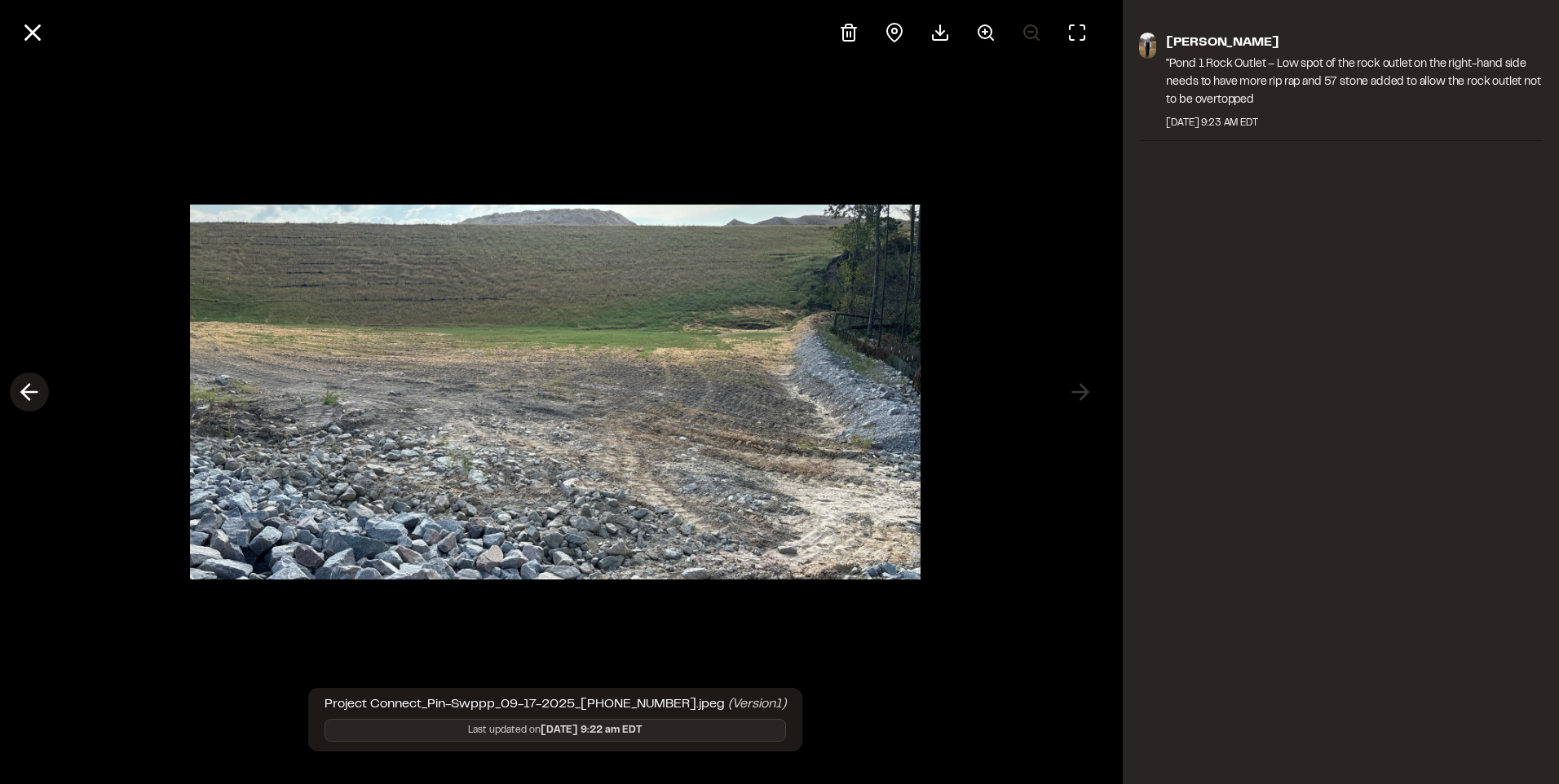
click at [27, 390] on icon at bounding box center [30, 391] width 26 height 27
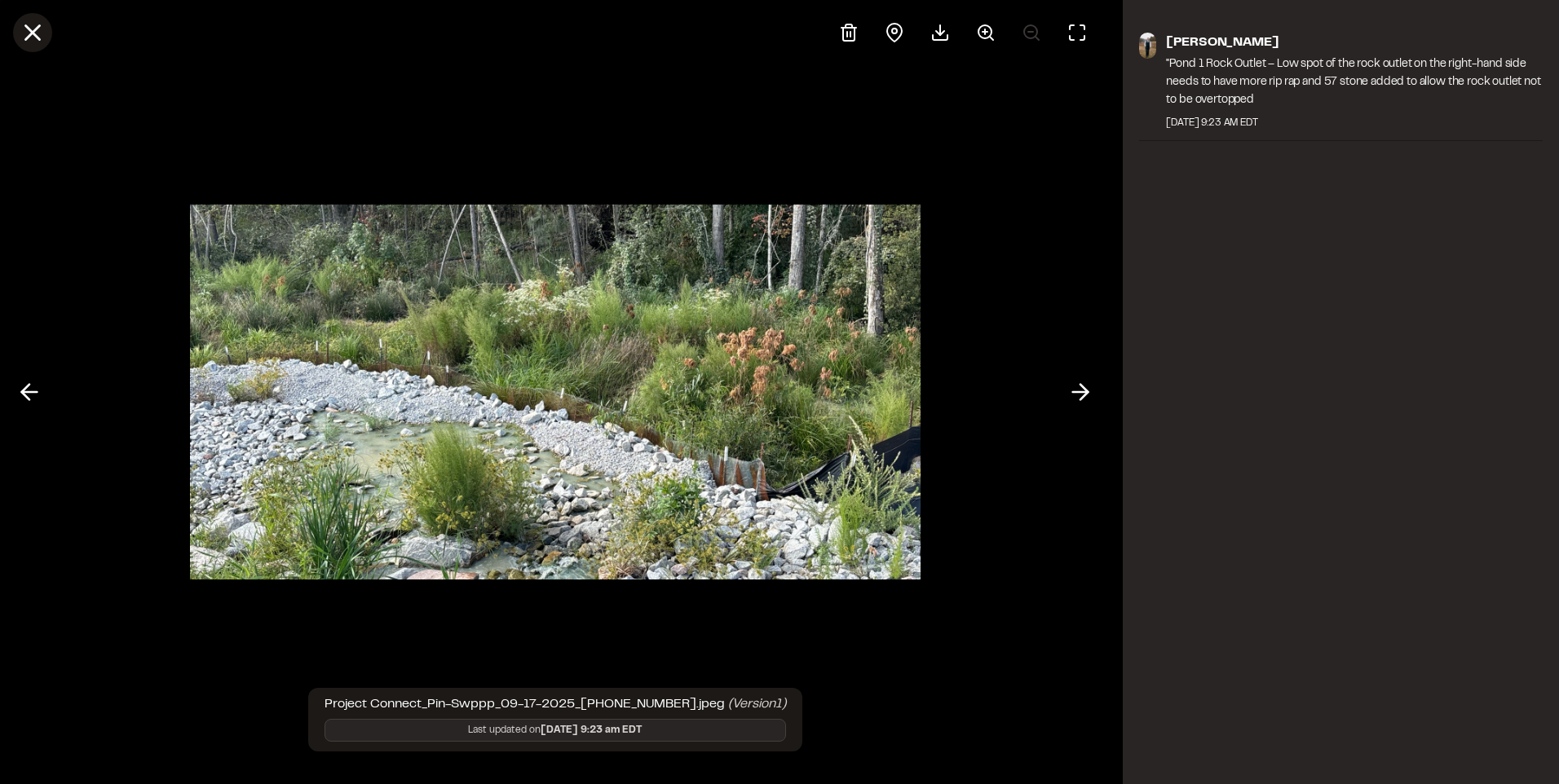
click at [18, 40] on button at bounding box center [33, 33] width 39 height 39
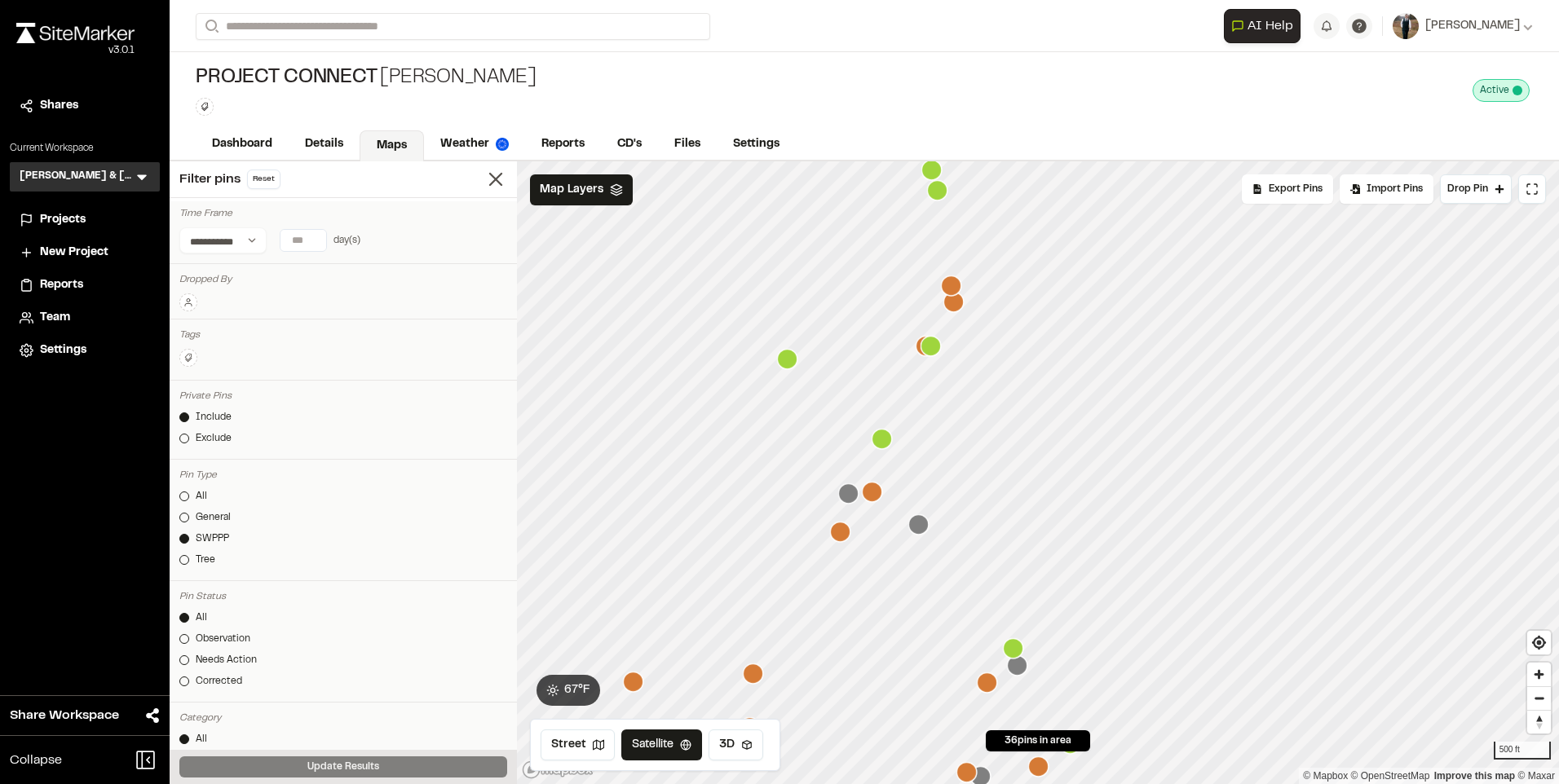
click at [846, 498] on icon "Map marker" at bounding box center [848, 493] width 20 height 20
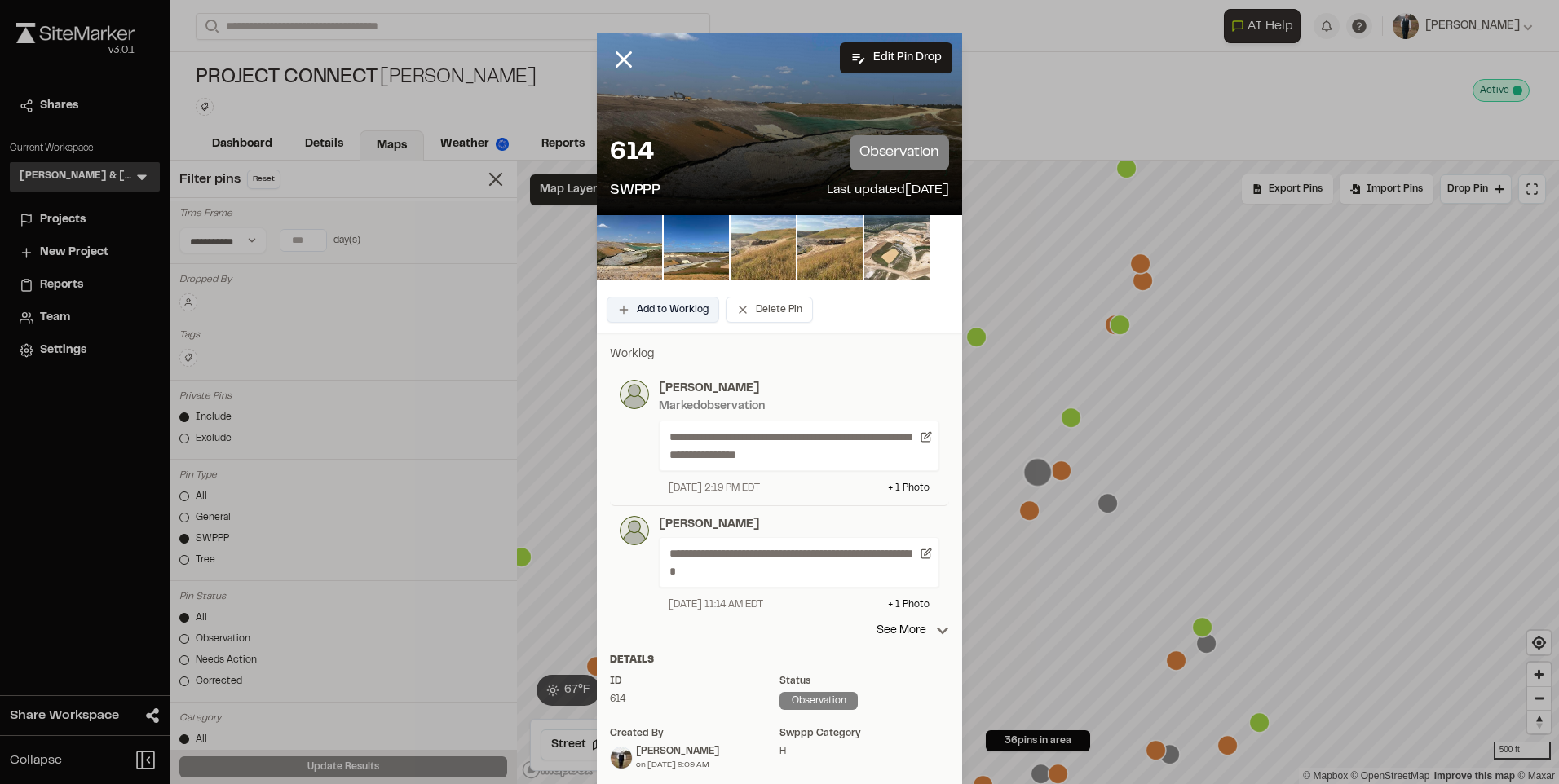
click at [637, 309] on button "Add to Worklog" at bounding box center [663, 310] width 113 height 26
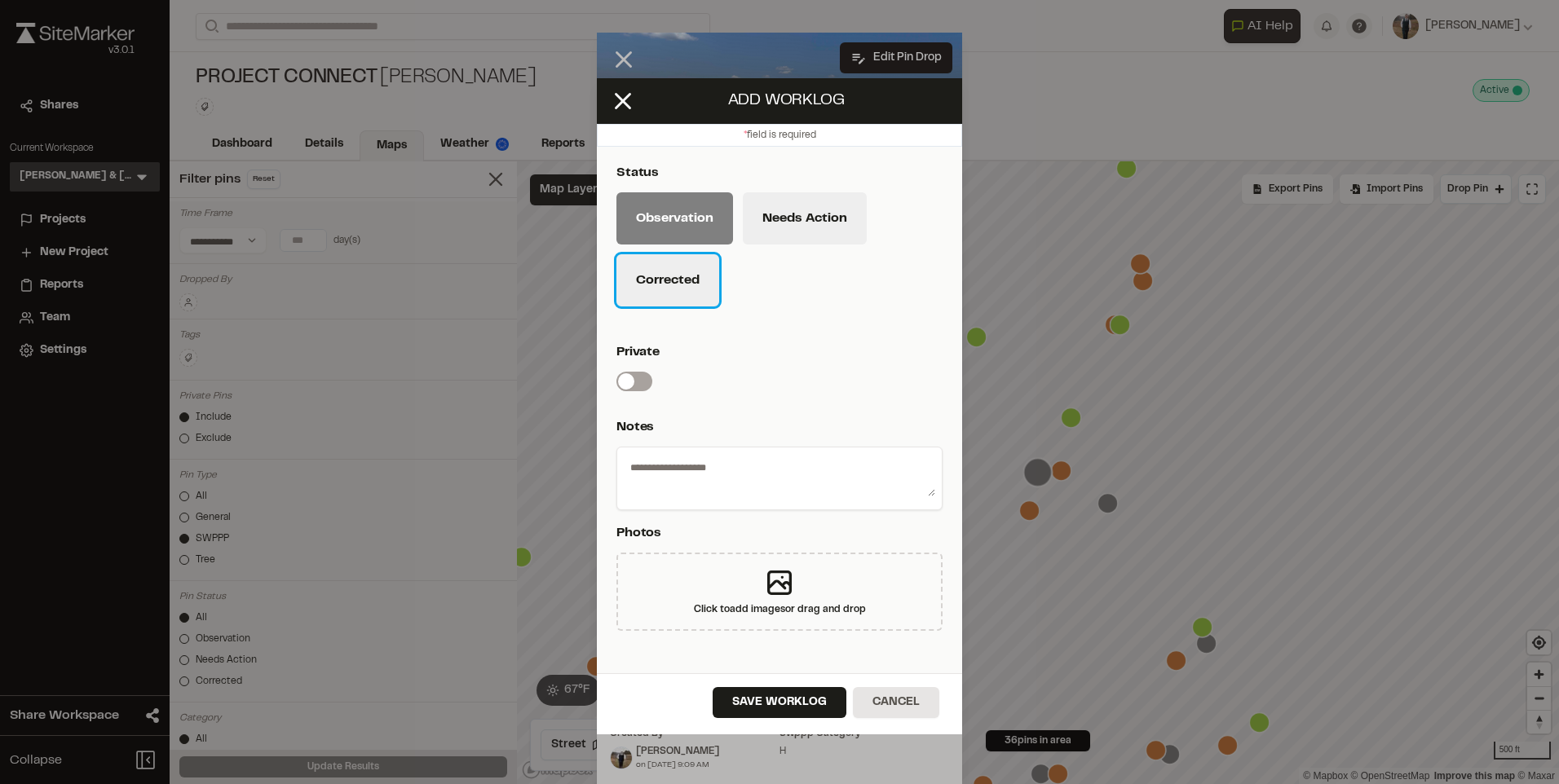
click at [663, 285] on button "Corrected" at bounding box center [668, 280] width 103 height 52
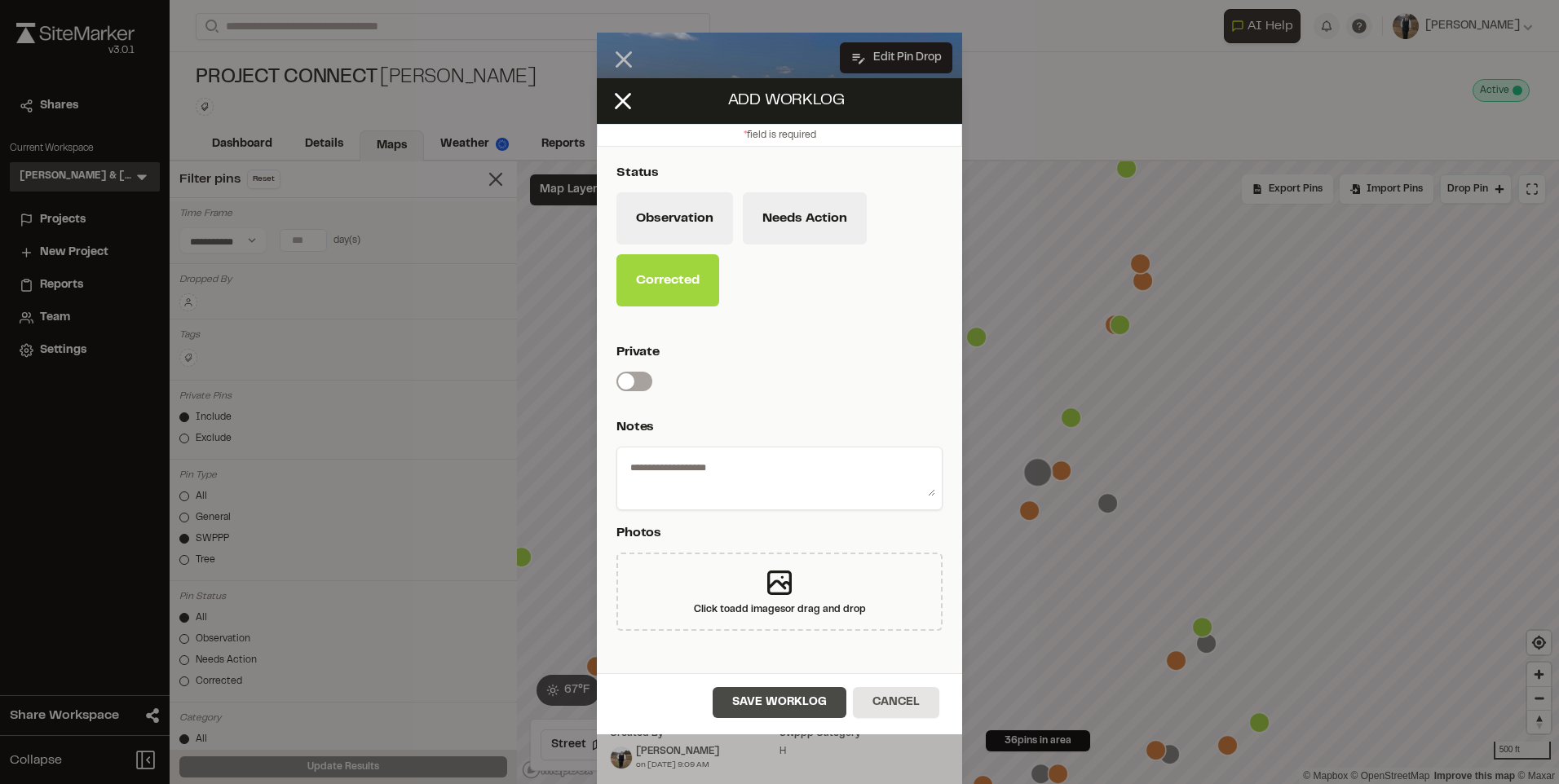
click at [803, 694] on button "Save Worklog" at bounding box center [780, 702] width 134 height 31
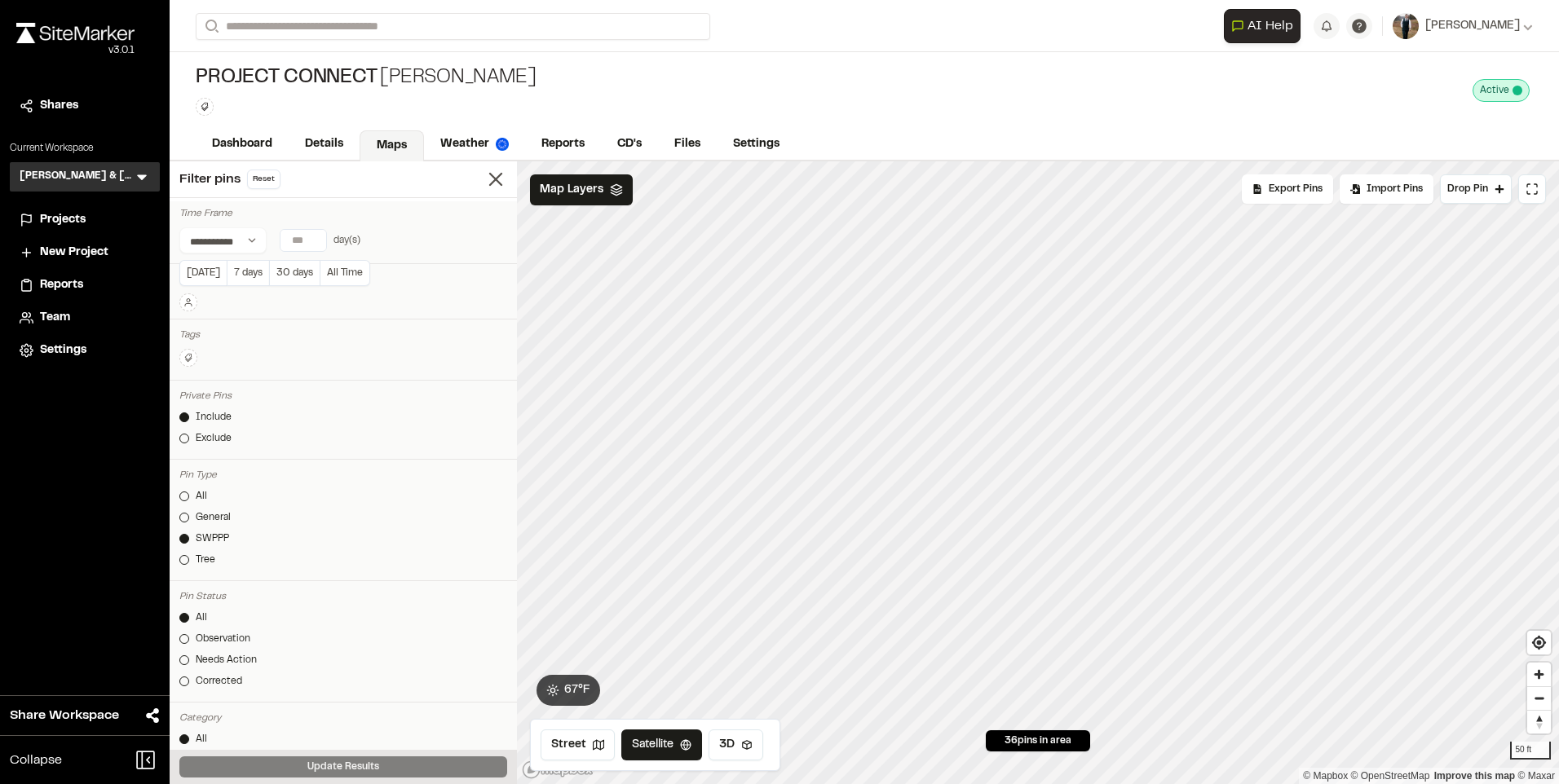
click at [305, 237] on input "**" at bounding box center [303, 240] width 46 height 21
type input "**"
click at [375, 766] on button "Update Results" at bounding box center [344, 767] width 328 height 21
click at [1043, 493] on icon "Map marker" at bounding box center [1036, 487] width 20 height 20
click at [940, 294] on icon "Map marker" at bounding box center [942, 291] width 20 height 20
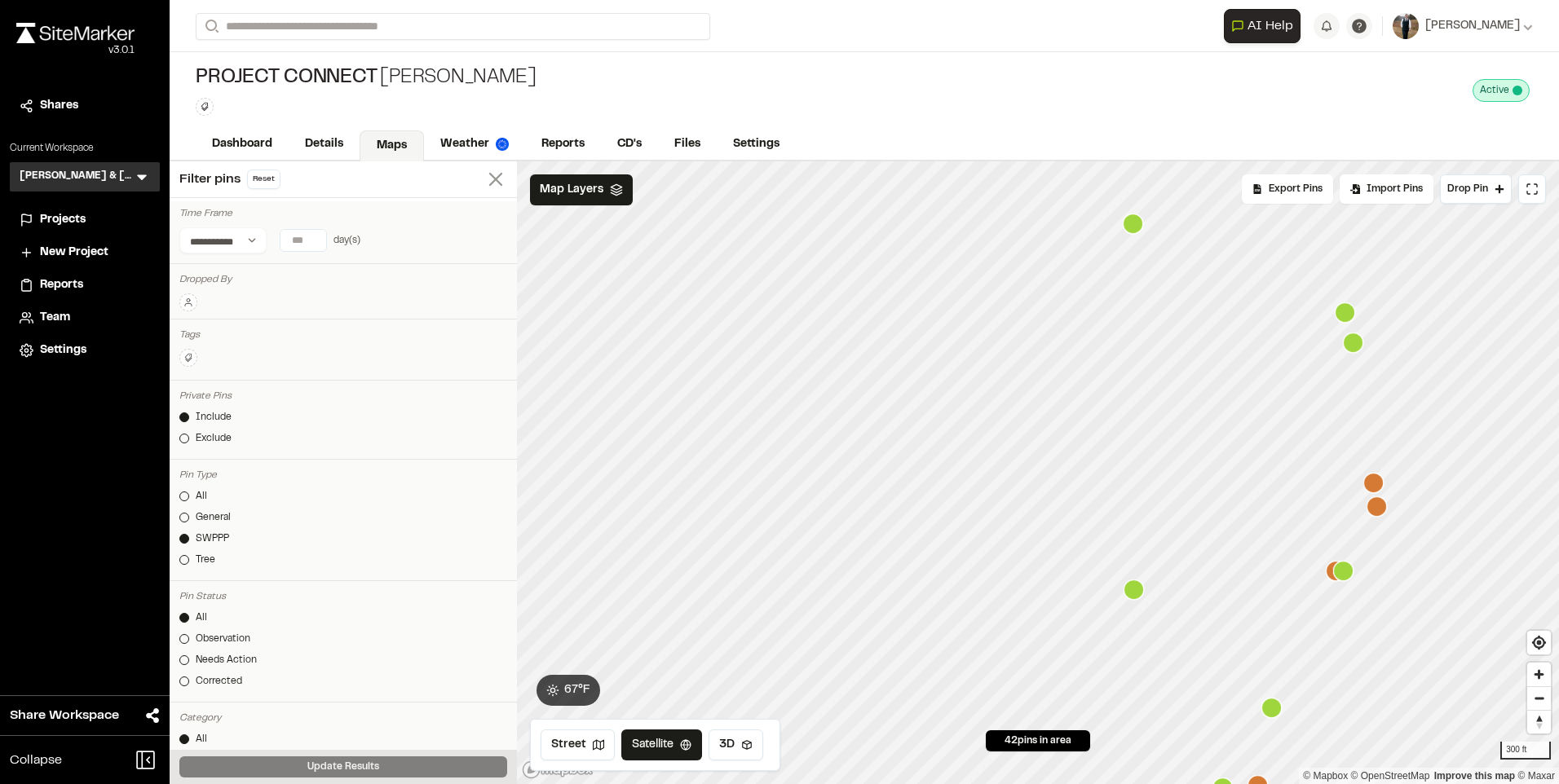
click at [485, 174] on icon at bounding box center [496, 180] width 23 height 23
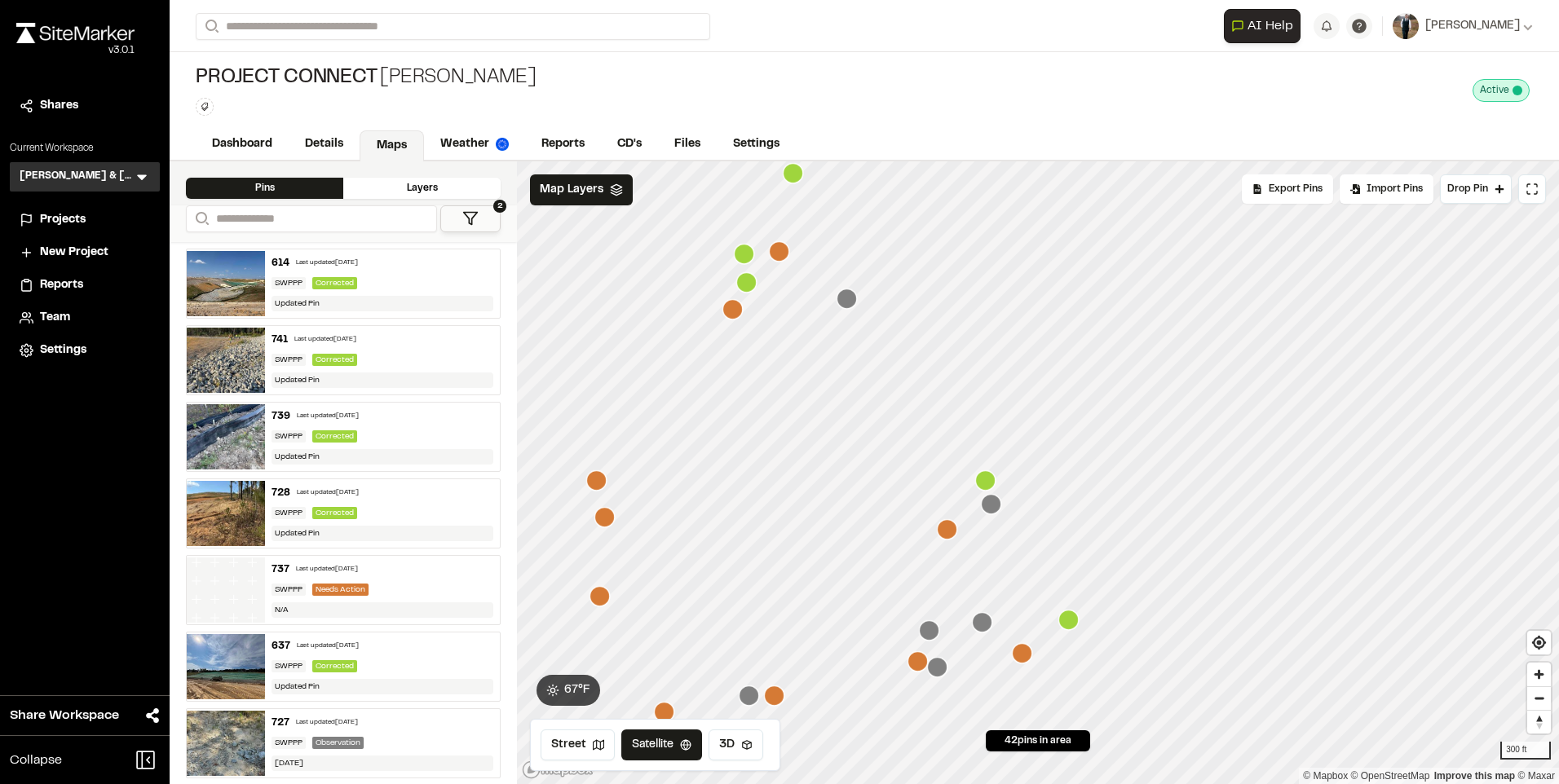
click at [843, 138] on div "**********" at bounding box center [864, 392] width 1390 height 784
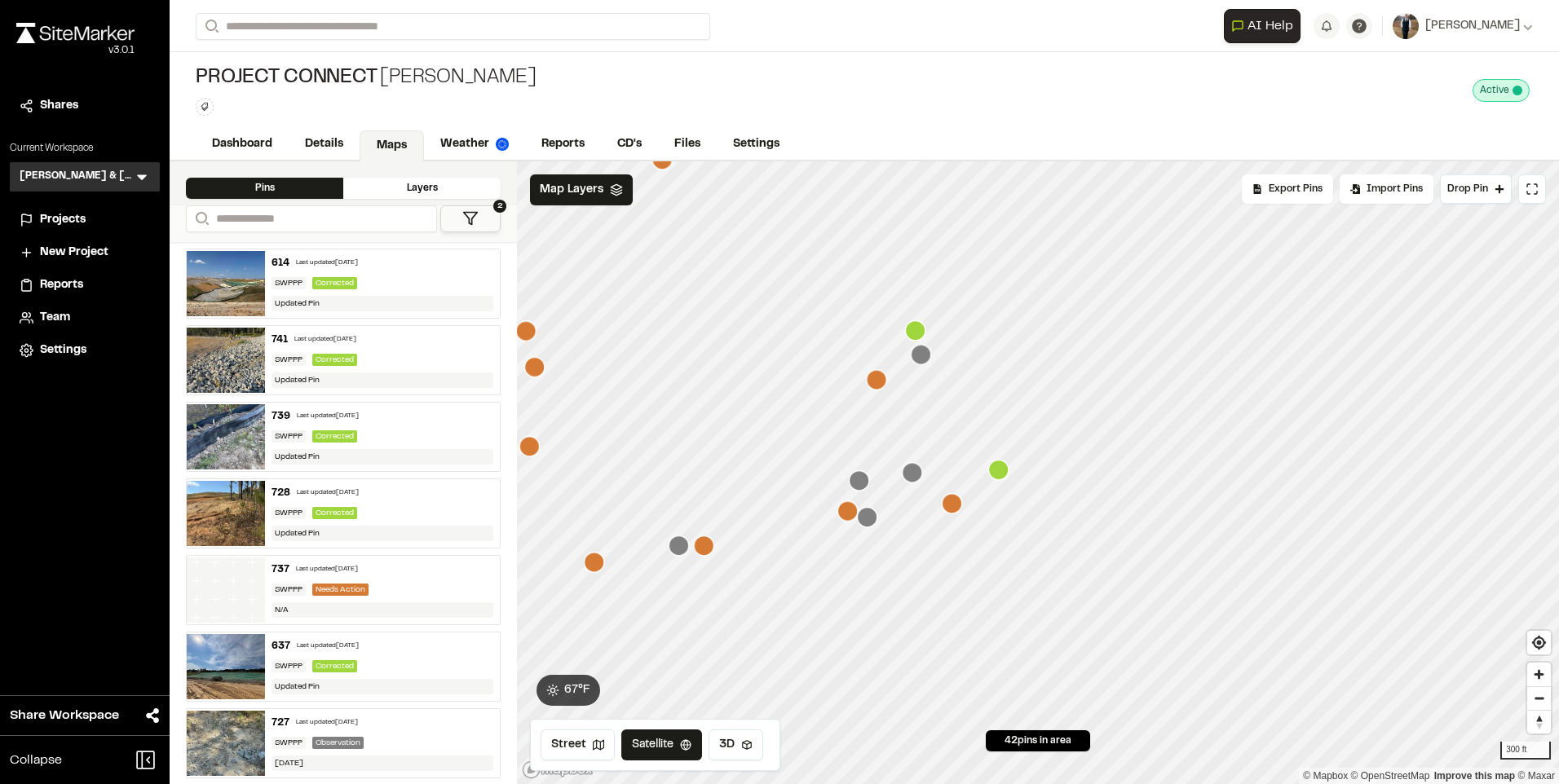
click at [914, 467] on icon "Map marker" at bounding box center [911, 473] width 20 height 20
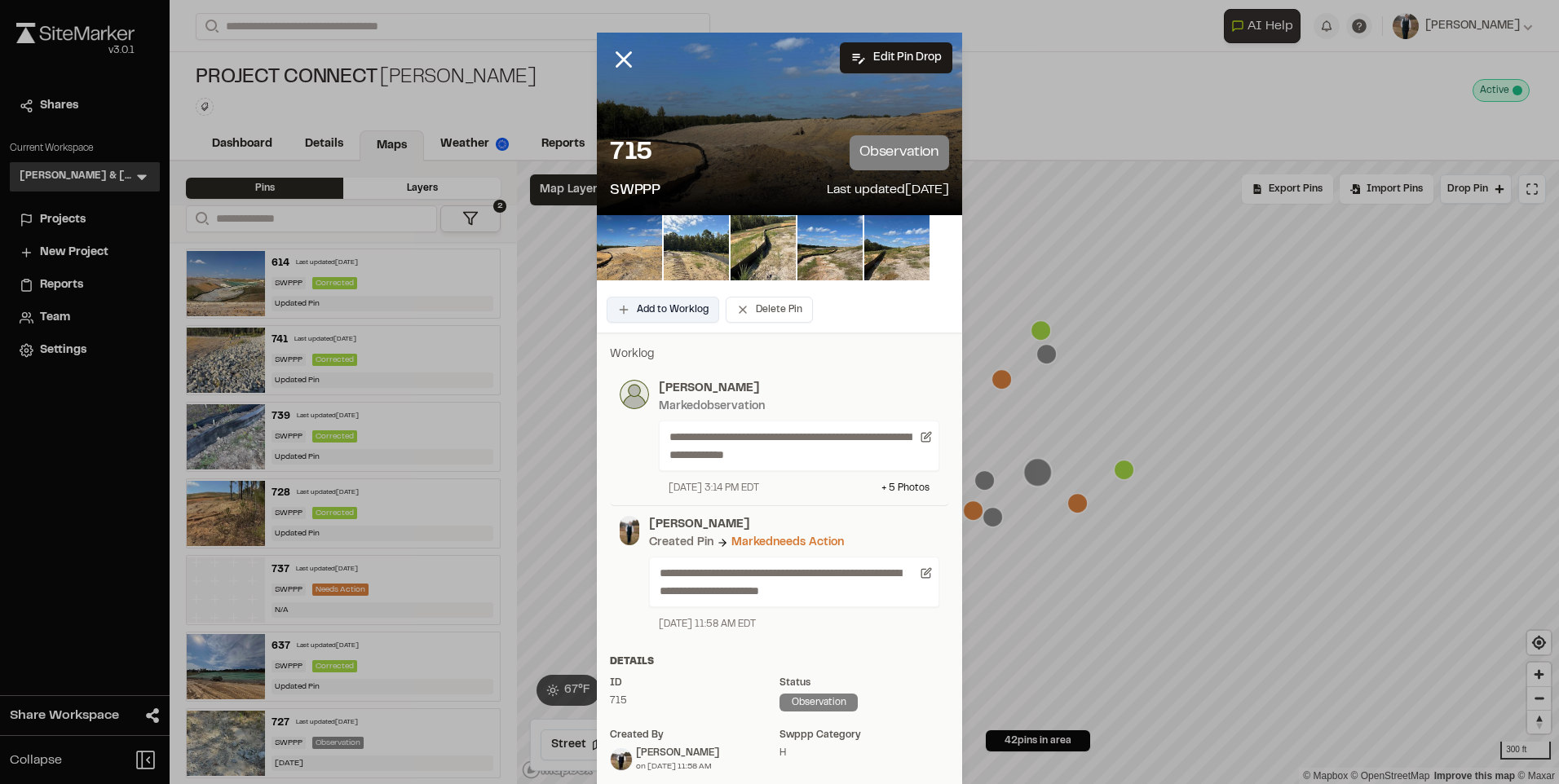
click at [652, 310] on button "Add to Worklog" at bounding box center [663, 310] width 113 height 26
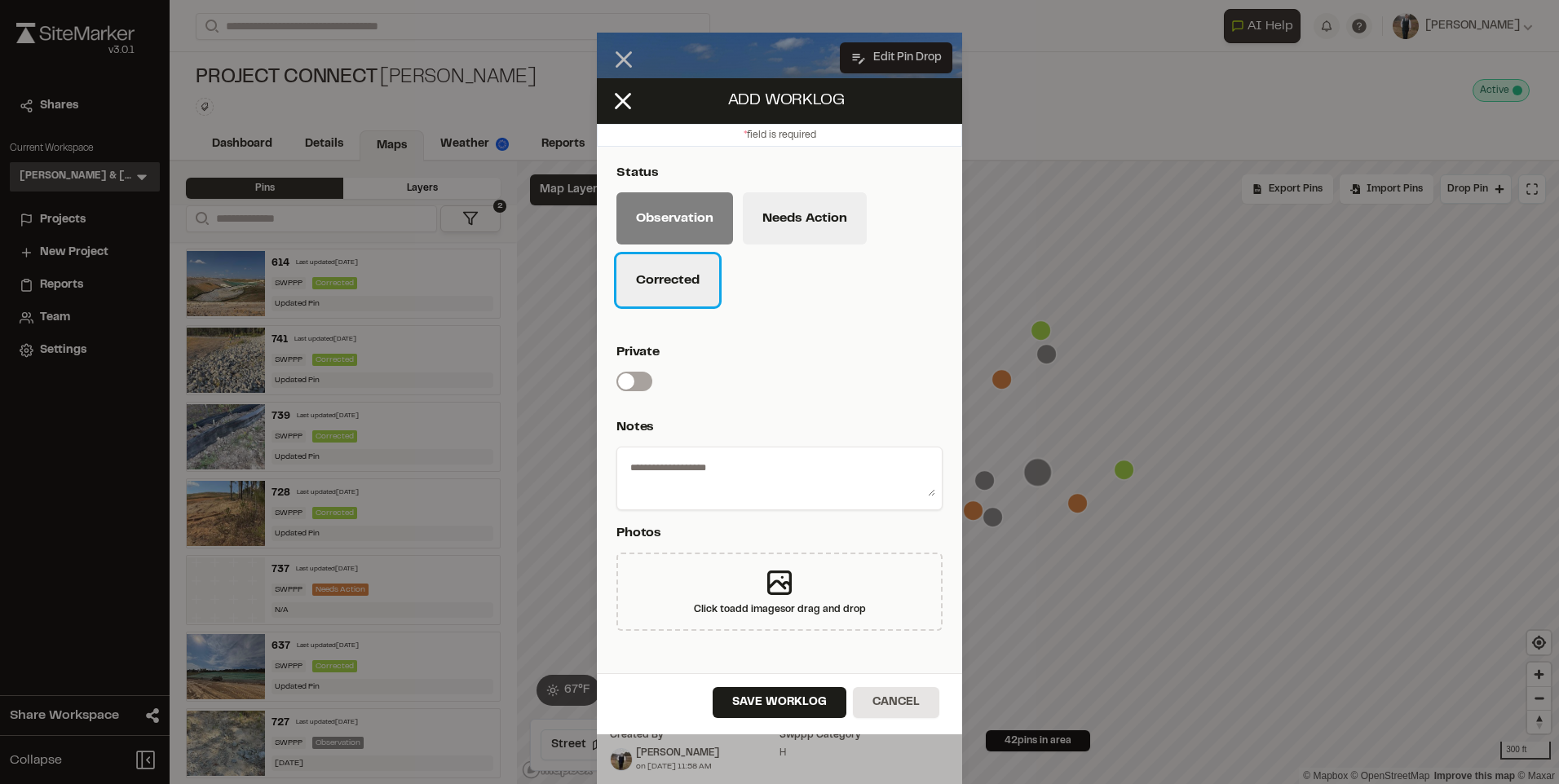
click at [670, 277] on button "Corrected" at bounding box center [668, 280] width 103 height 52
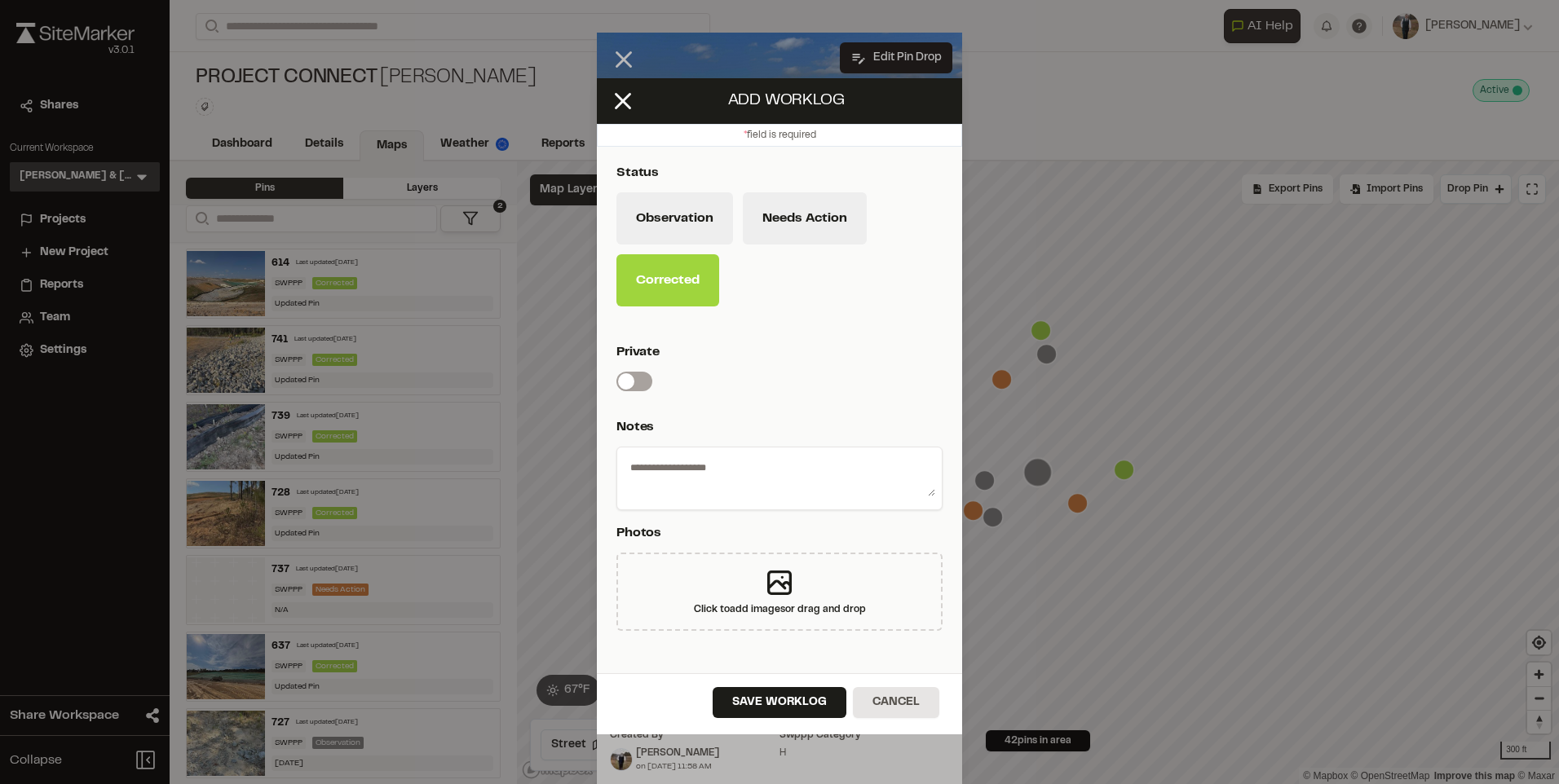
click at [770, 677] on div "Save Worklog Cancel" at bounding box center [779, 703] width 366 height 61
click at [771, 690] on button "Save Worklog" at bounding box center [780, 702] width 134 height 31
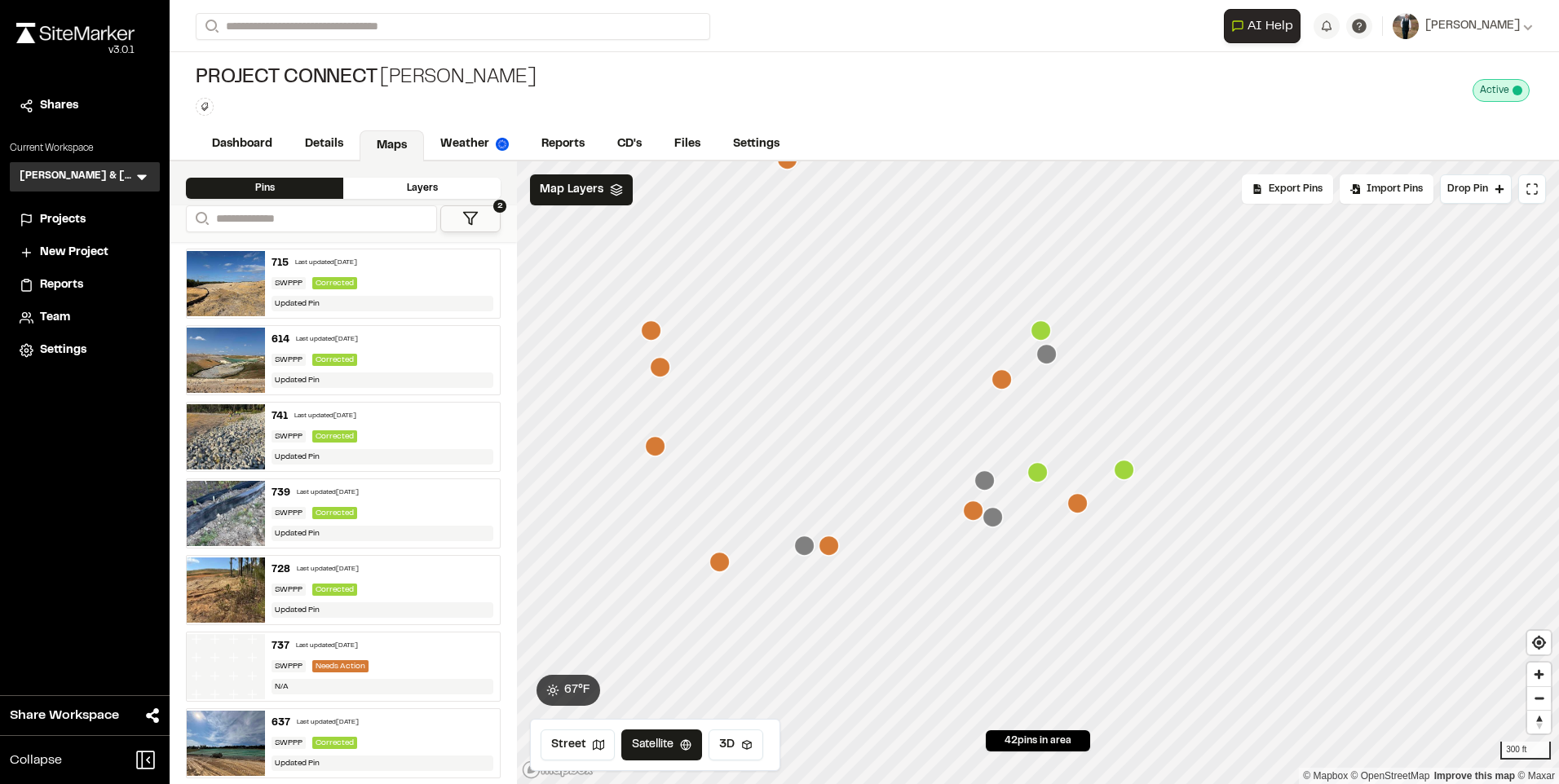
click at [989, 486] on icon "Map marker" at bounding box center [984, 480] width 20 height 20
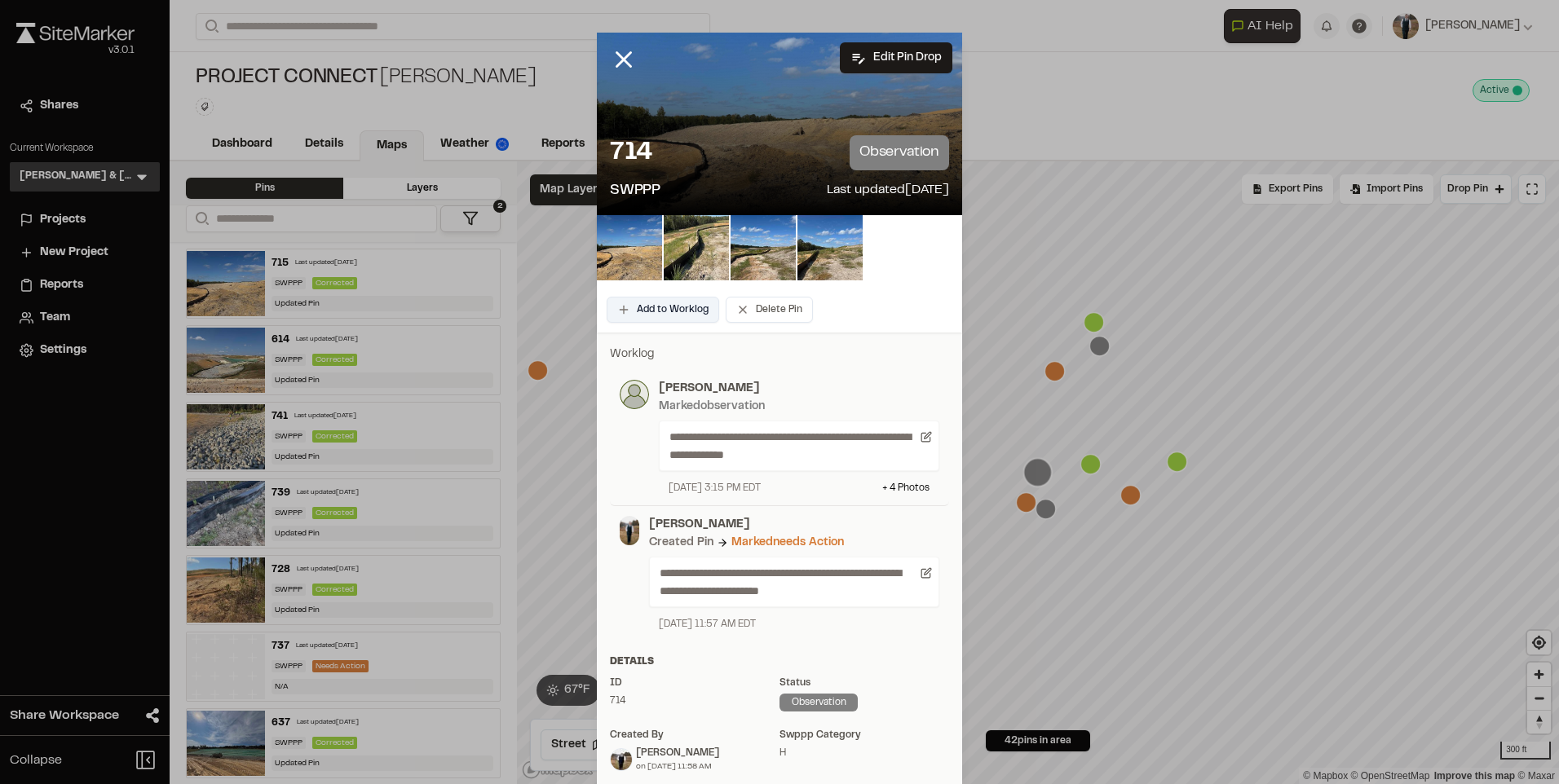
click at [638, 303] on button "Add to Worklog" at bounding box center [663, 310] width 113 height 26
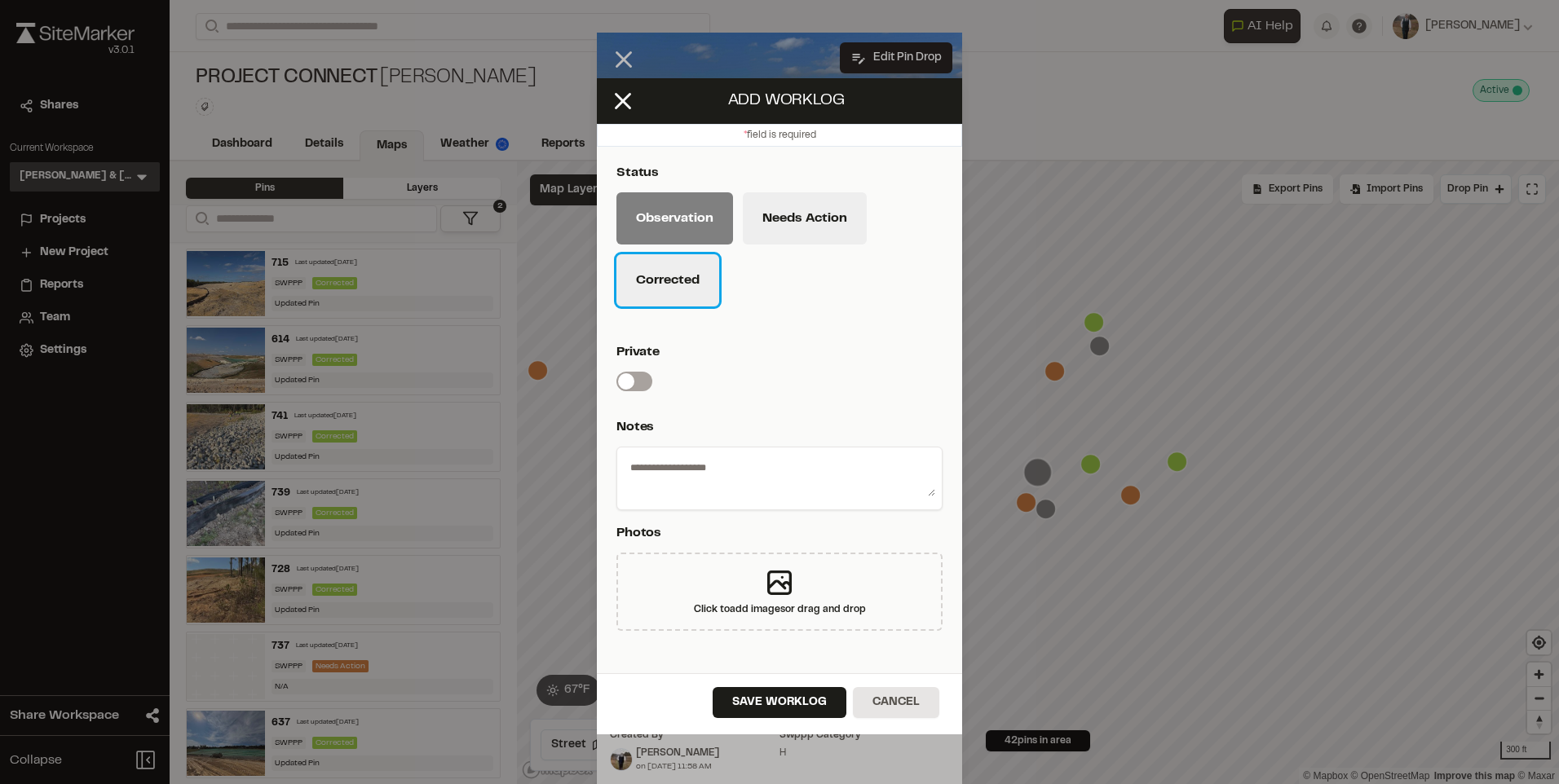
click at [653, 285] on button "Corrected" at bounding box center [668, 280] width 103 height 52
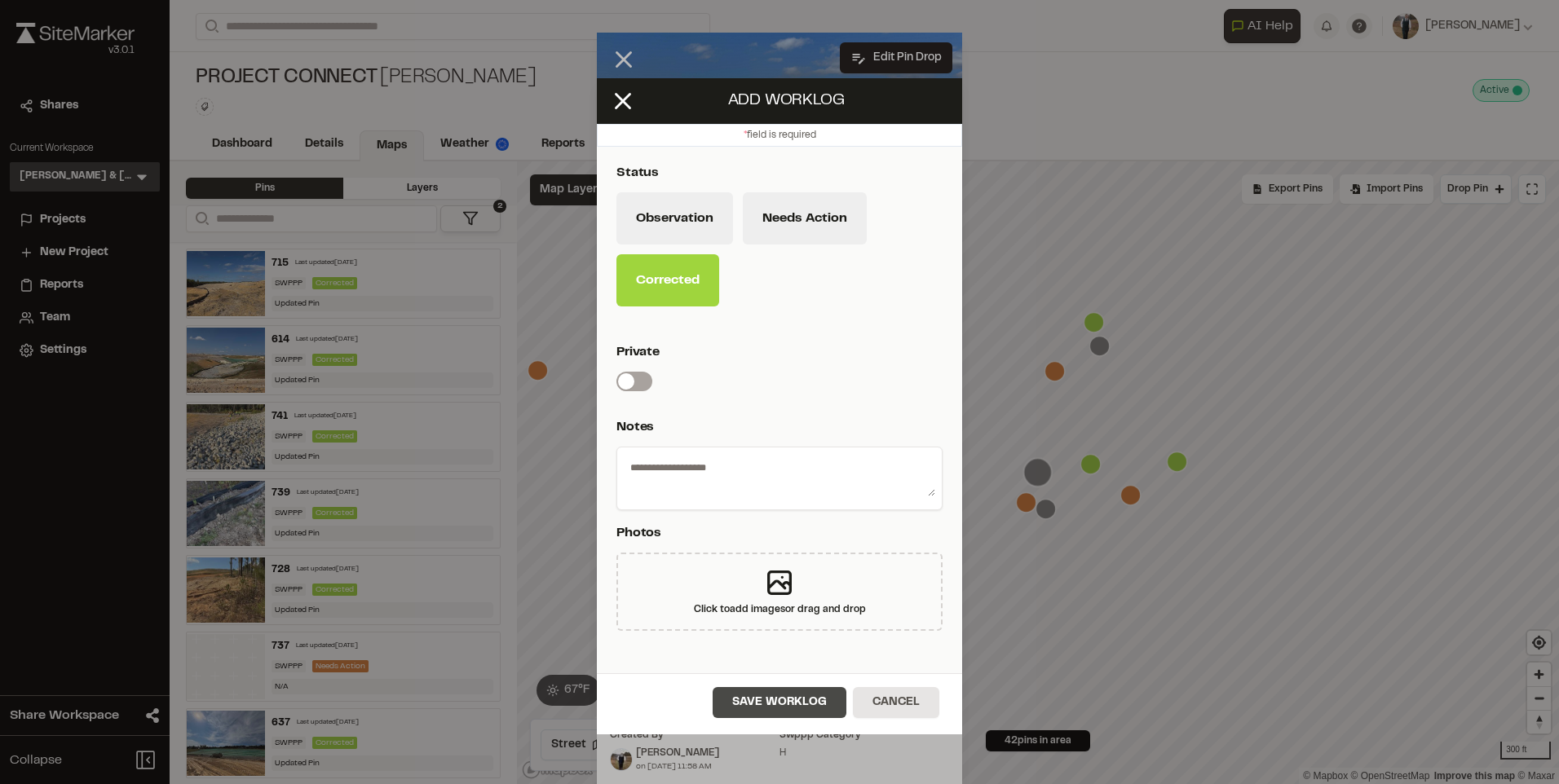
click at [761, 705] on button "Save Worklog" at bounding box center [780, 702] width 134 height 31
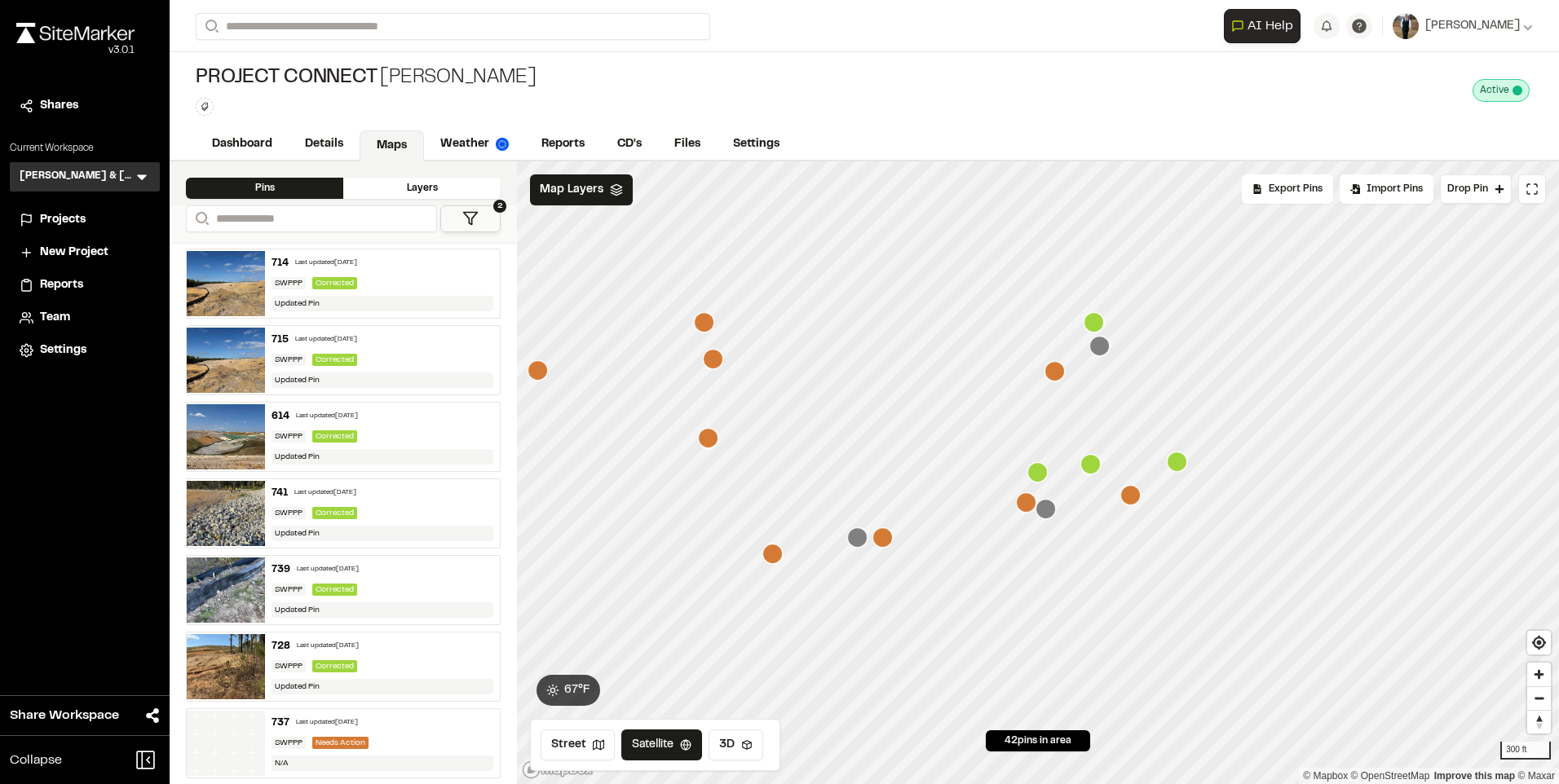
click at [1054, 512] on icon "Map marker" at bounding box center [1045, 508] width 20 height 20
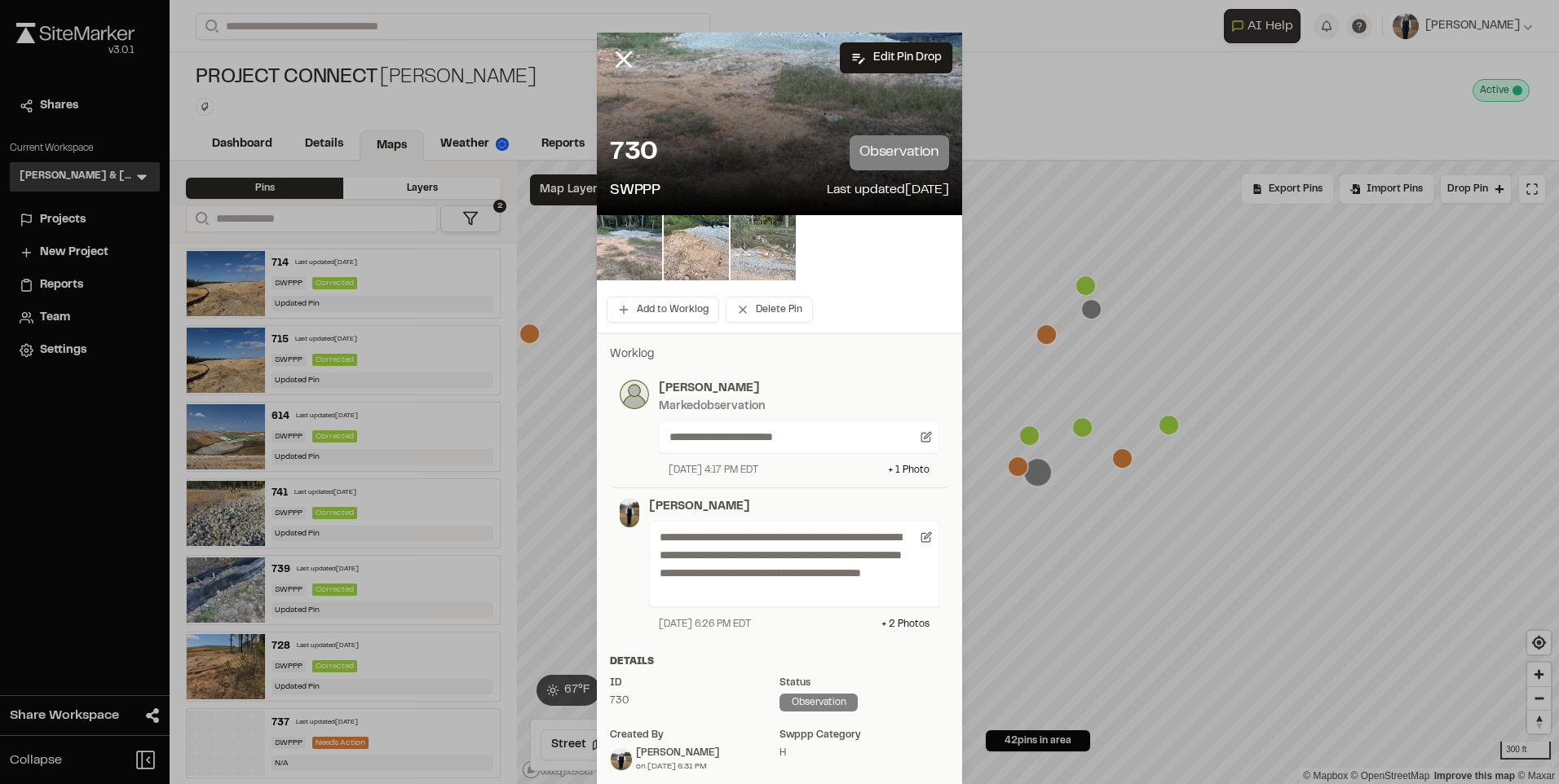
click at [756, 248] on img at bounding box center [763, 248] width 65 height 65
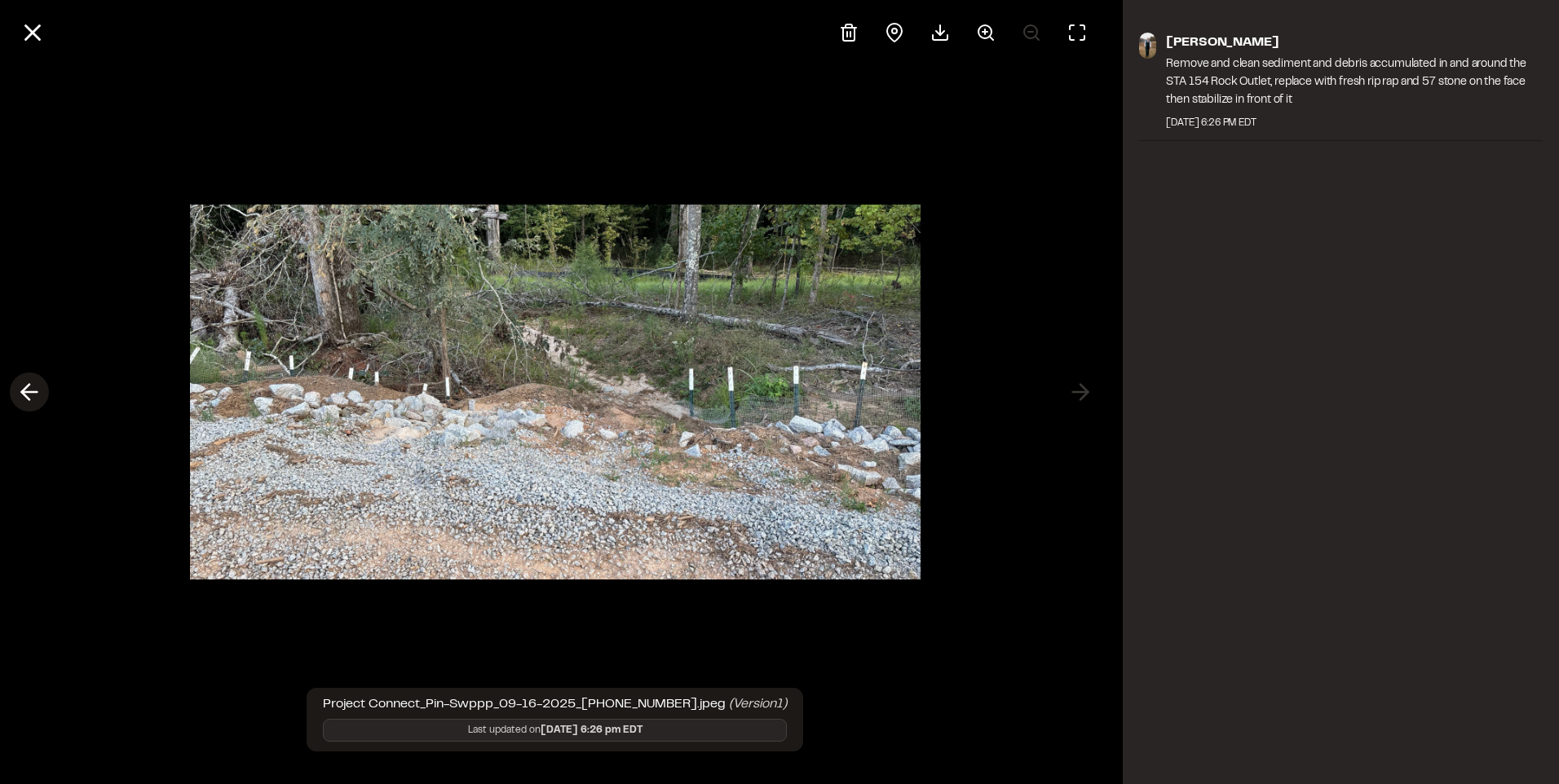
click at [29, 377] on button at bounding box center [29, 392] width 39 height 39
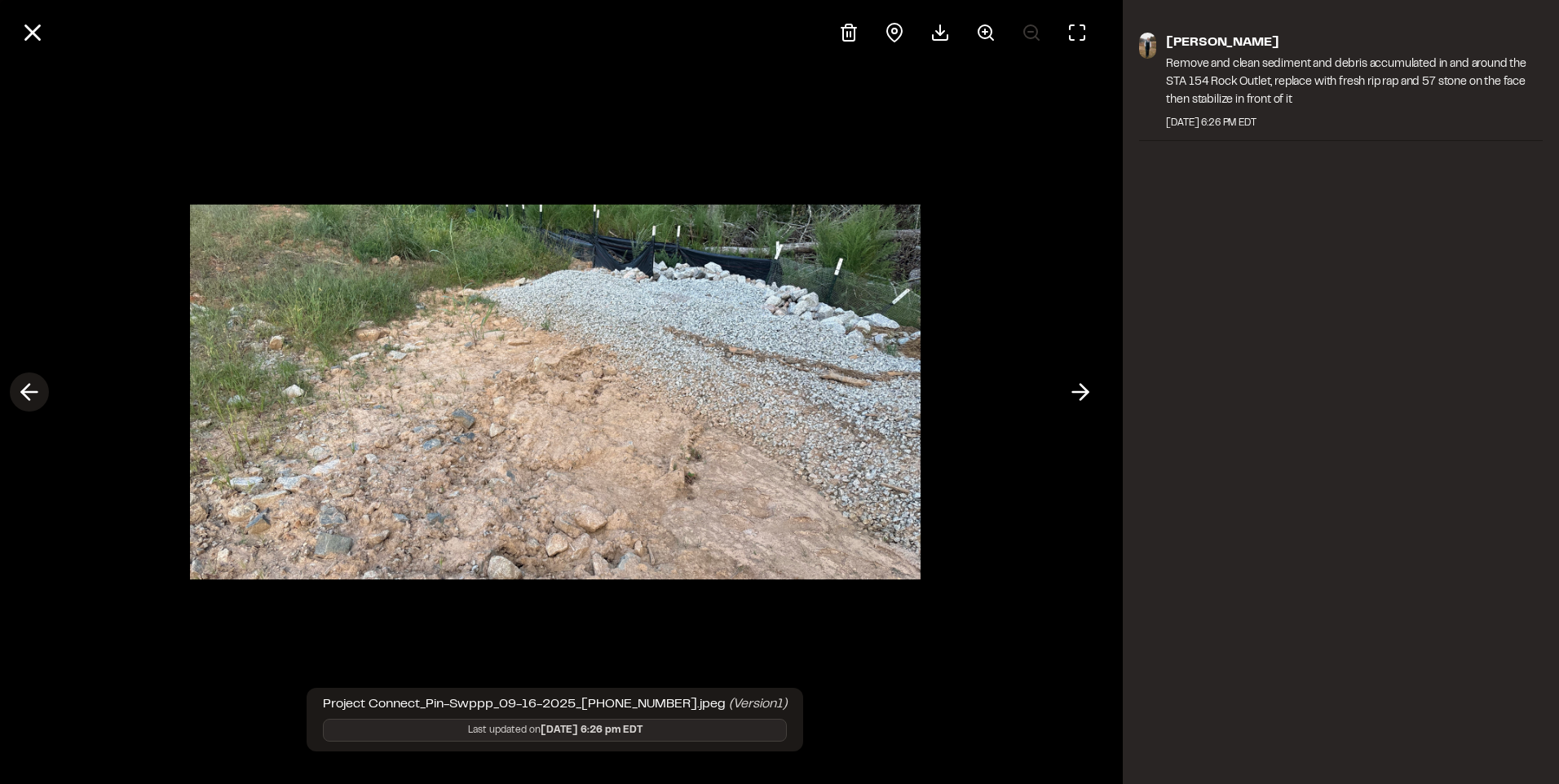
click at [15, 391] on button at bounding box center [29, 392] width 39 height 39
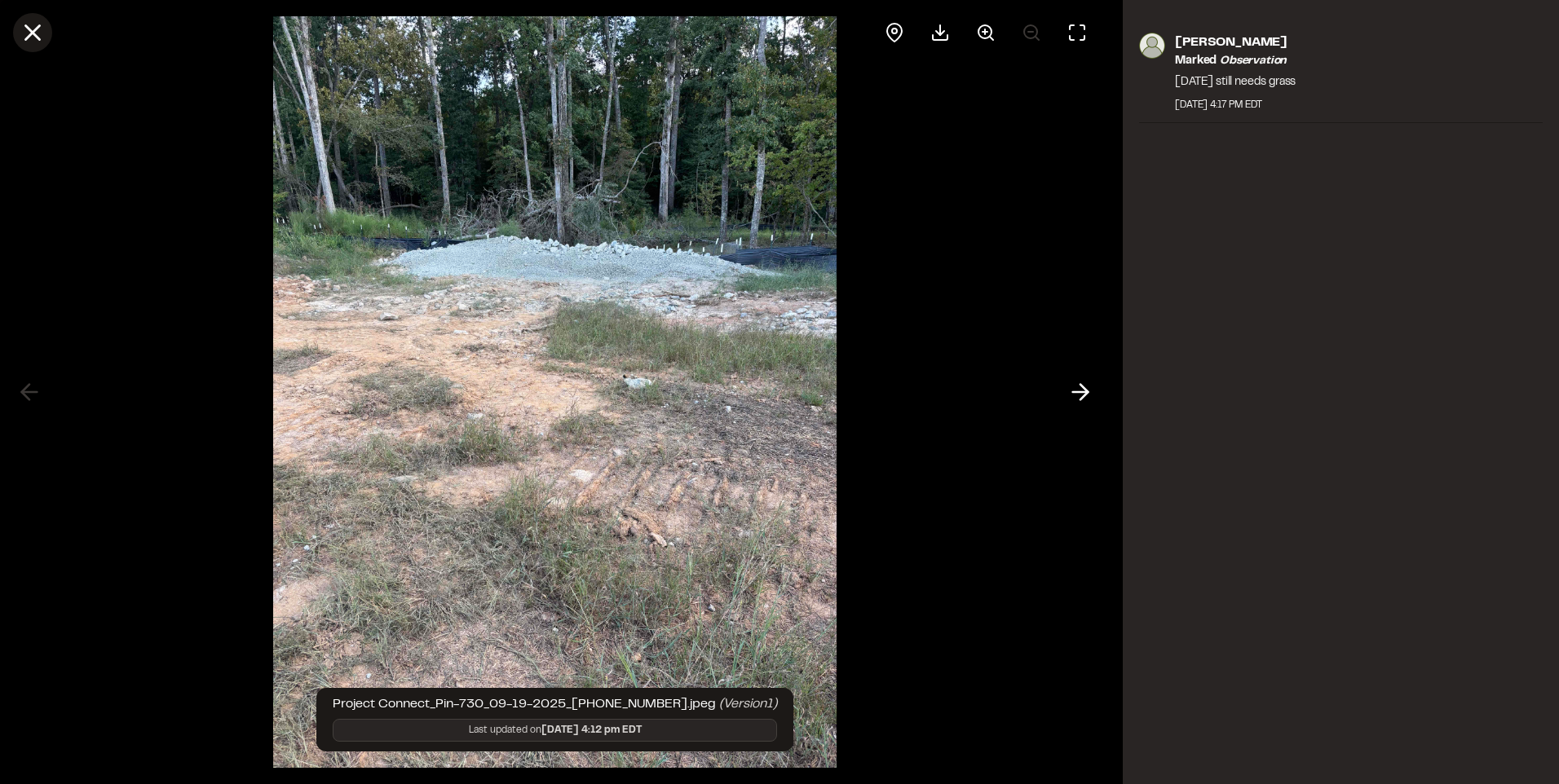
click at [41, 31] on icon at bounding box center [32, 32] width 27 height 27
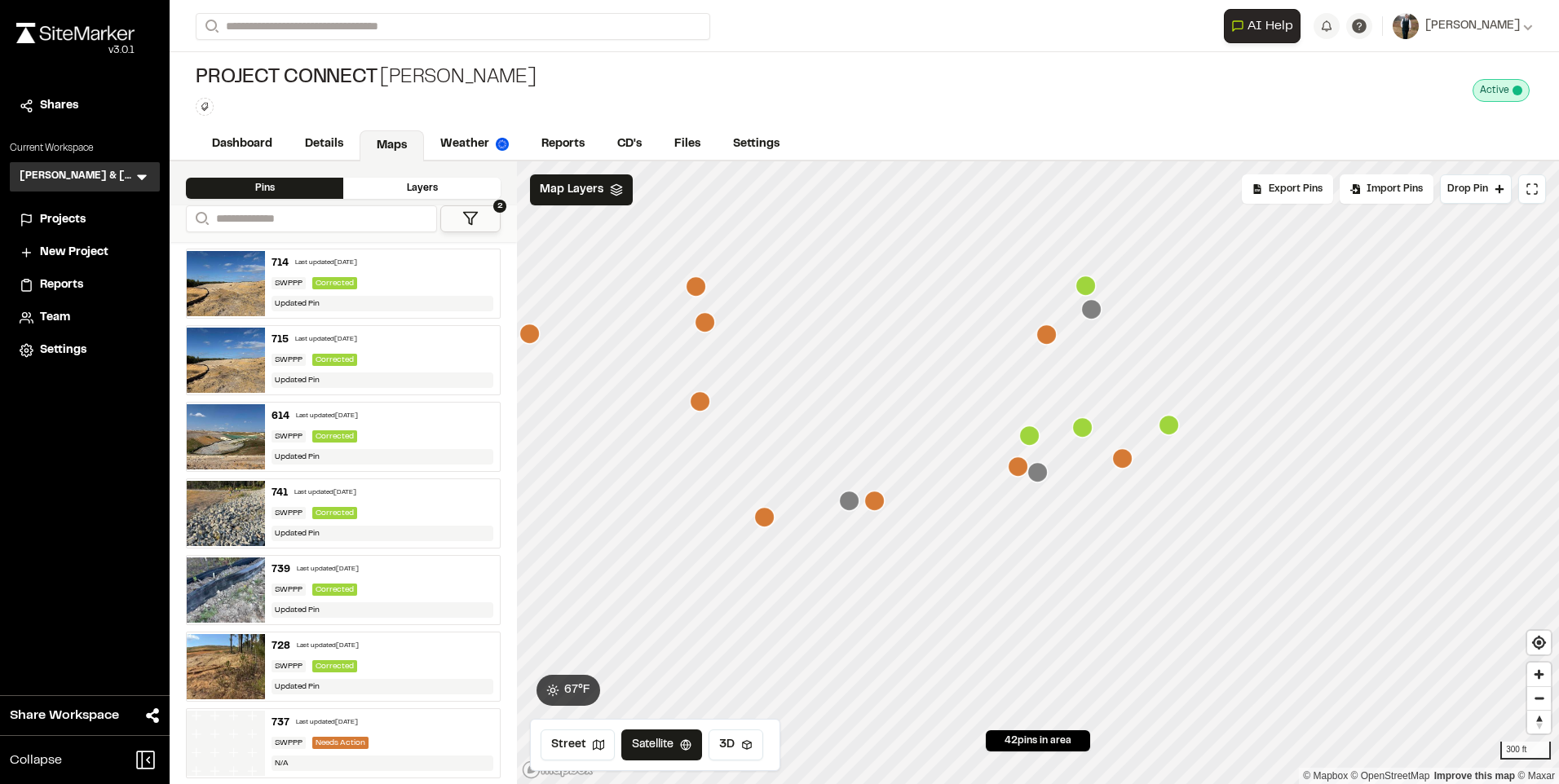
click at [1121, 455] on icon "Map marker" at bounding box center [1122, 458] width 20 height 20
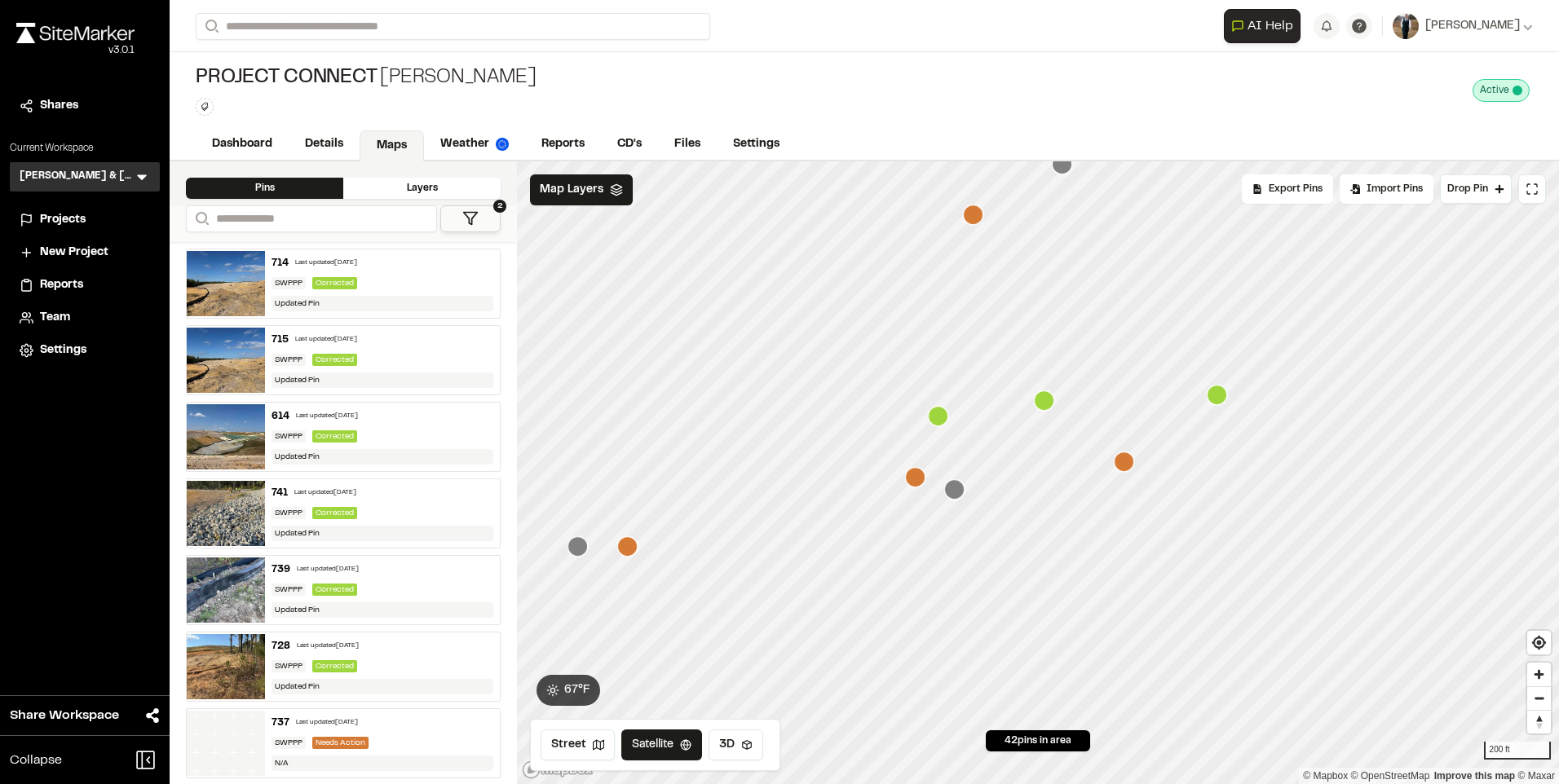
click at [584, 549] on icon "Map marker" at bounding box center [577, 546] width 20 height 20
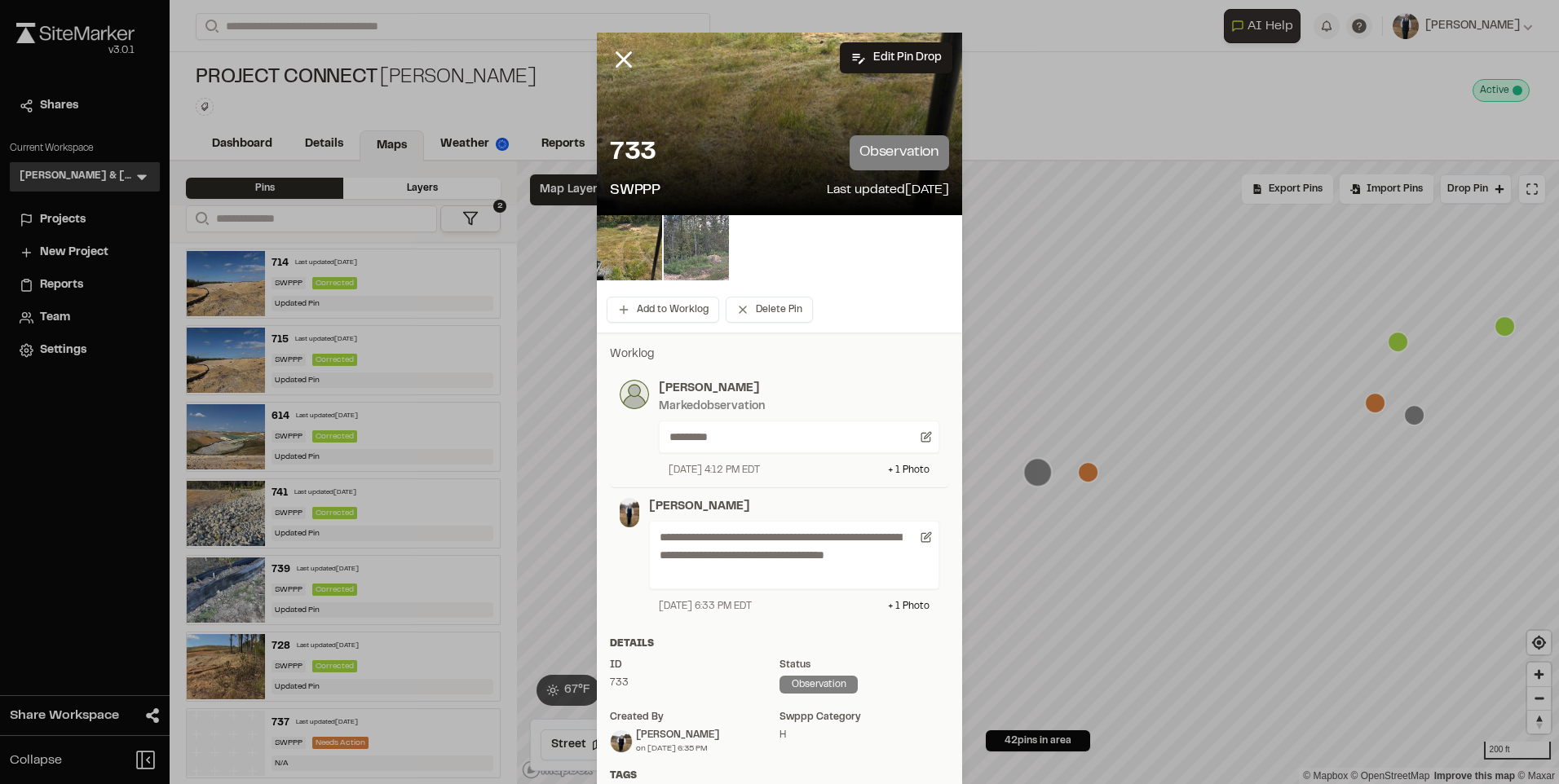
click at [672, 260] on img at bounding box center [696, 248] width 65 height 65
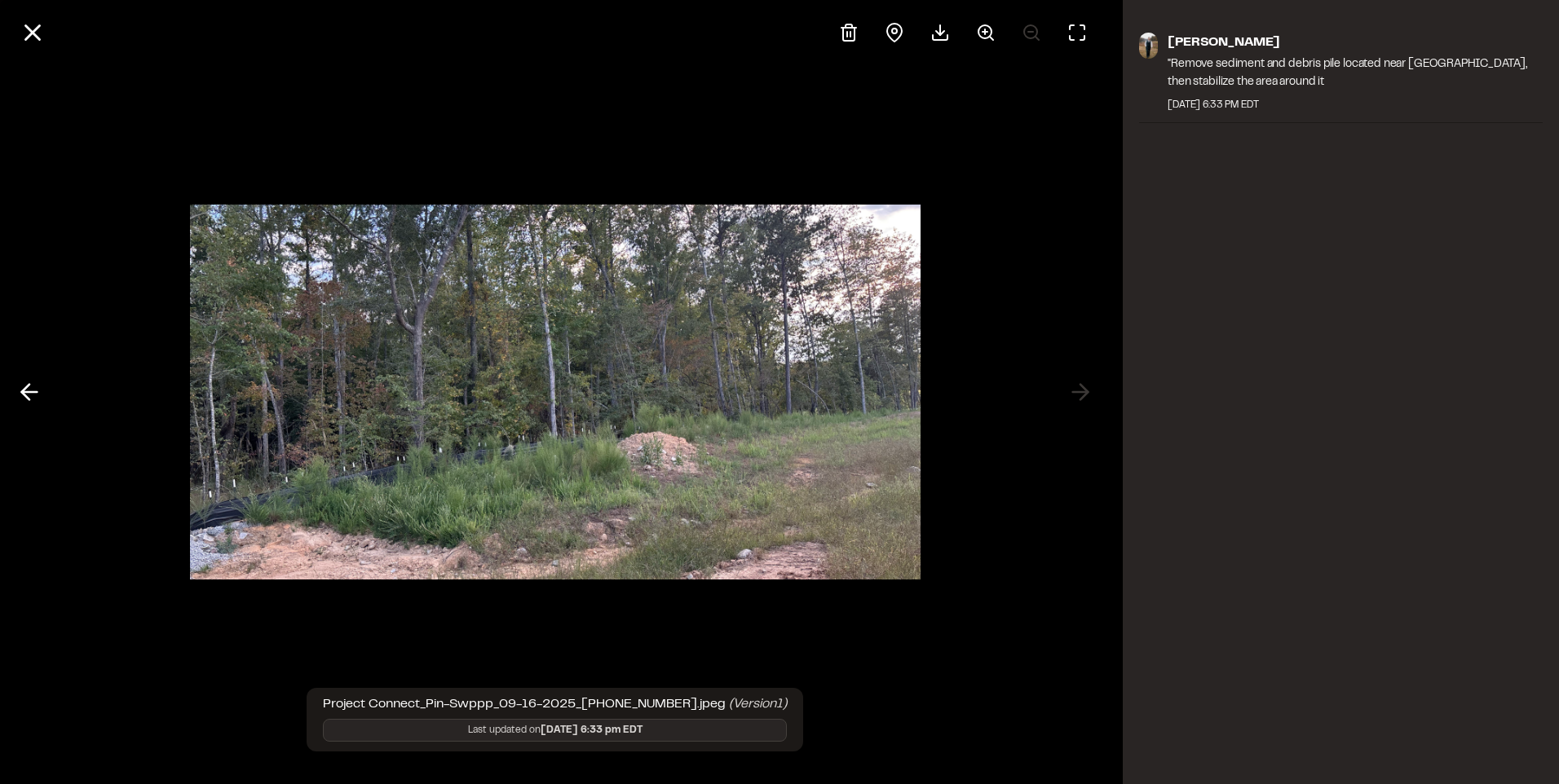
click at [14, 371] on div at bounding box center [554, 392] width 1110 height 784
click at [19, 396] on icon at bounding box center [30, 391] width 26 height 27
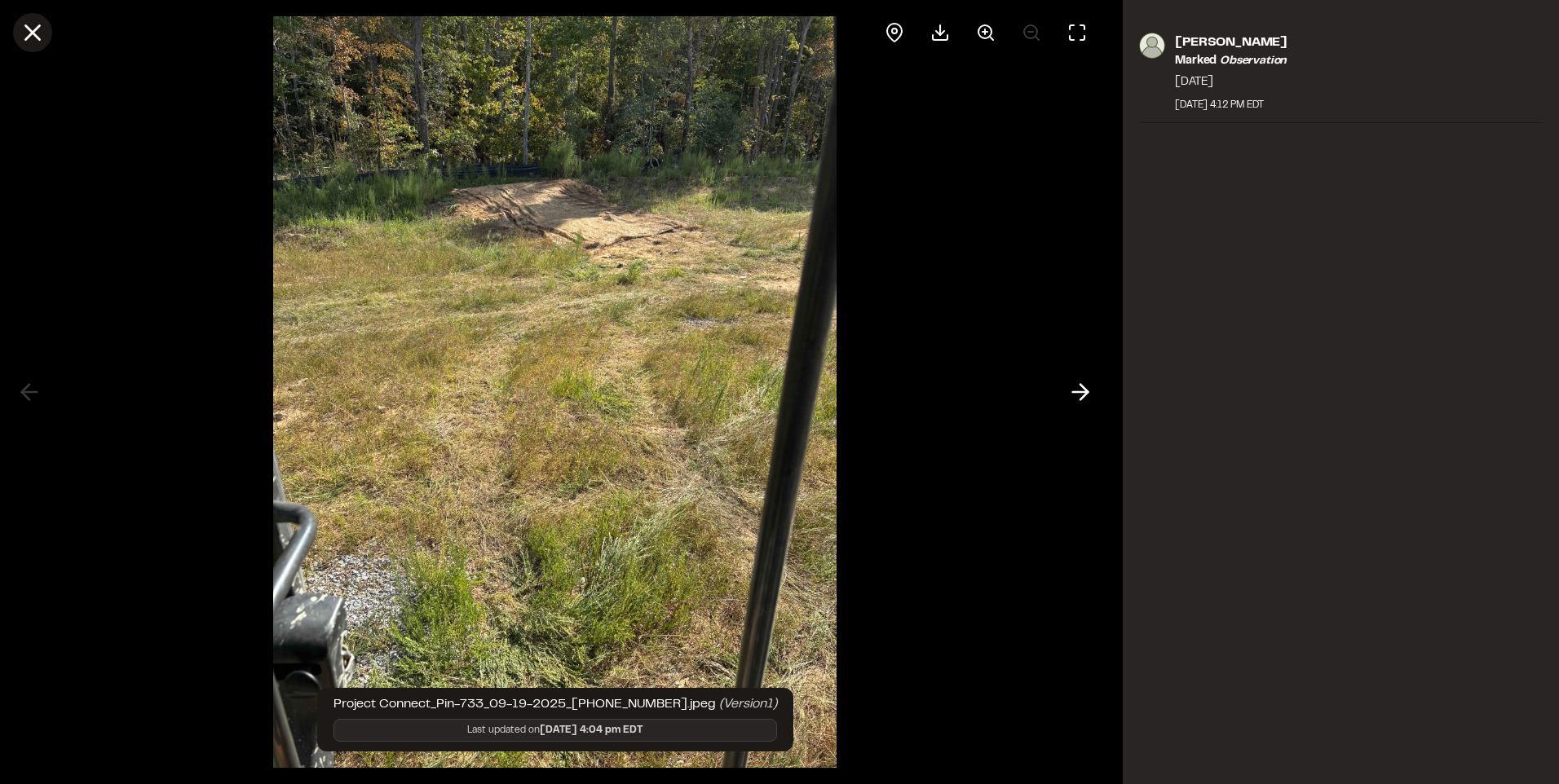
click at [23, 35] on icon at bounding box center [32, 32] width 27 height 27
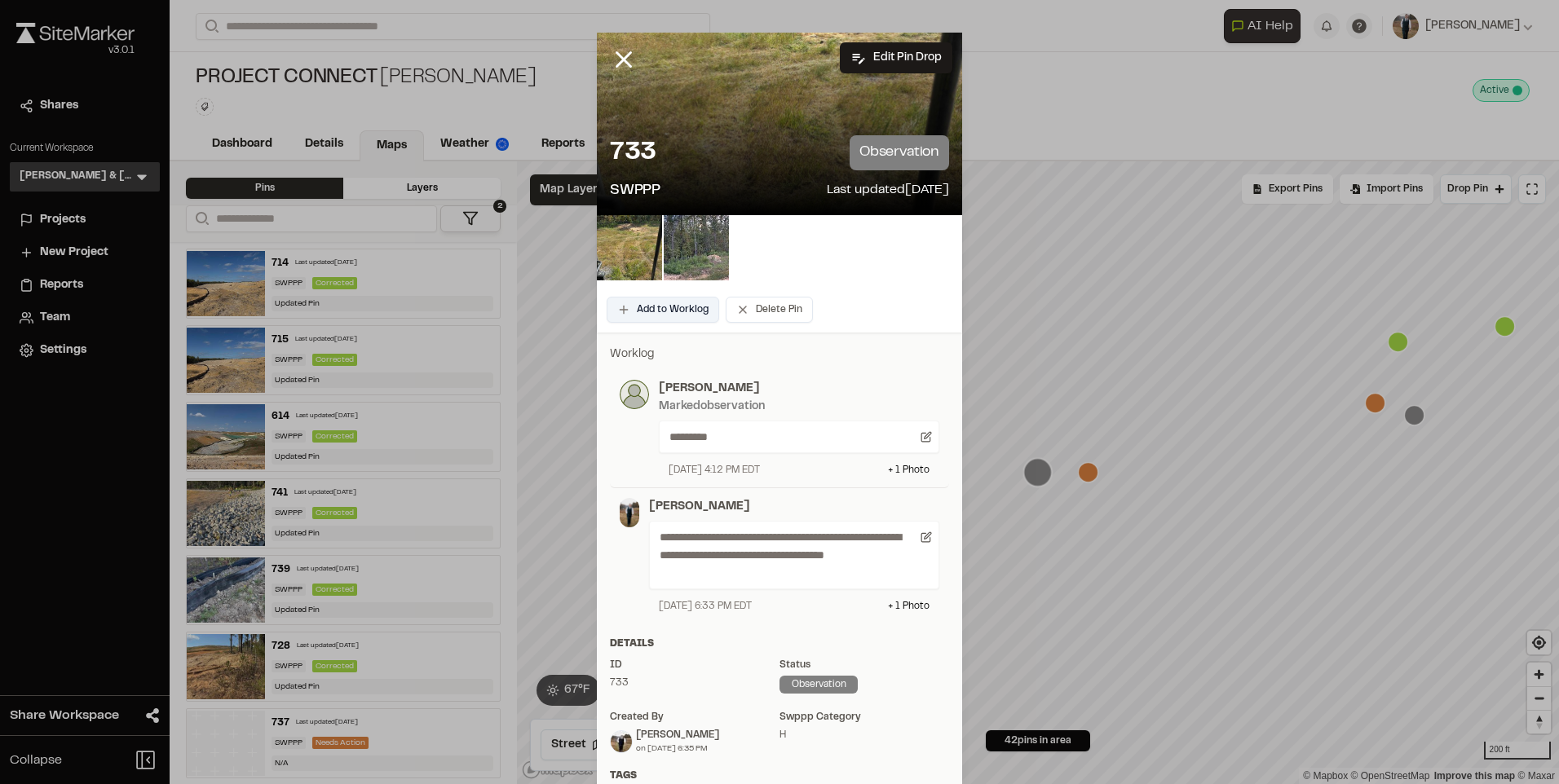
click at [651, 314] on button "Add to Worklog" at bounding box center [663, 310] width 113 height 26
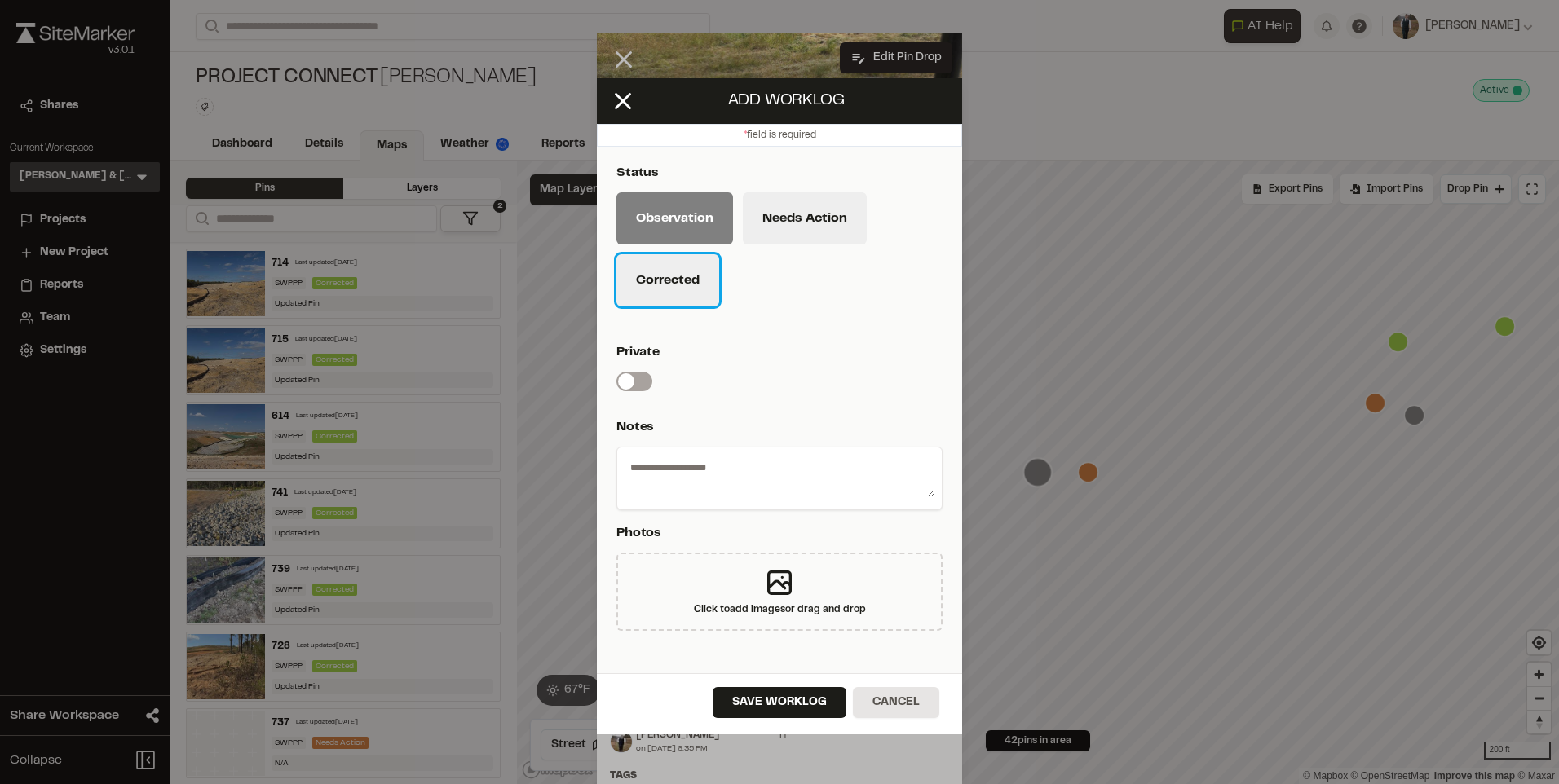
click at [687, 271] on button "Corrected" at bounding box center [668, 280] width 103 height 52
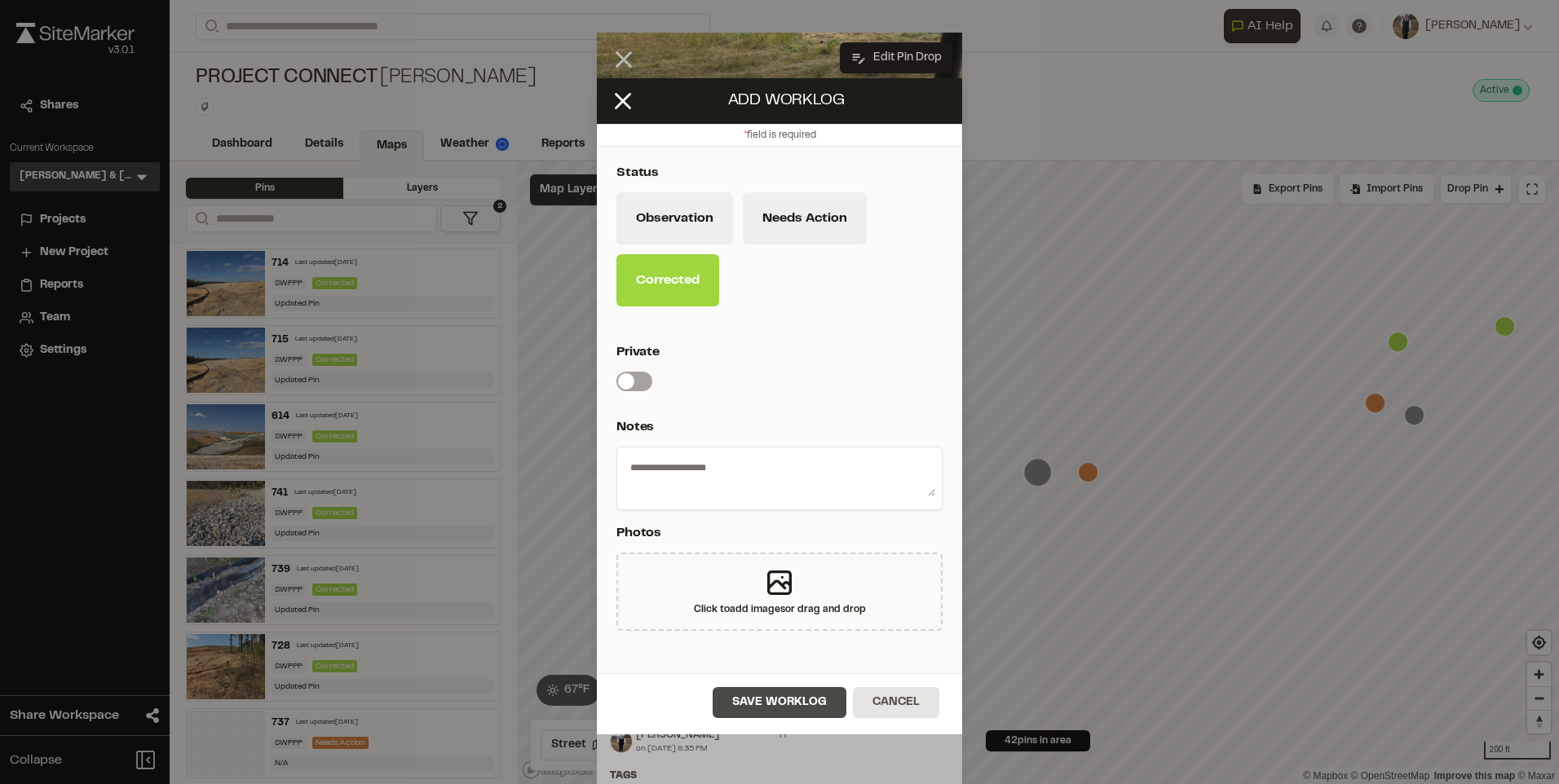
click at [770, 702] on button "Save Worklog" at bounding box center [780, 702] width 134 height 31
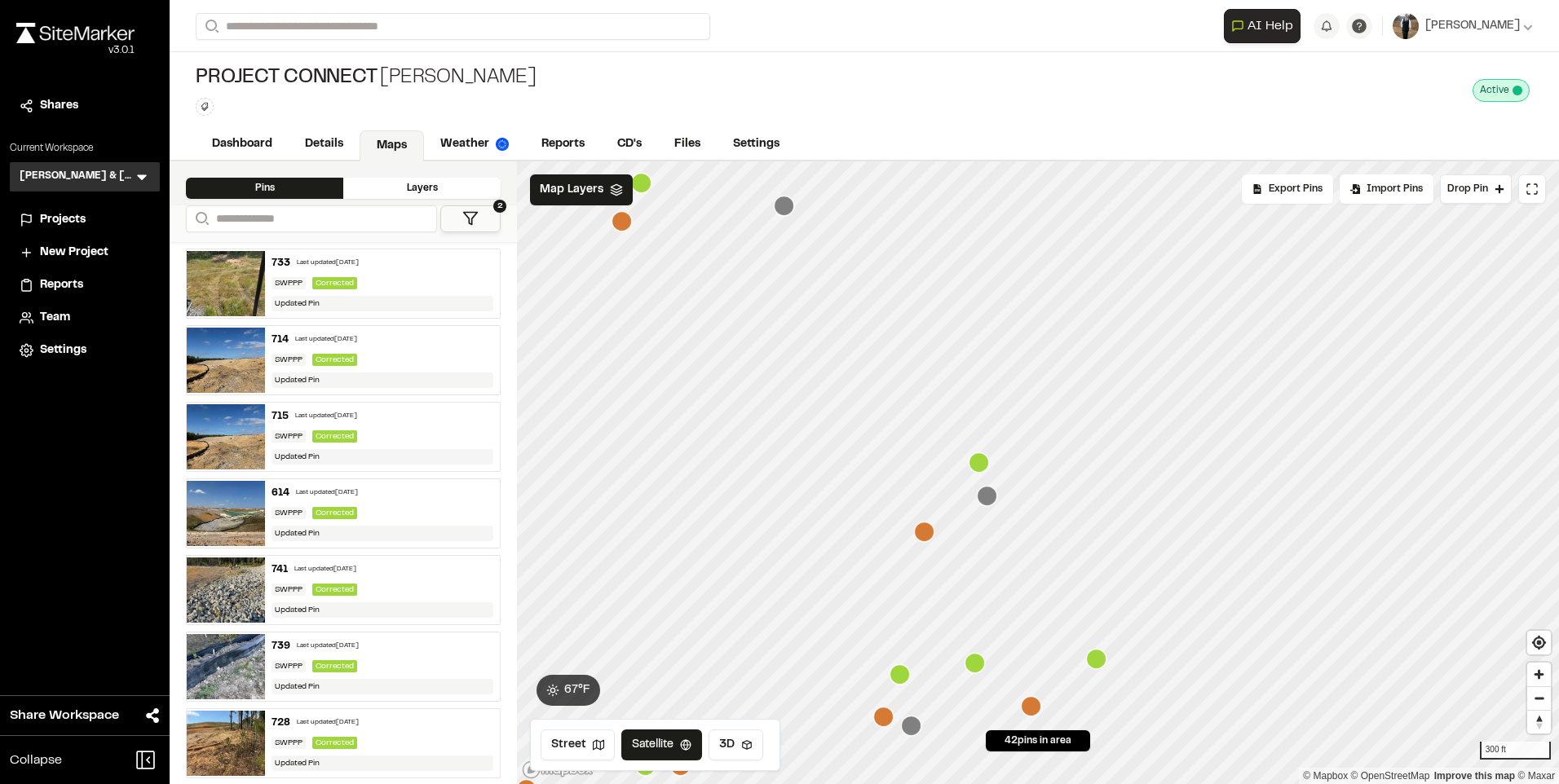
click at [925, 538] on icon "Map marker" at bounding box center [924, 531] width 20 height 20
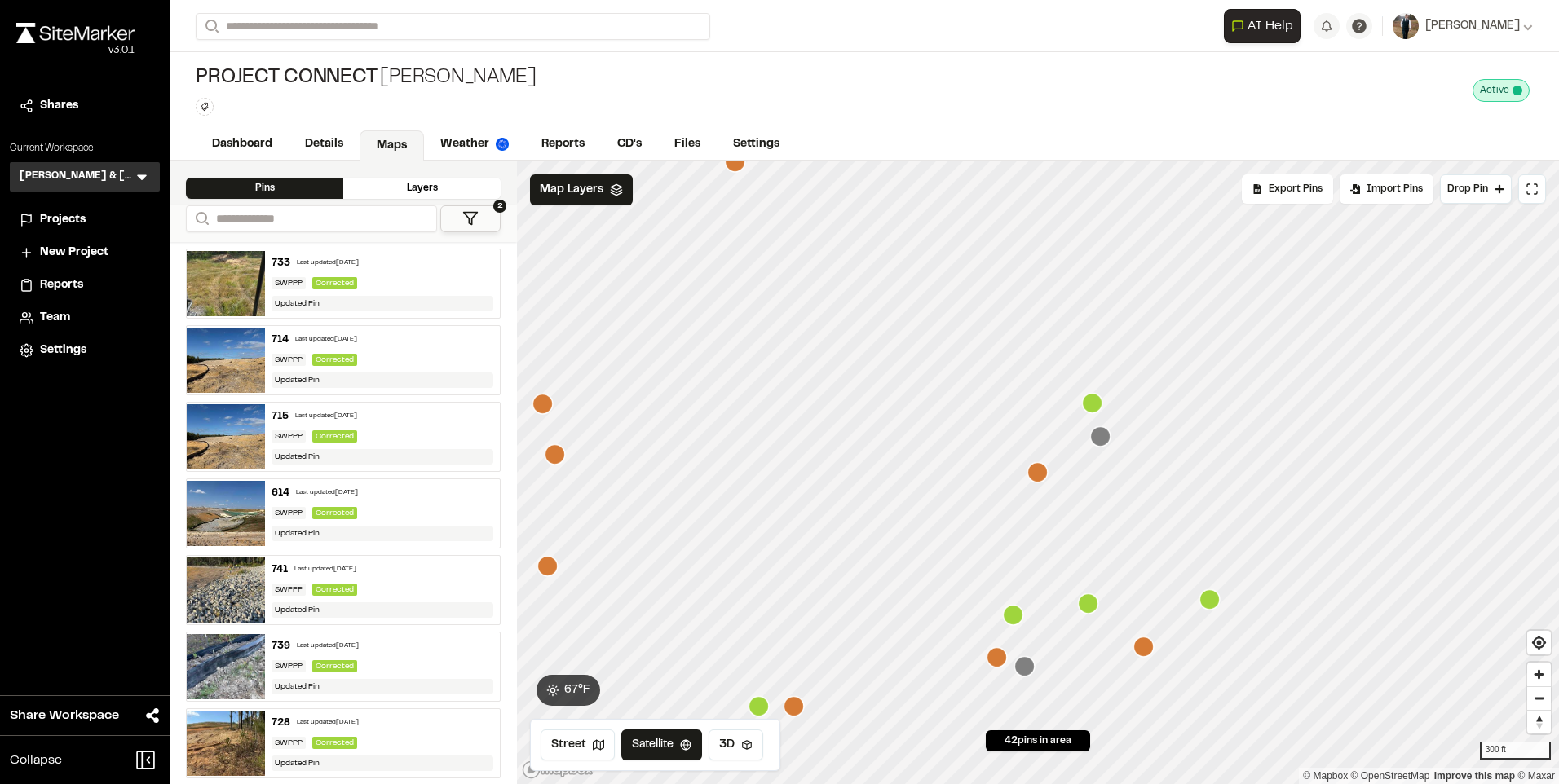
click at [993, 661] on icon "Map marker" at bounding box center [997, 657] width 20 height 20
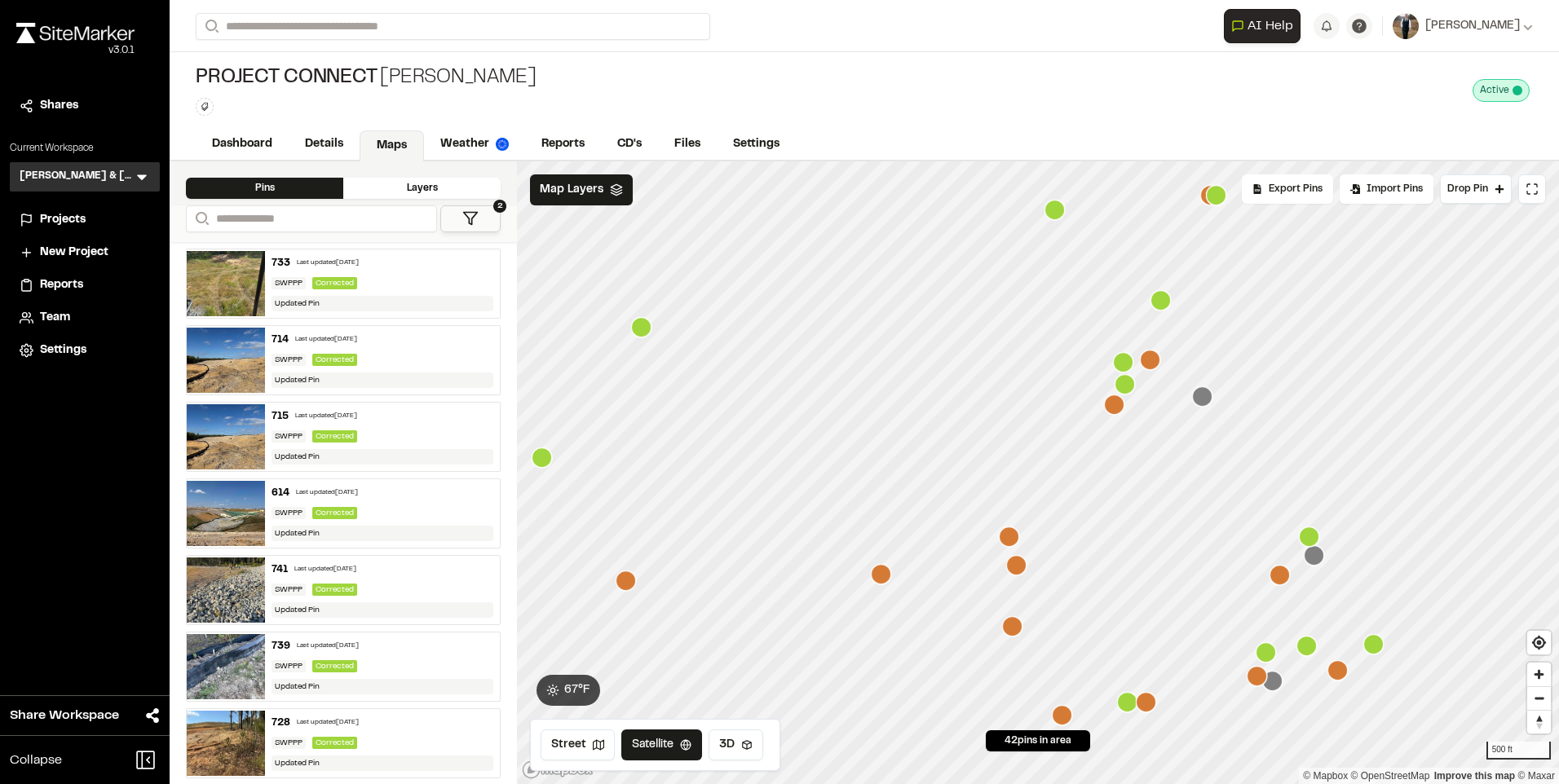
click at [1208, 404] on icon "Map marker" at bounding box center [1202, 396] width 20 height 20
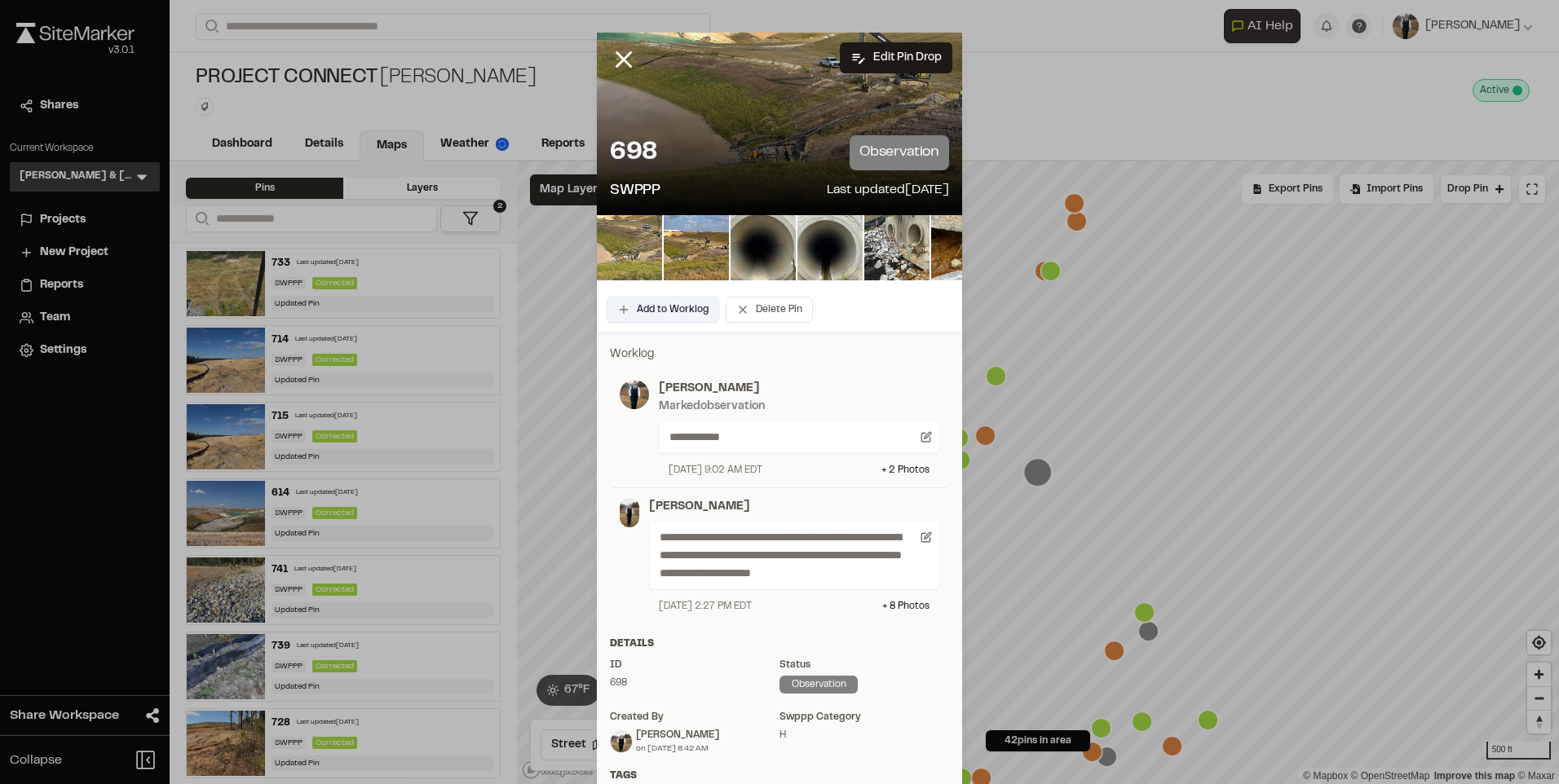
click at [647, 306] on button "Add to Worklog" at bounding box center [663, 310] width 113 height 26
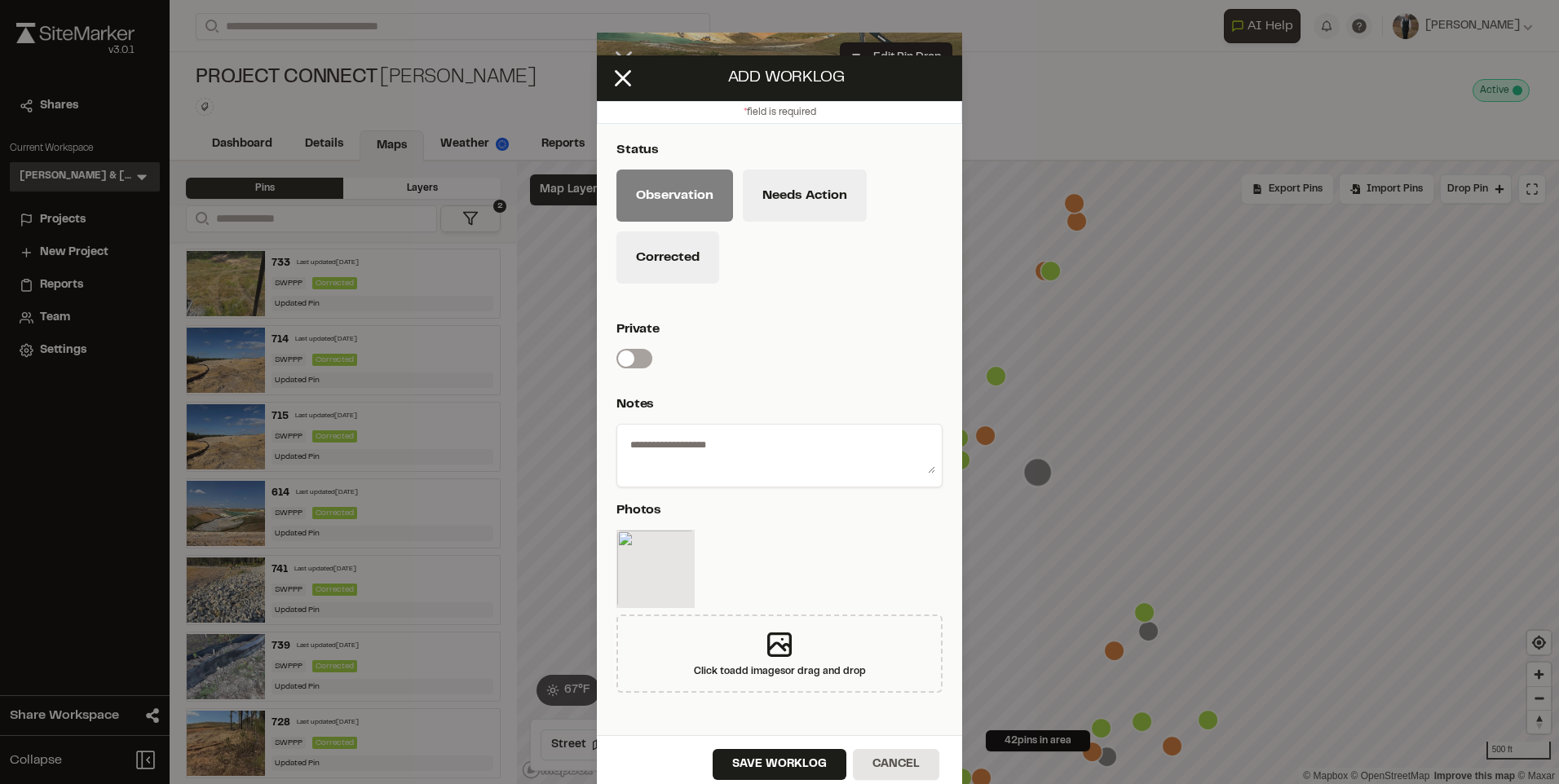
scroll to position [35, 0]
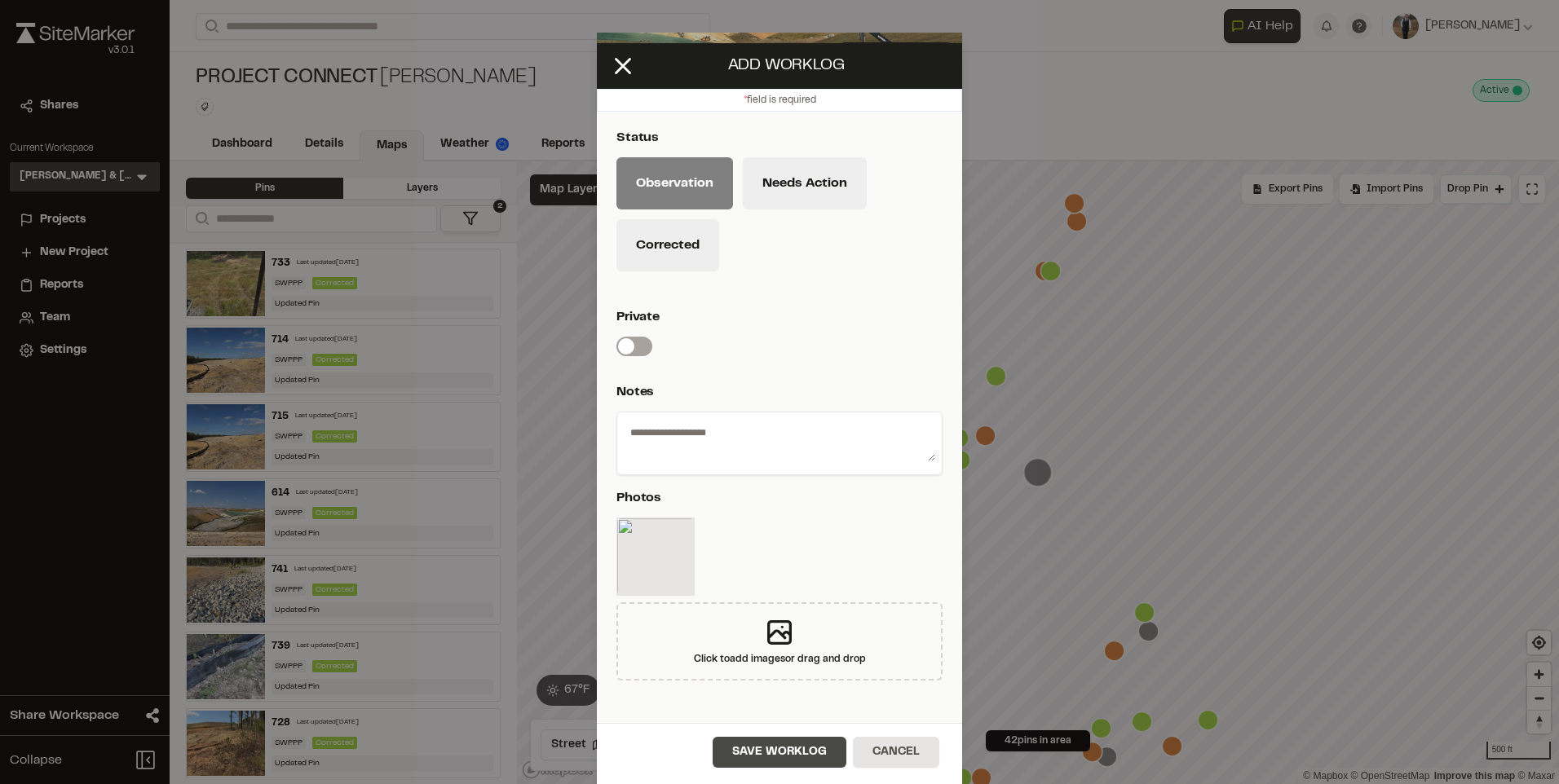
click at [755, 758] on button "Save Worklog" at bounding box center [780, 752] width 134 height 31
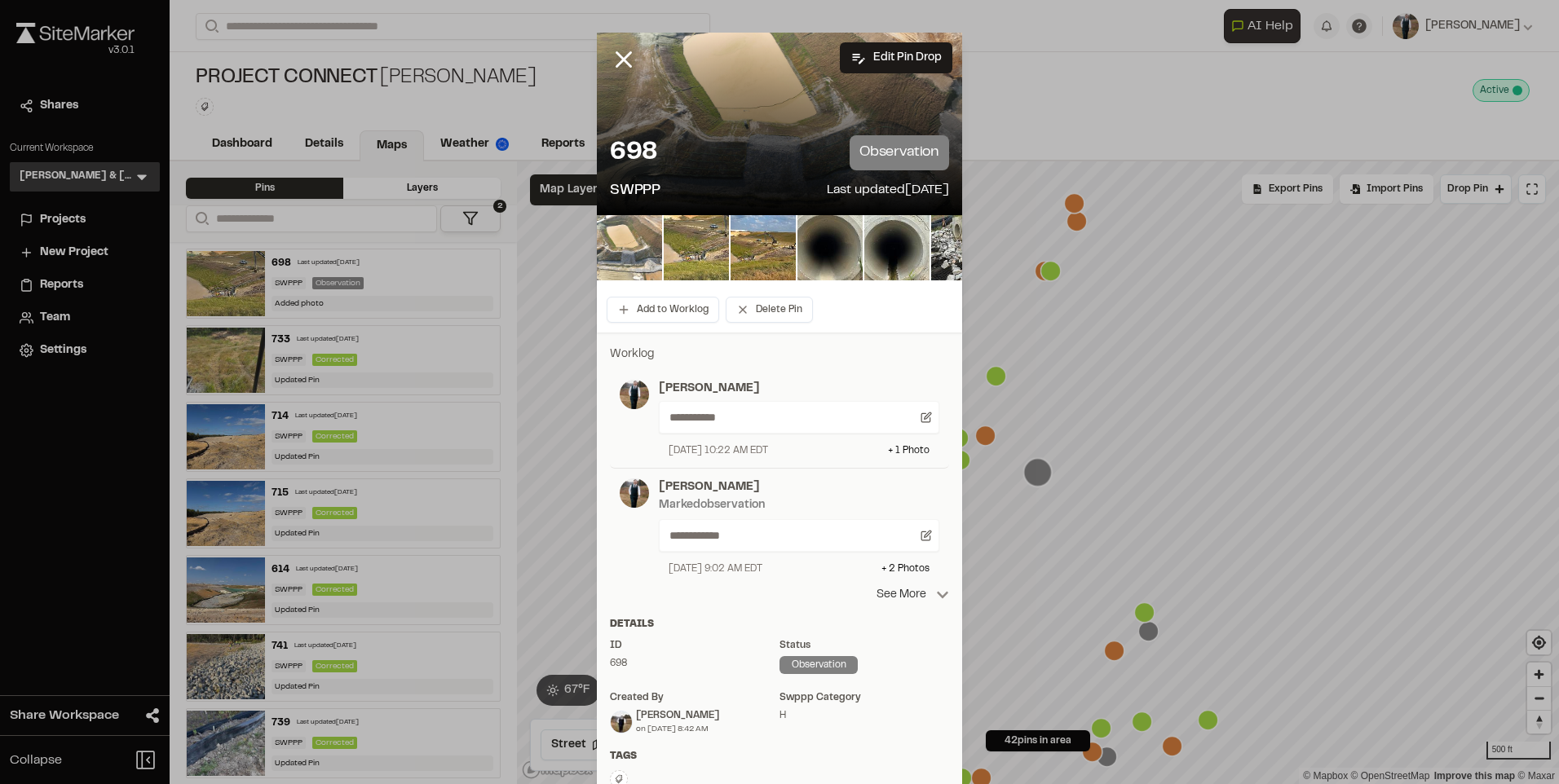
click at [902, 595] on p "See More" at bounding box center [913, 595] width 72 height 18
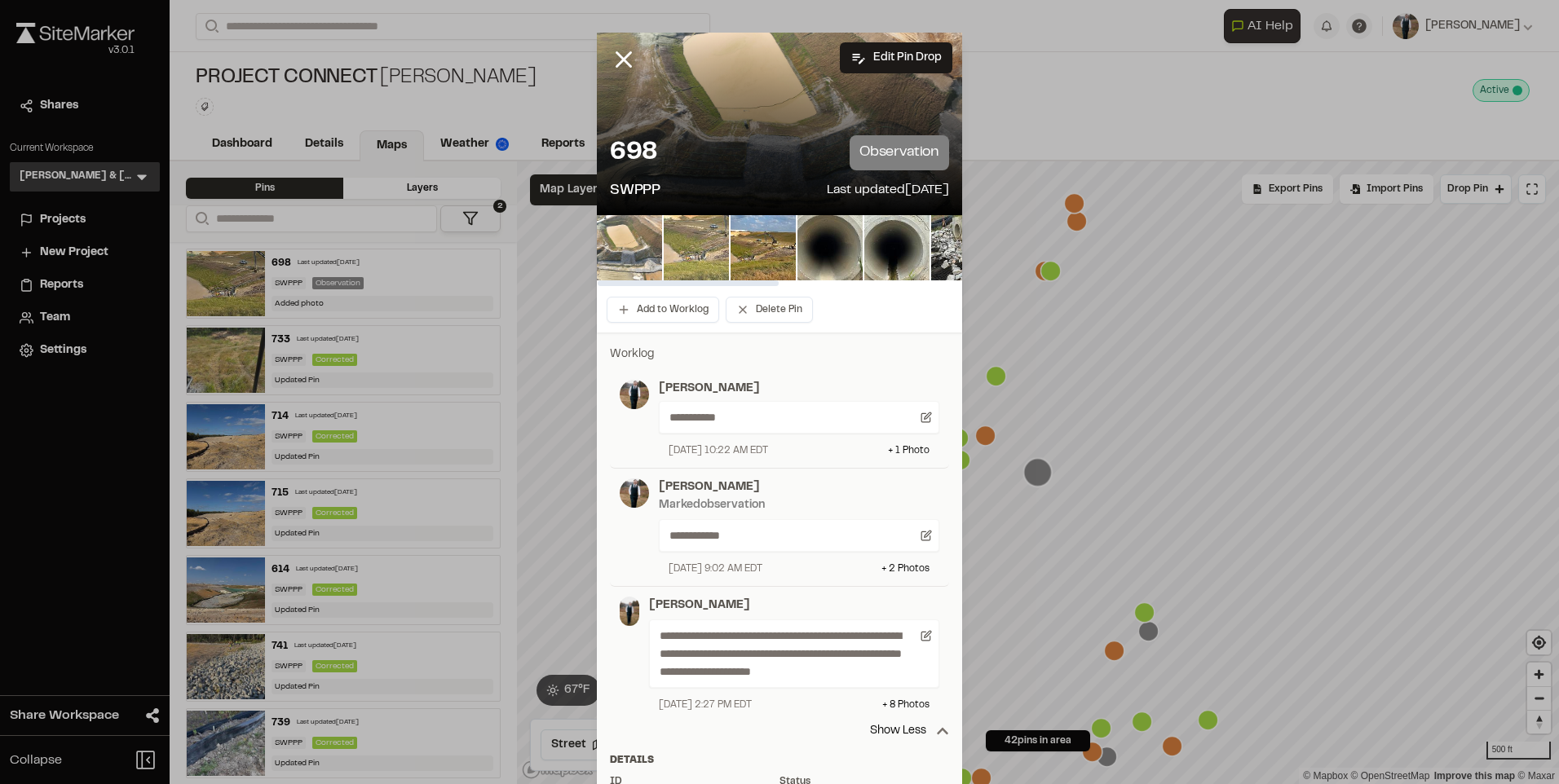
click at [705, 249] on img at bounding box center [696, 248] width 65 height 65
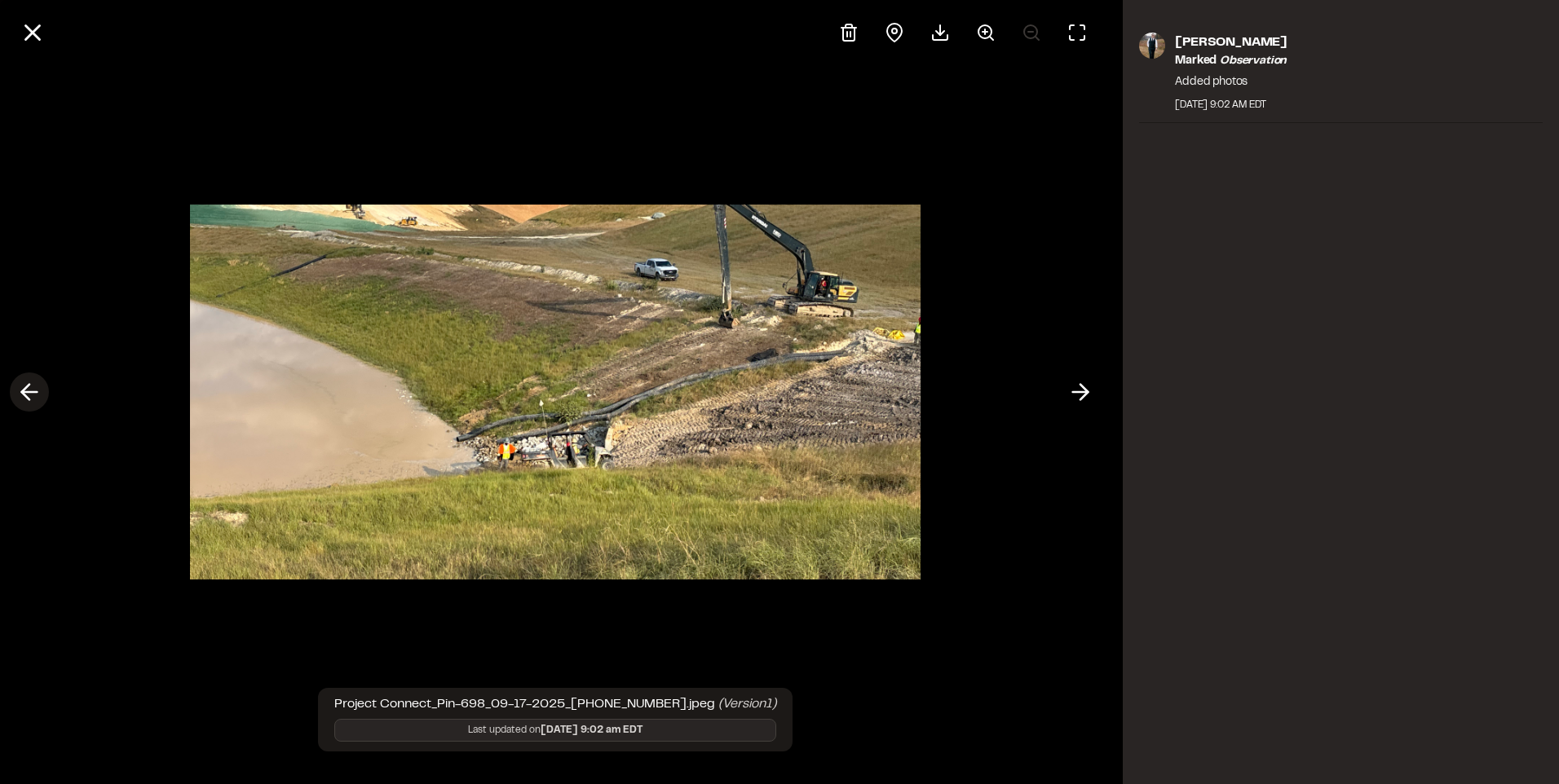
click at [20, 391] on icon at bounding box center [30, 391] width 26 height 27
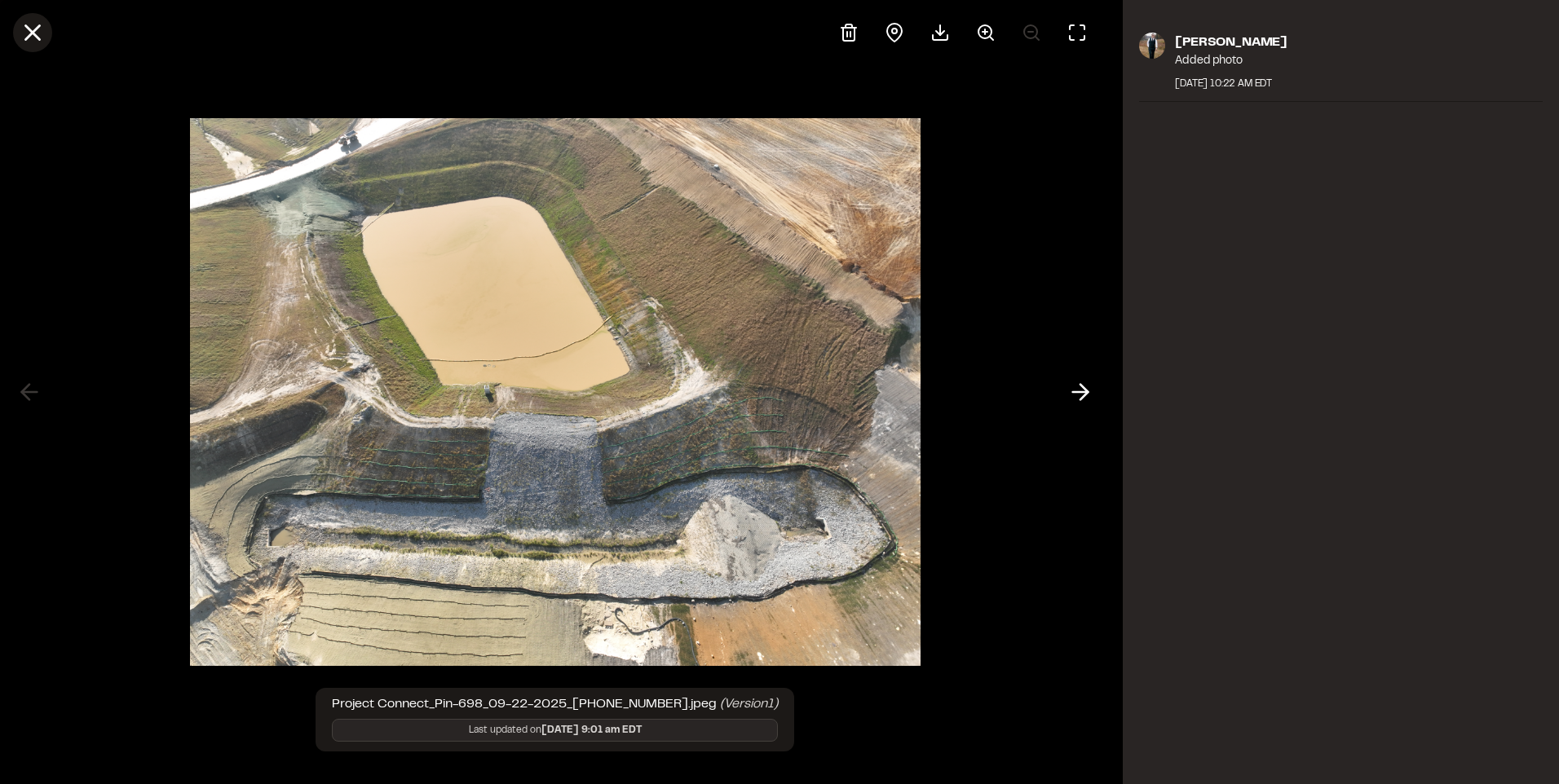
click at [38, 29] on icon at bounding box center [32, 32] width 27 height 27
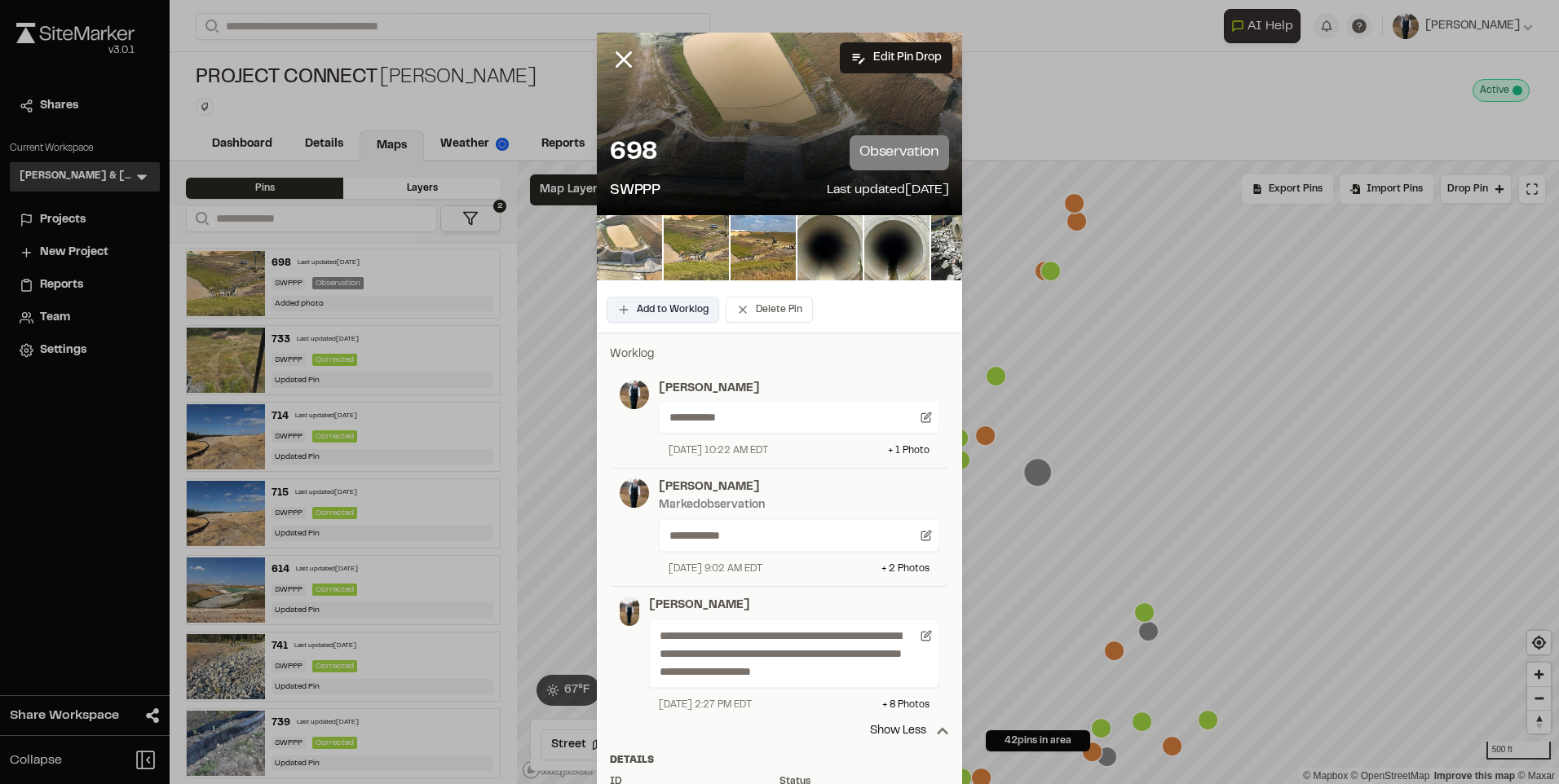
click at [652, 303] on button "Add to Worklog" at bounding box center [663, 310] width 113 height 26
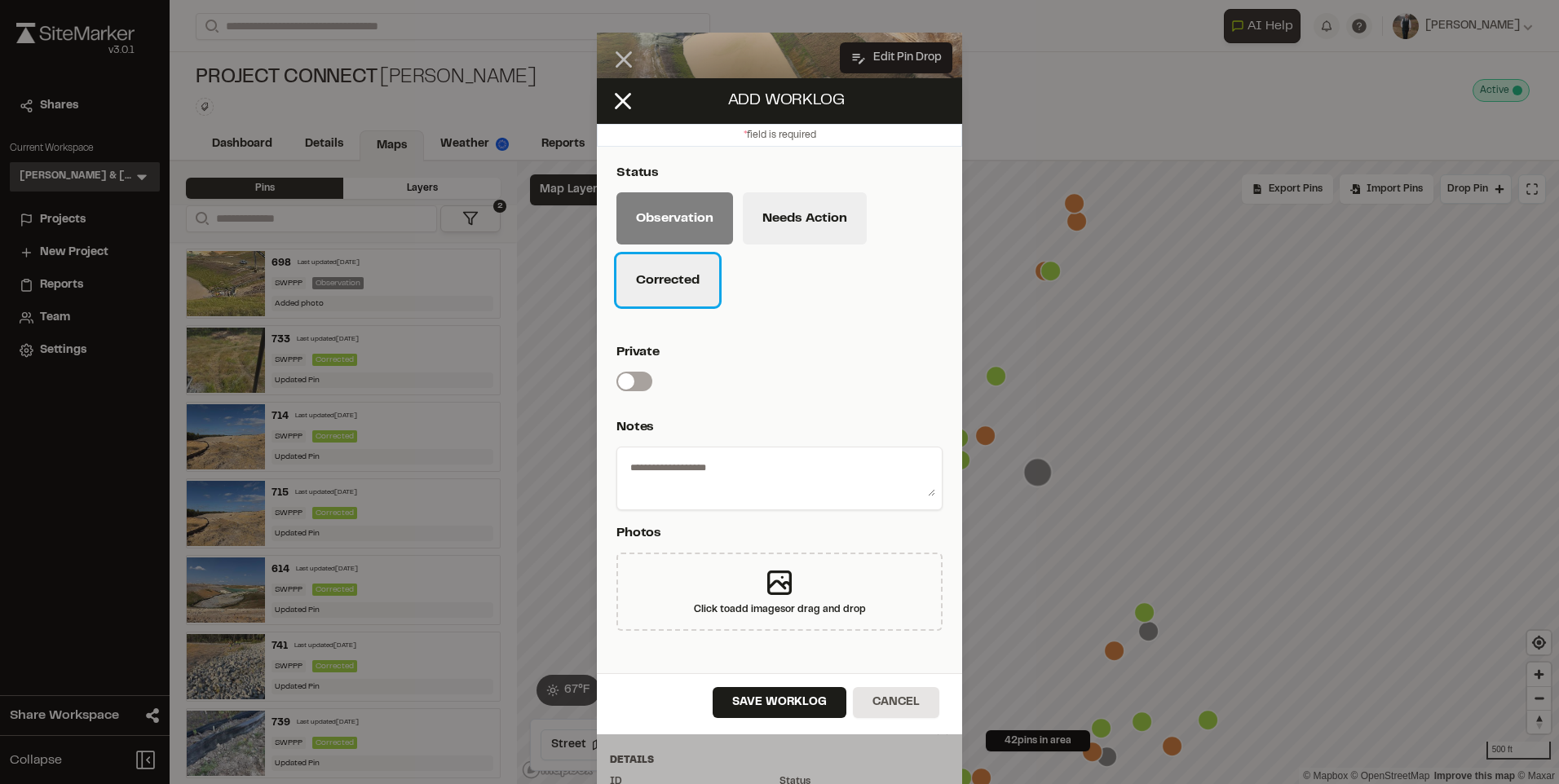
click at [656, 277] on button "Corrected" at bounding box center [668, 280] width 103 height 52
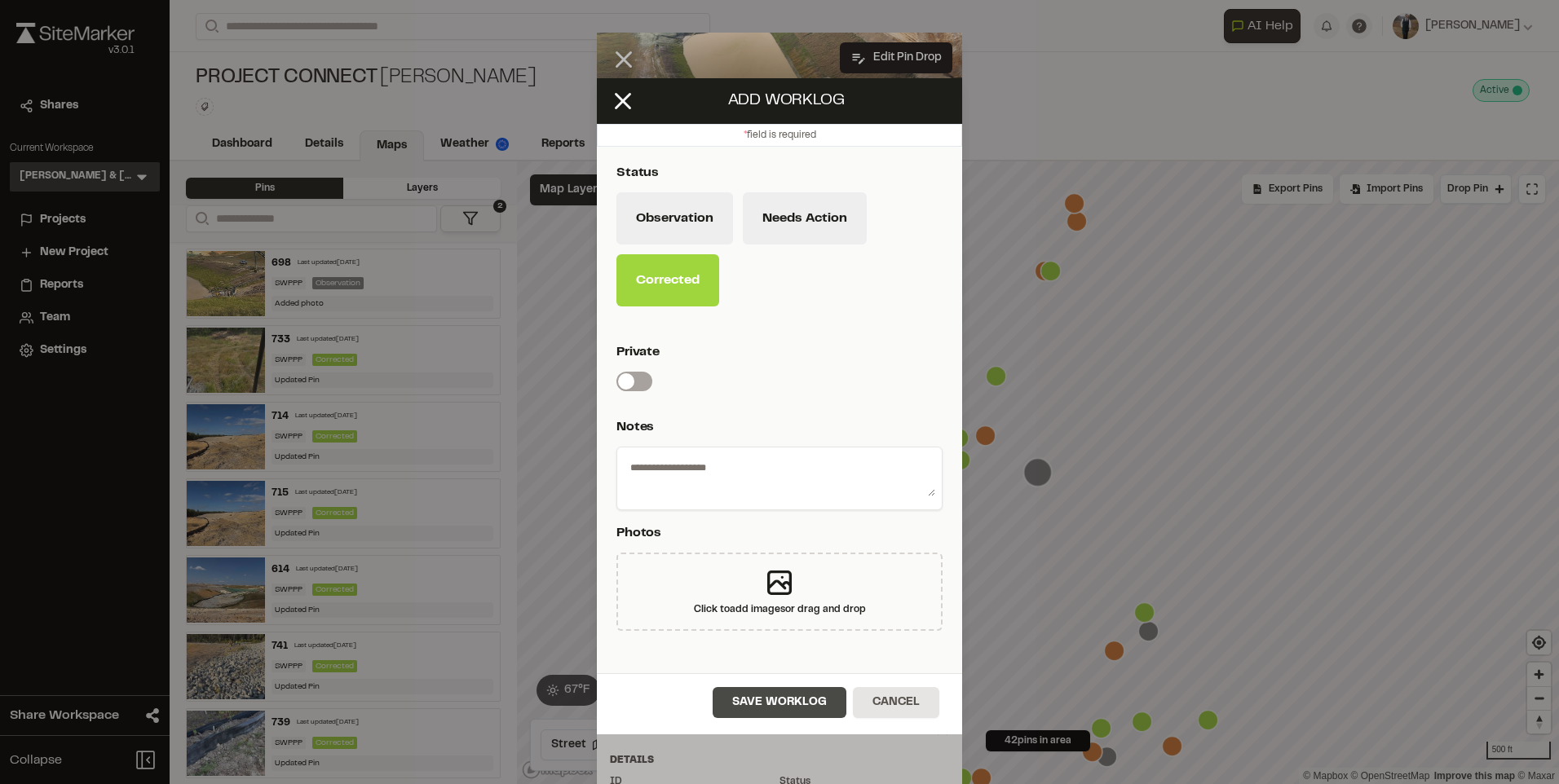
click at [773, 714] on button "Save Worklog" at bounding box center [780, 702] width 134 height 31
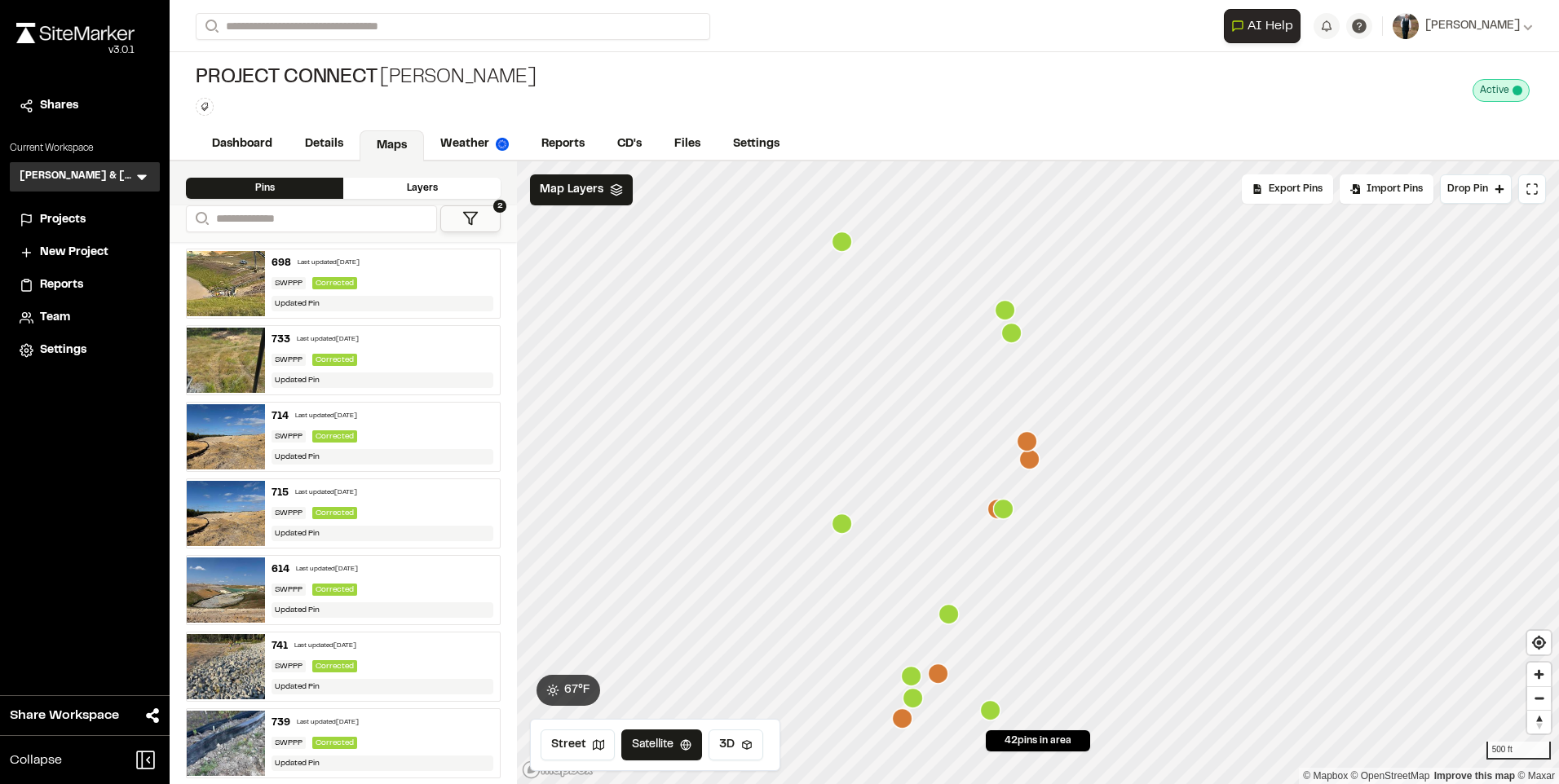
click at [1028, 461] on icon "Map marker" at bounding box center [1029, 459] width 20 height 20
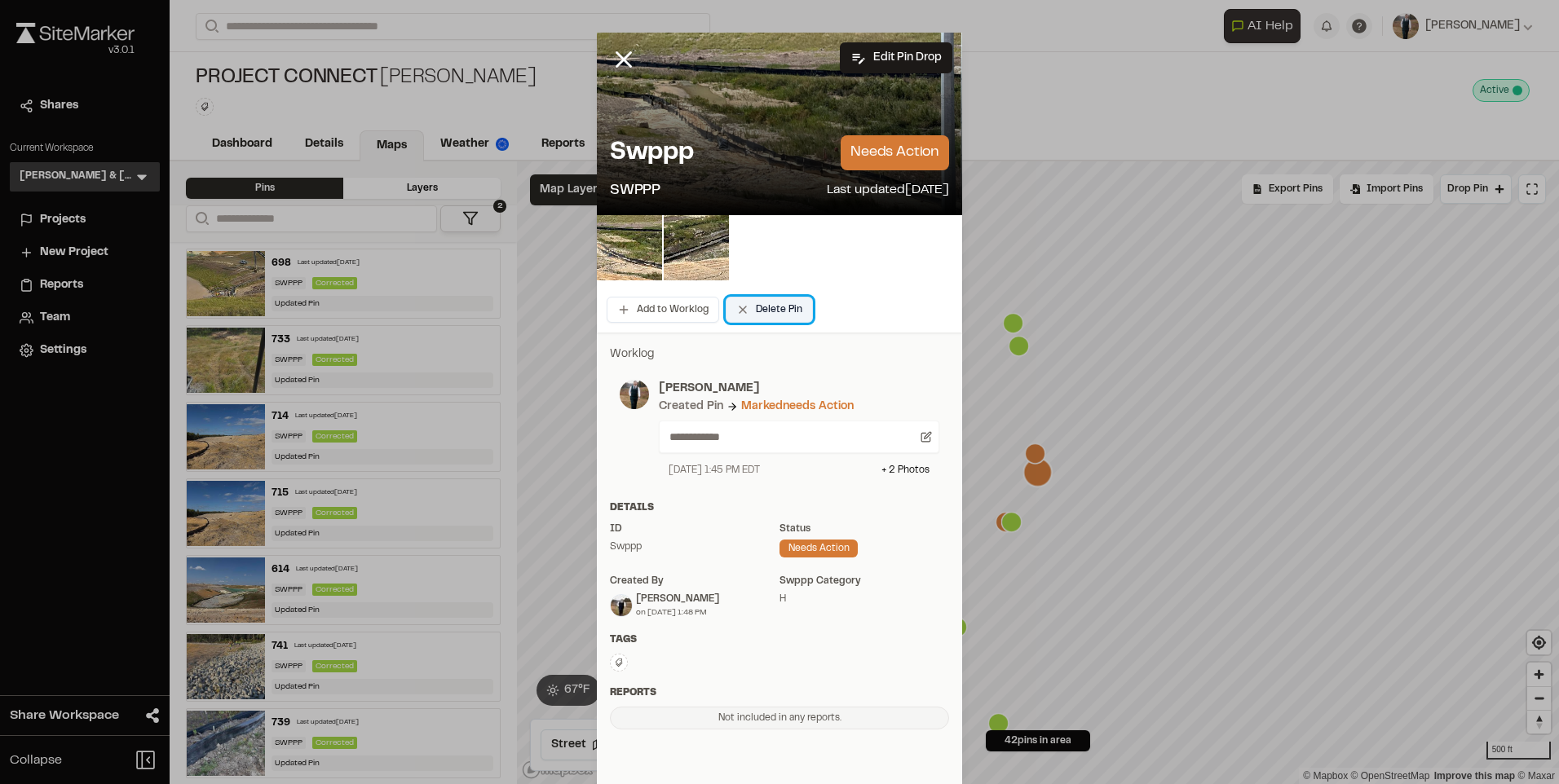
click at [740, 300] on button "Delete Pin" at bounding box center [769, 310] width 87 height 26
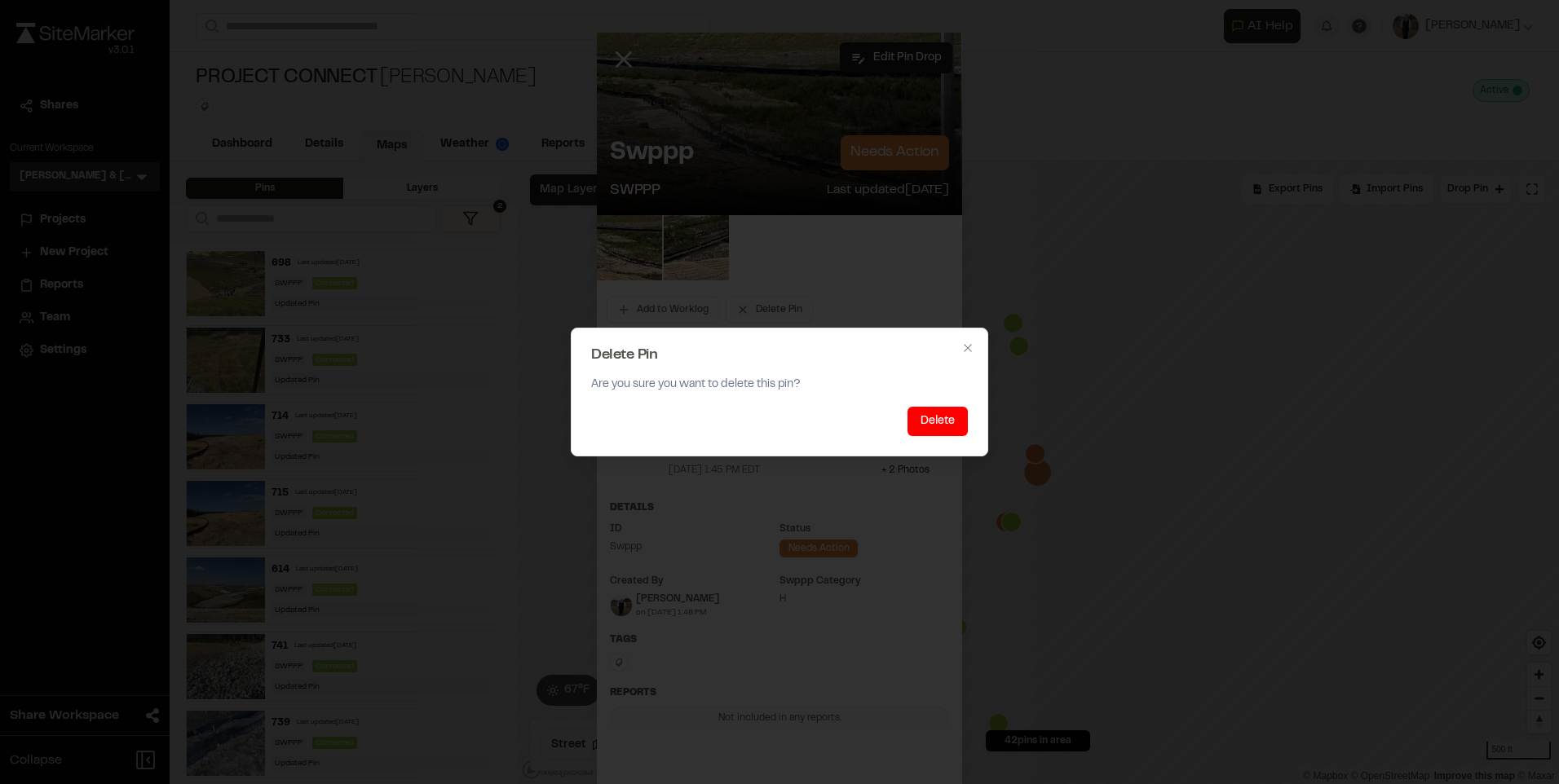
click at [939, 409] on button "Delete" at bounding box center [938, 421] width 60 height 29
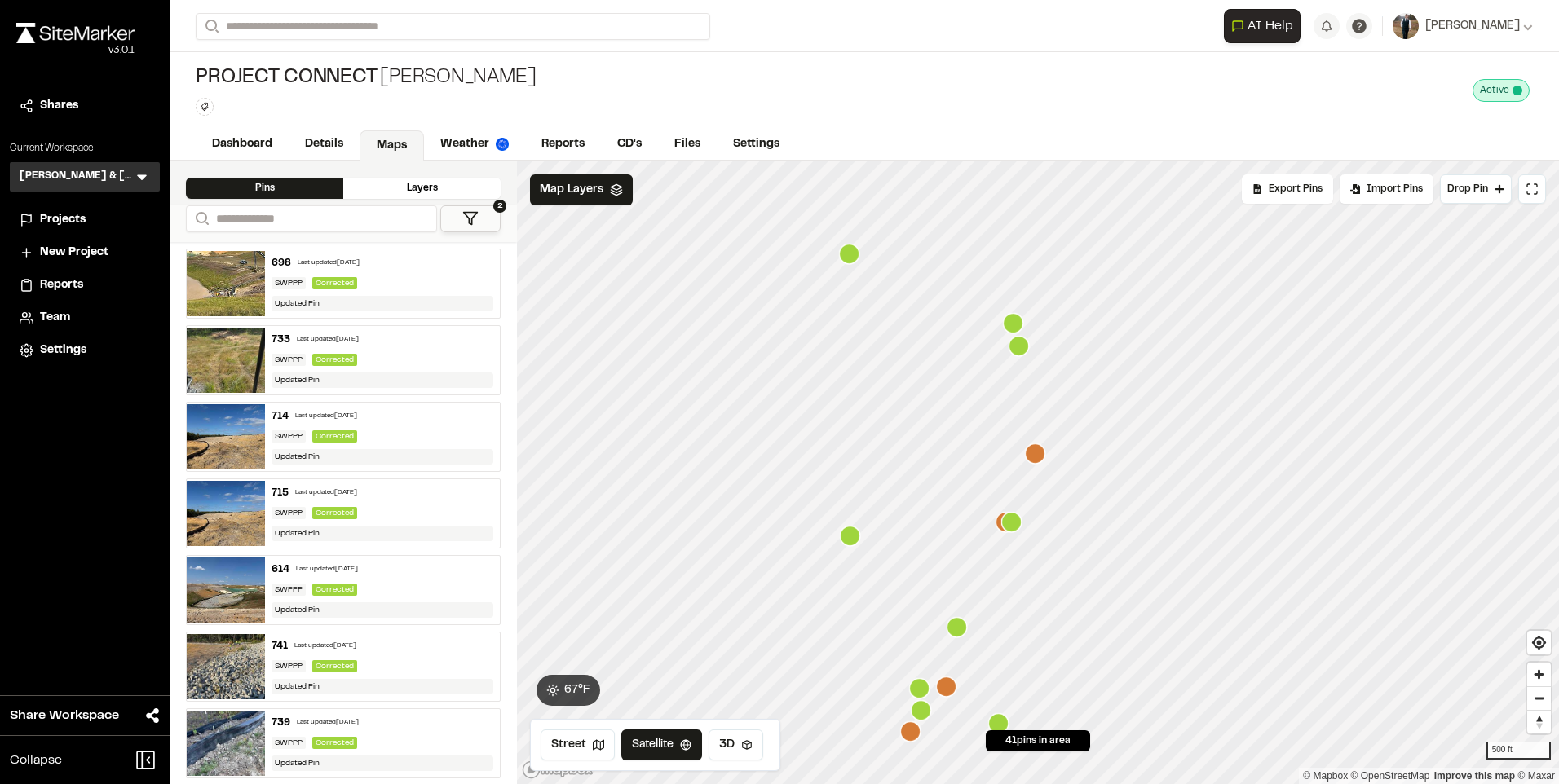
click at [1037, 455] on icon "Map marker" at bounding box center [1035, 453] width 20 height 20
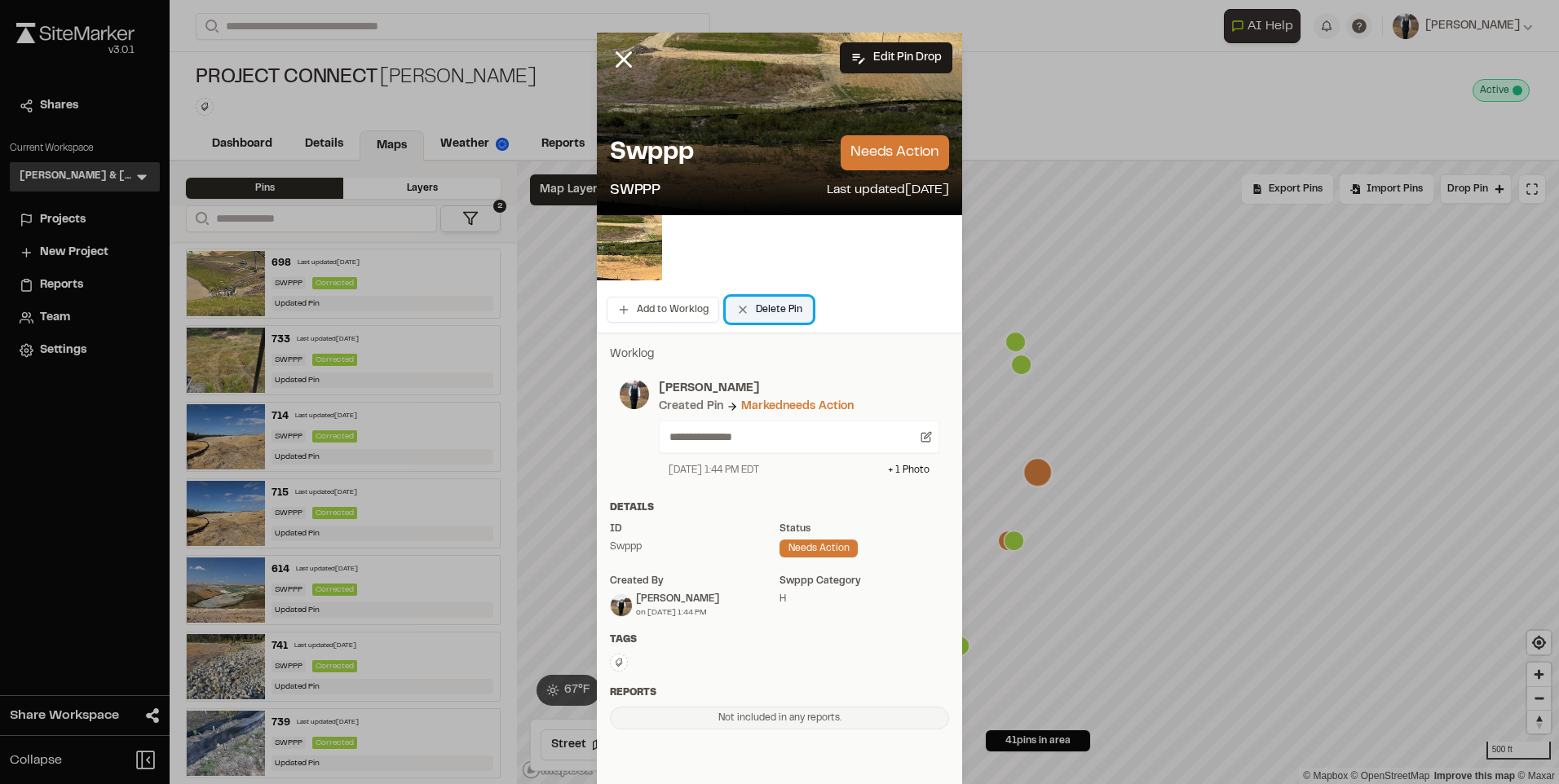
click at [789, 311] on button "Delete Pin" at bounding box center [769, 310] width 87 height 26
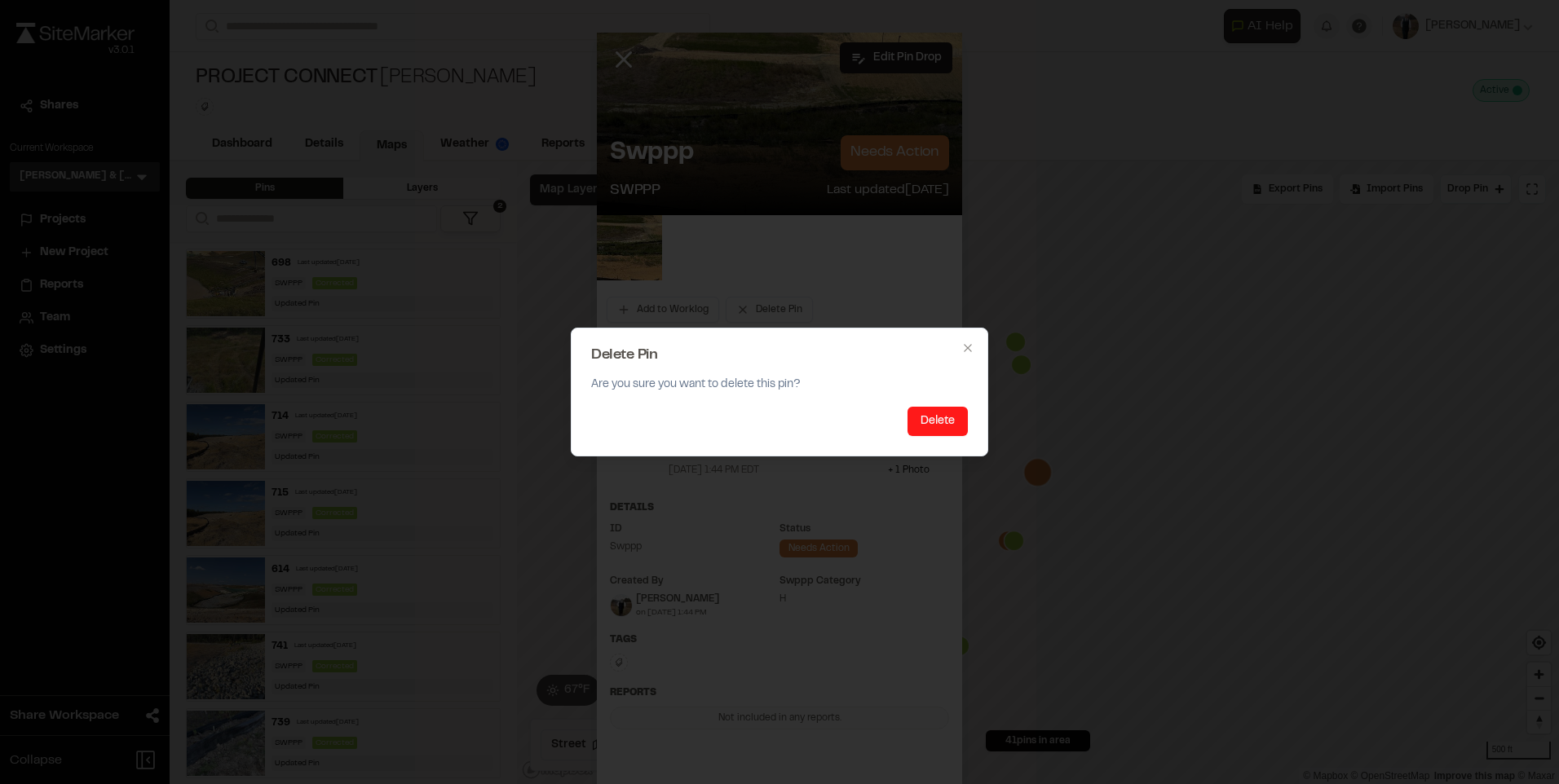
click at [956, 418] on button "Delete" at bounding box center [938, 421] width 60 height 29
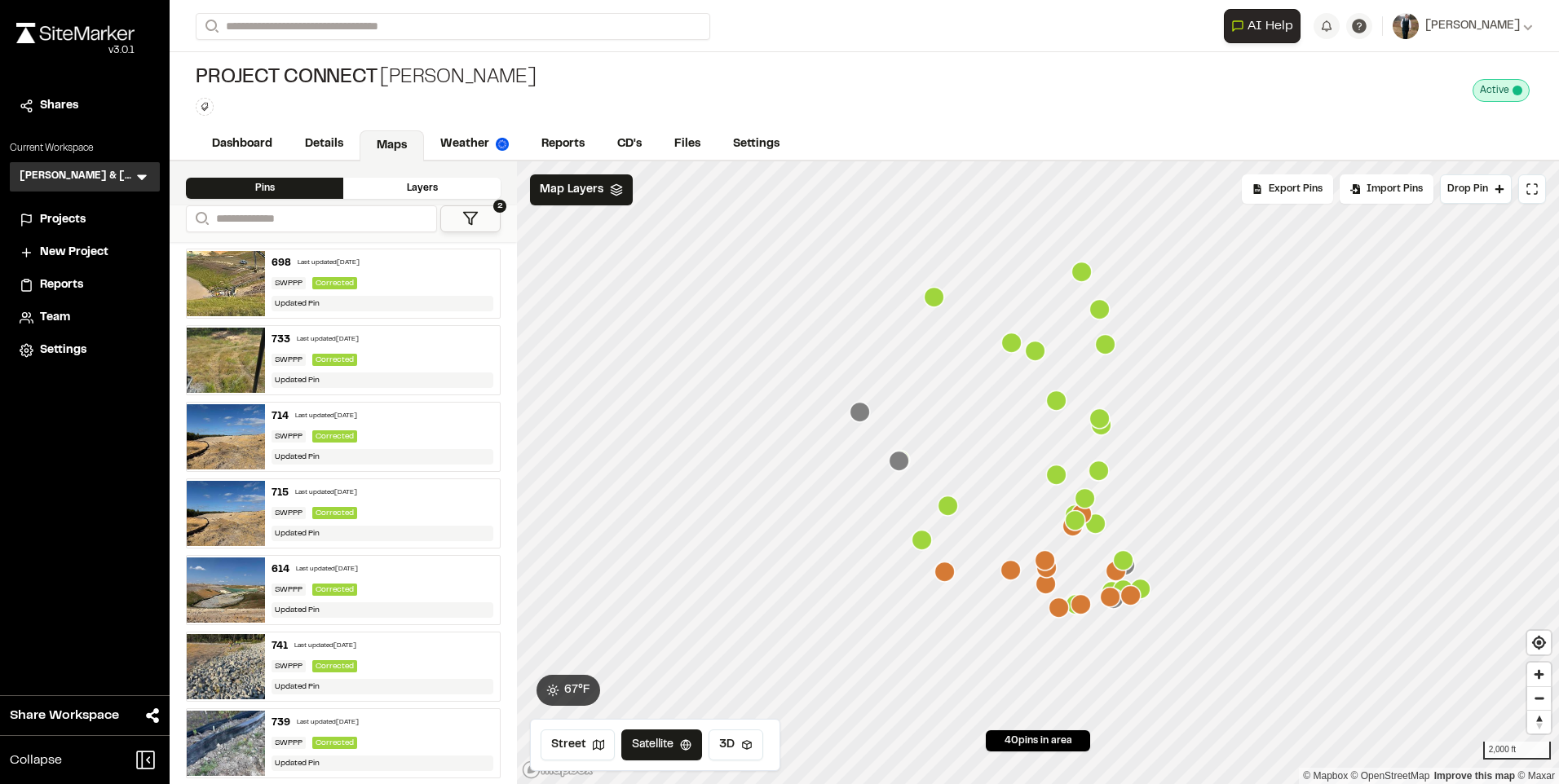
click at [472, 218] on polygon at bounding box center [471, 219] width 14 height 12
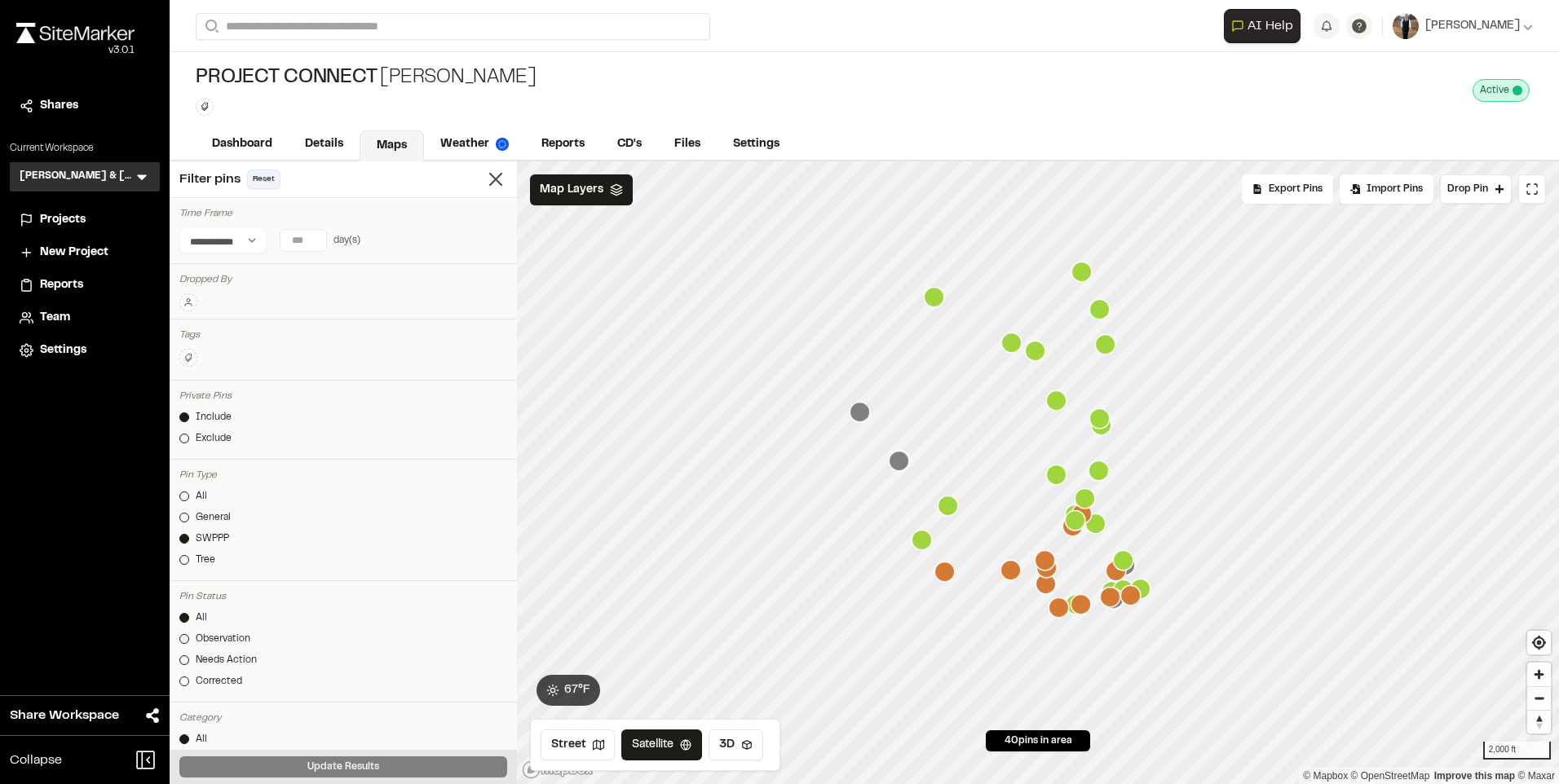
click at [262, 182] on button "Reset" at bounding box center [264, 179] width 33 height 19
click at [198, 535] on div "SWPPP" at bounding box center [212, 538] width 33 height 15
click at [202, 656] on div "Needs Action" at bounding box center [226, 660] width 61 height 15
click at [196, 628] on div "All Observation Needs Action Corrected" at bounding box center [344, 653] width 328 height 85
click at [196, 635] on div "Observation" at bounding box center [223, 639] width 55 height 15
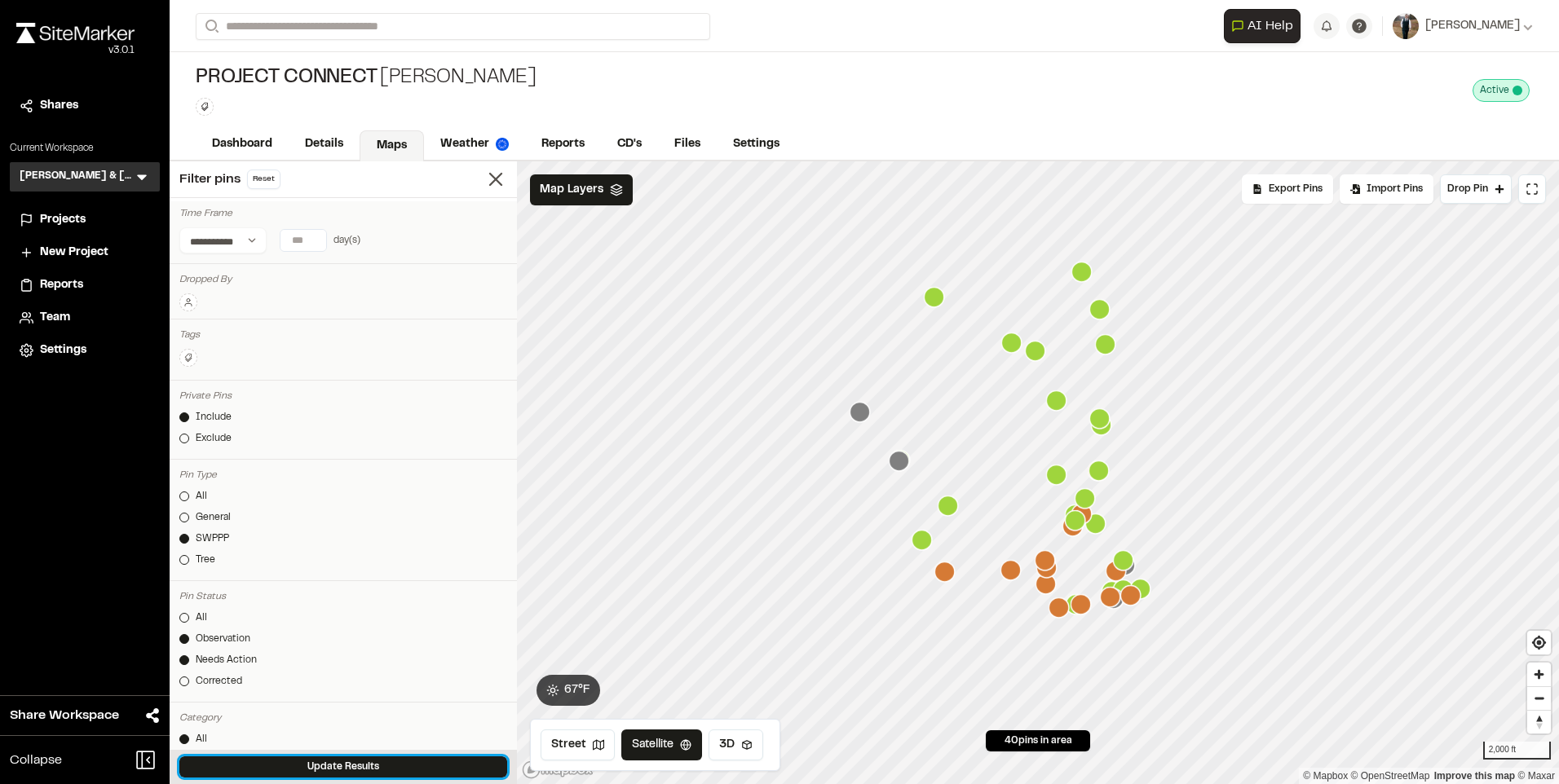
click at [251, 759] on button "Update Results" at bounding box center [344, 767] width 328 height 21
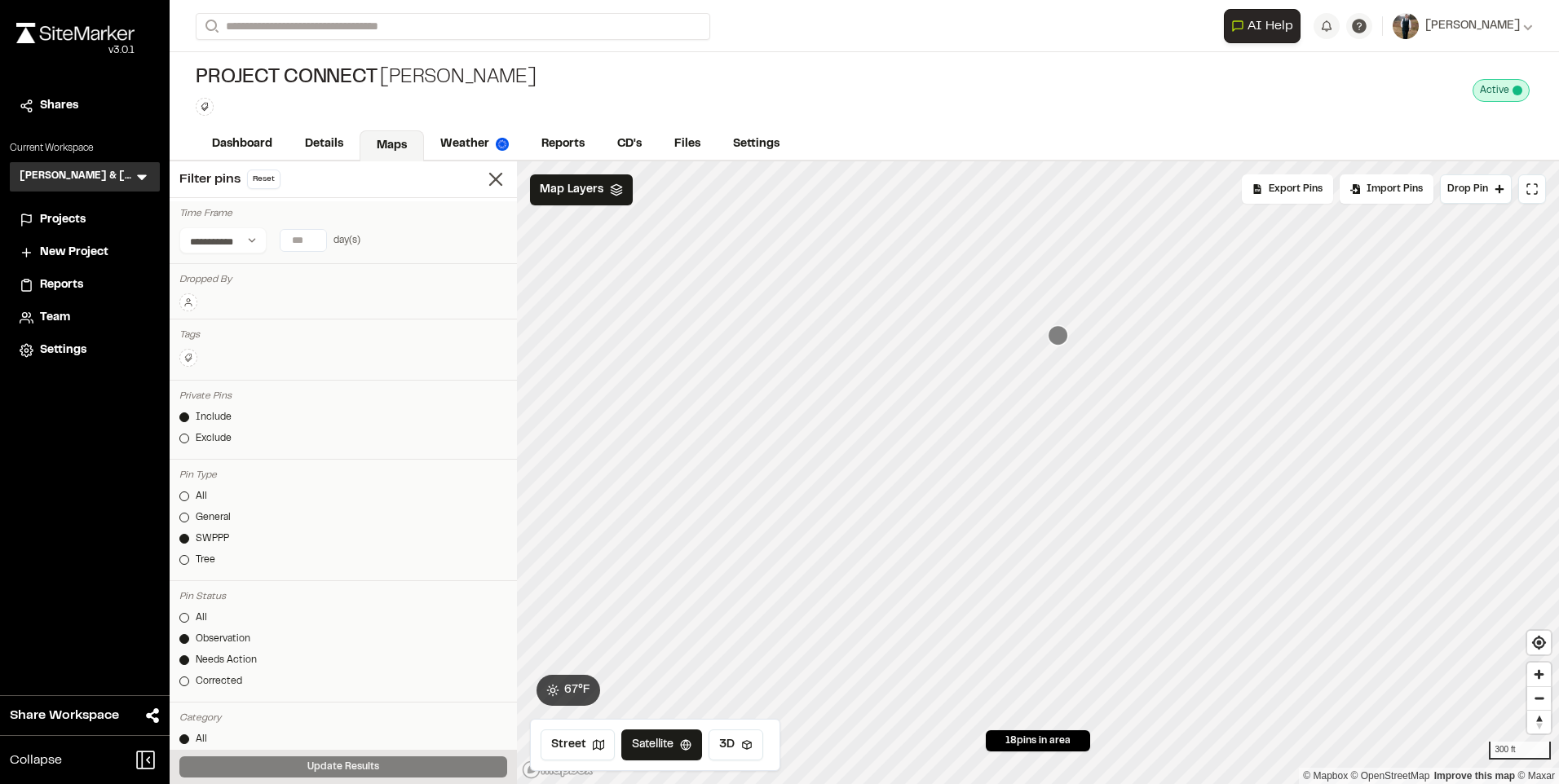
click at [1062, 336] on icon "Map marker" at bounding box center [1058, 335] width 20 height 20
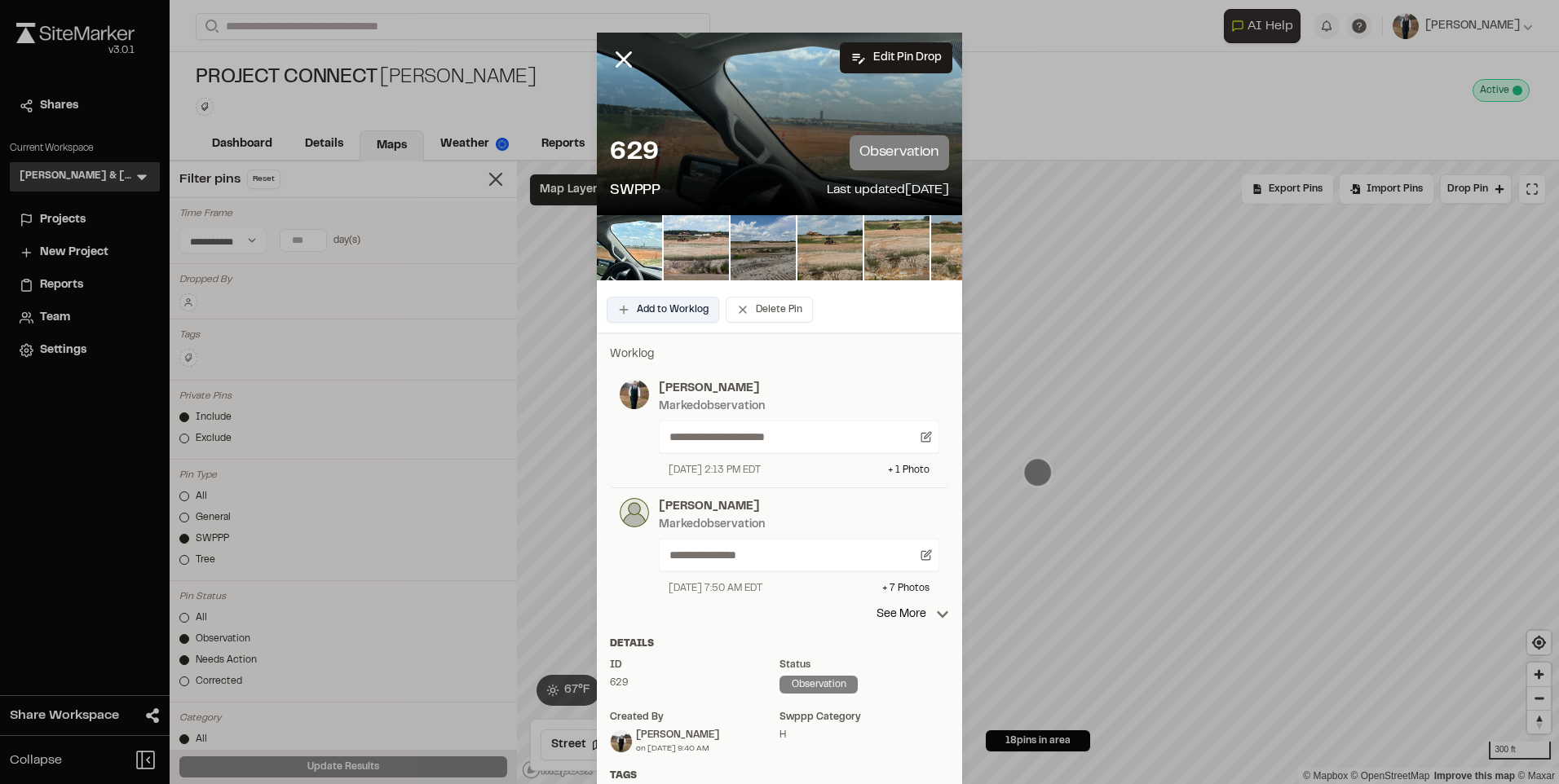
click at [657, 312] on button "Add to Worklog" at bounding box center [663, 310] width 113 height 26
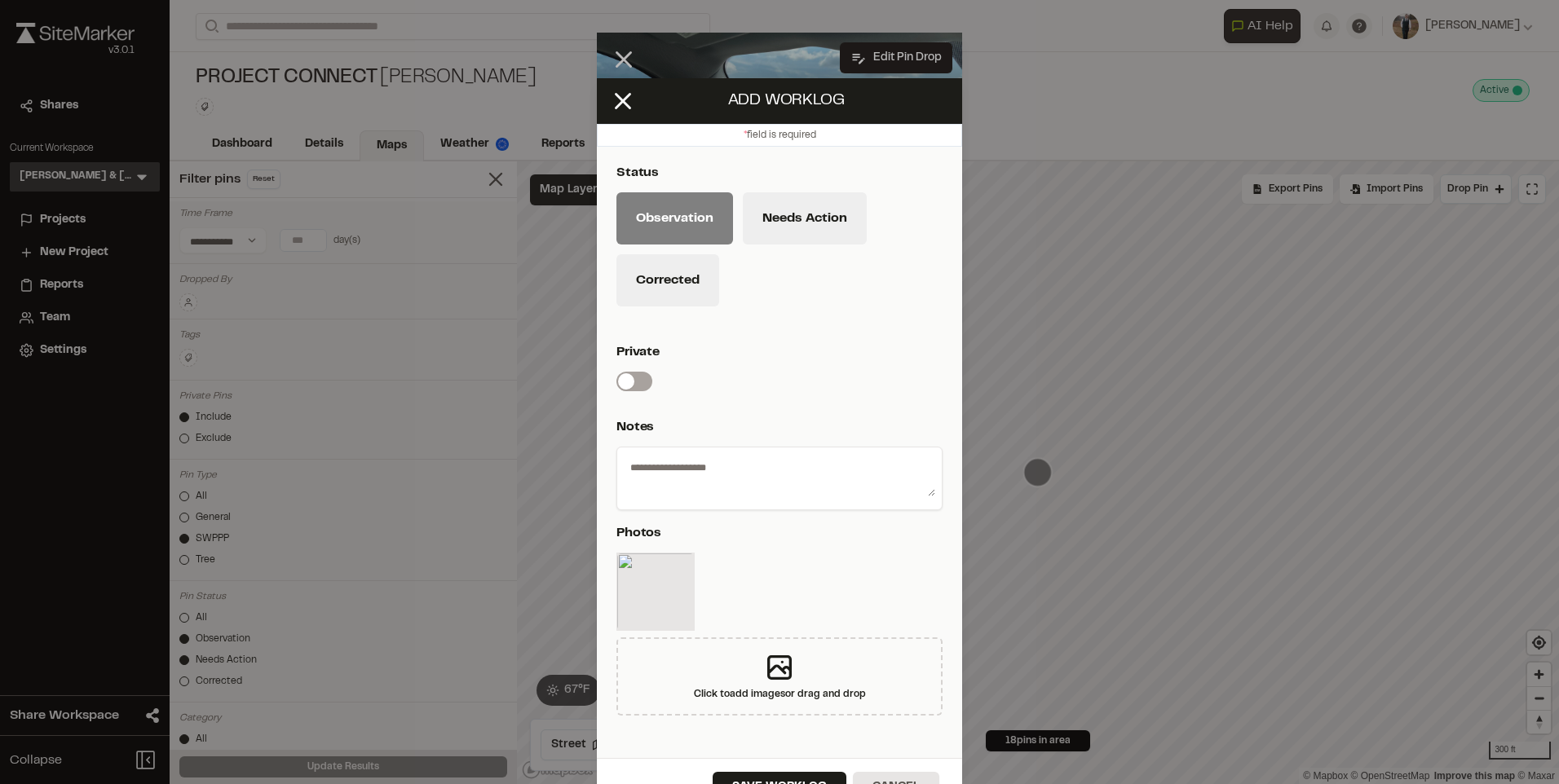
click at [719, 459] on textarea at bounding box center [779, 475] width 311 height 42
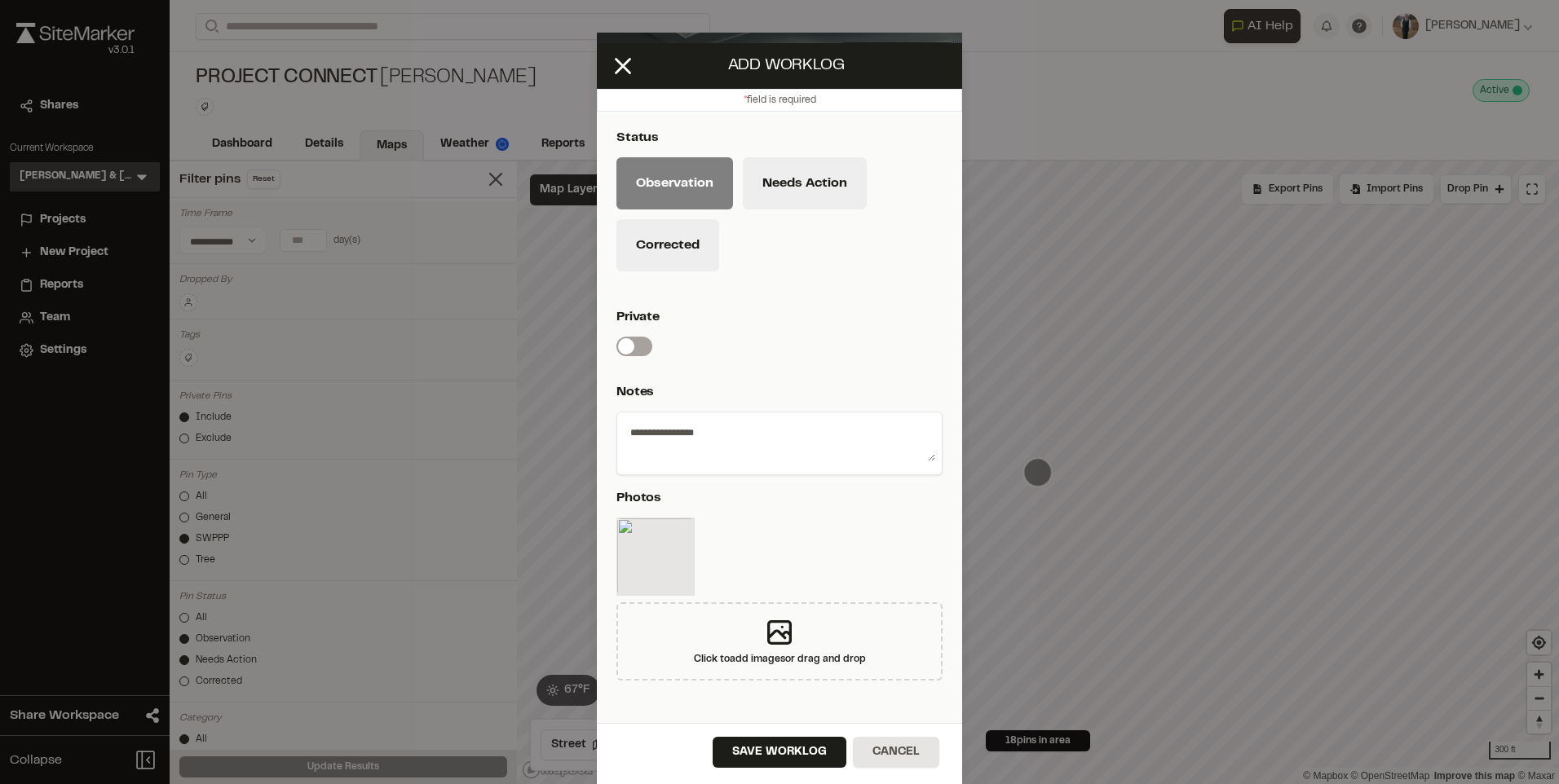
type textarea "**********"
click at [673, 270] on button "Corrected" at bounding box center [668, 245] width 103 height 52
click at [770, 736] on div "Save Worklog Cancel" at bounding box center [779, 753] width 366 height 61
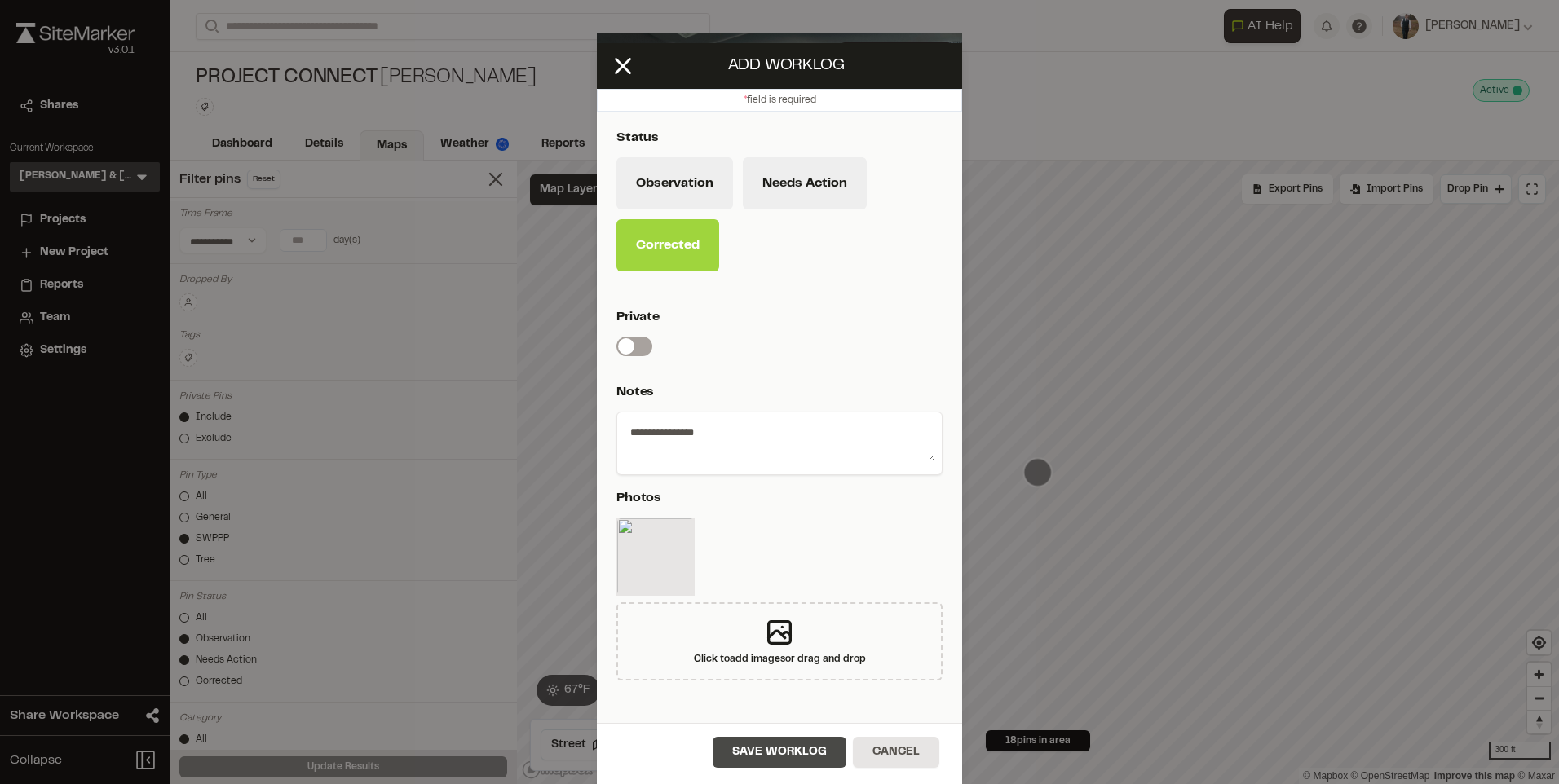
click at [739, 755] on button "Save Worklog" at bounding box center [780, 752] width 134 height 31
